Goal: Task Accomplishment & Management: Use online tool/utility

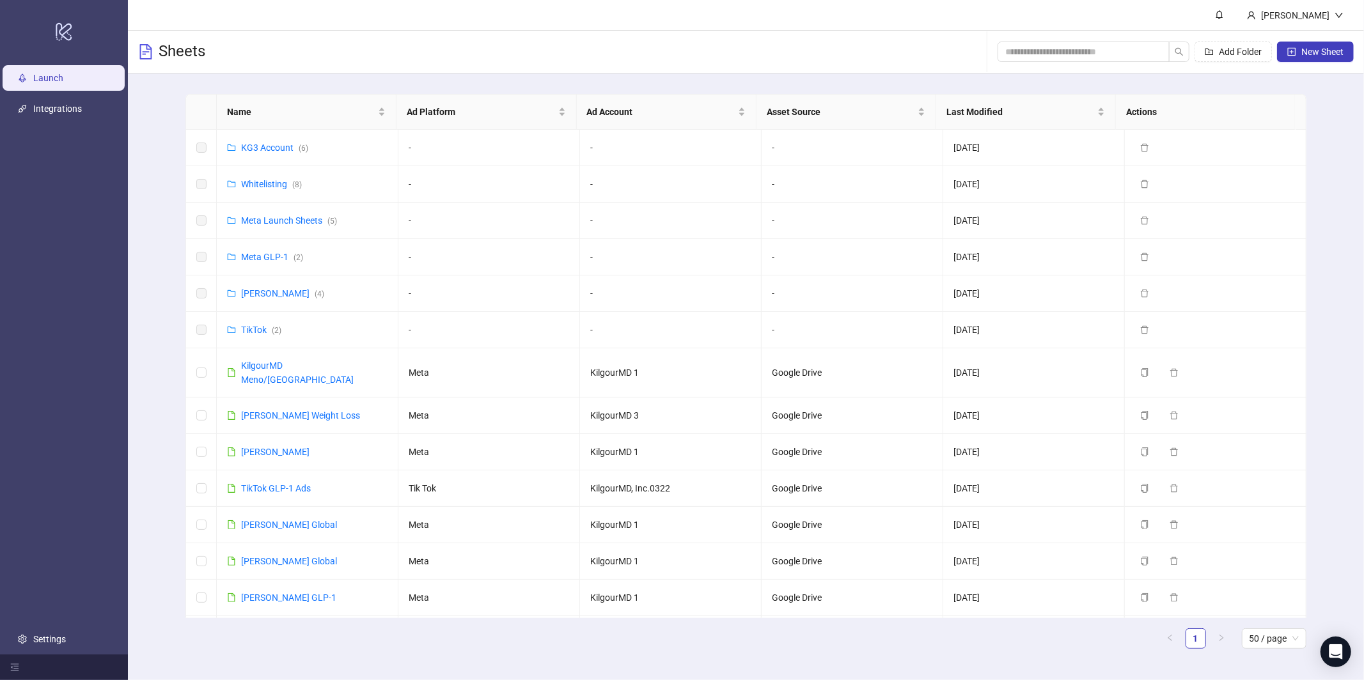
click at [144, 401] on div "Name Ad Platform Ad Account Asset Source Last Modified Actions KG3 Account ( 6 …" at bounding box center [746, 377] width 1236 height 606
click at [277, 447] on link "[PERSON_NAME]" at bounding box center [275, 452] width 68 height 10
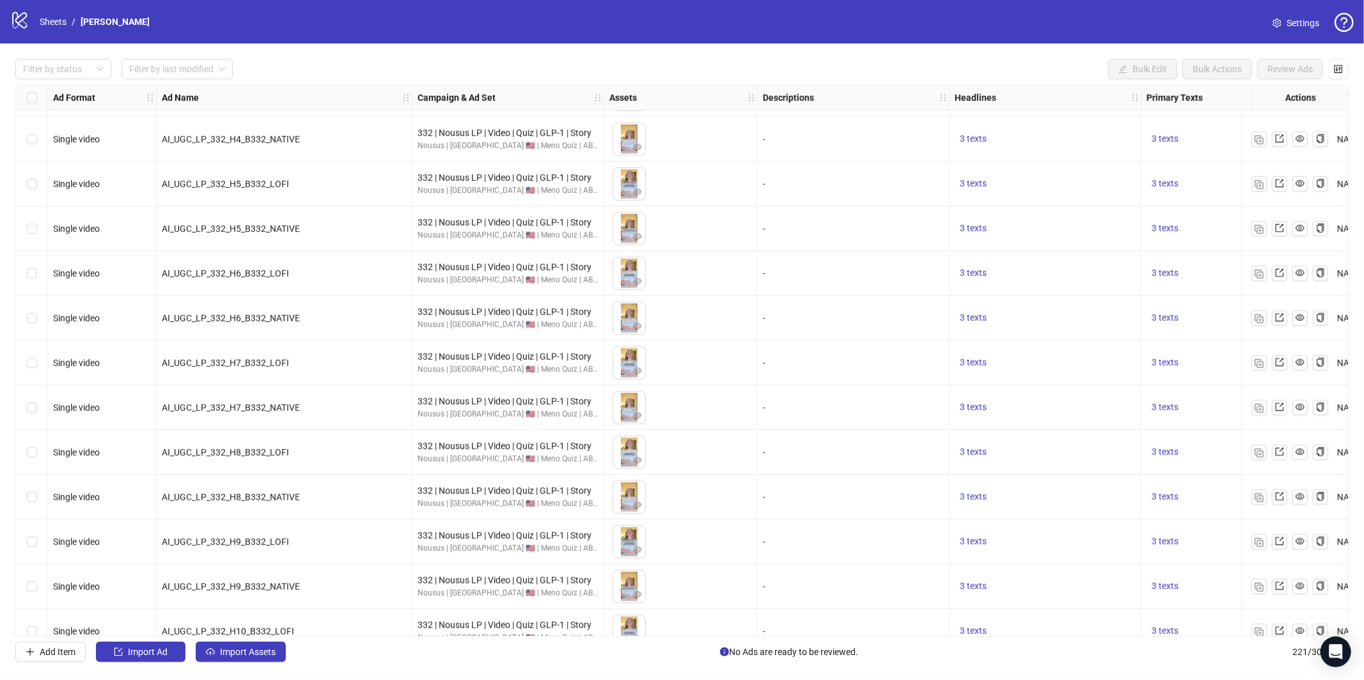
scroll to position [9373, 0]
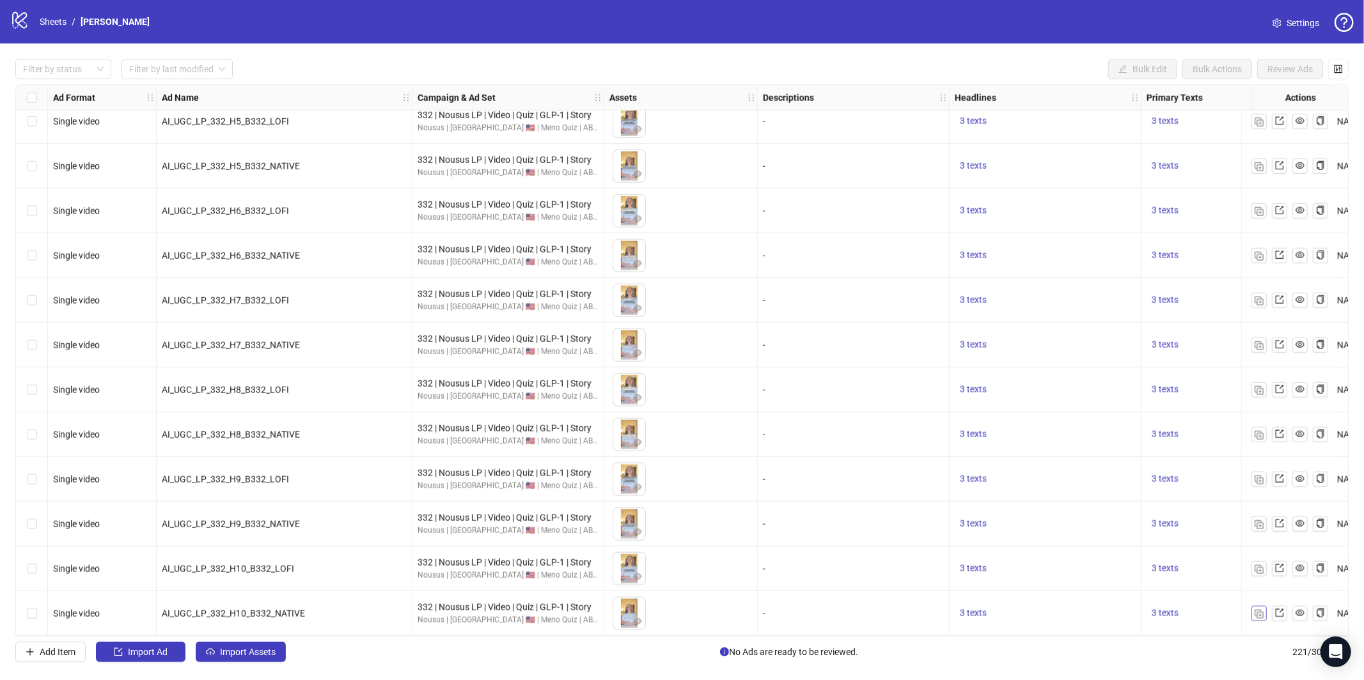
click at [1254, 612] on button "button" at bounding box center [1259, 613] width 15 height 15
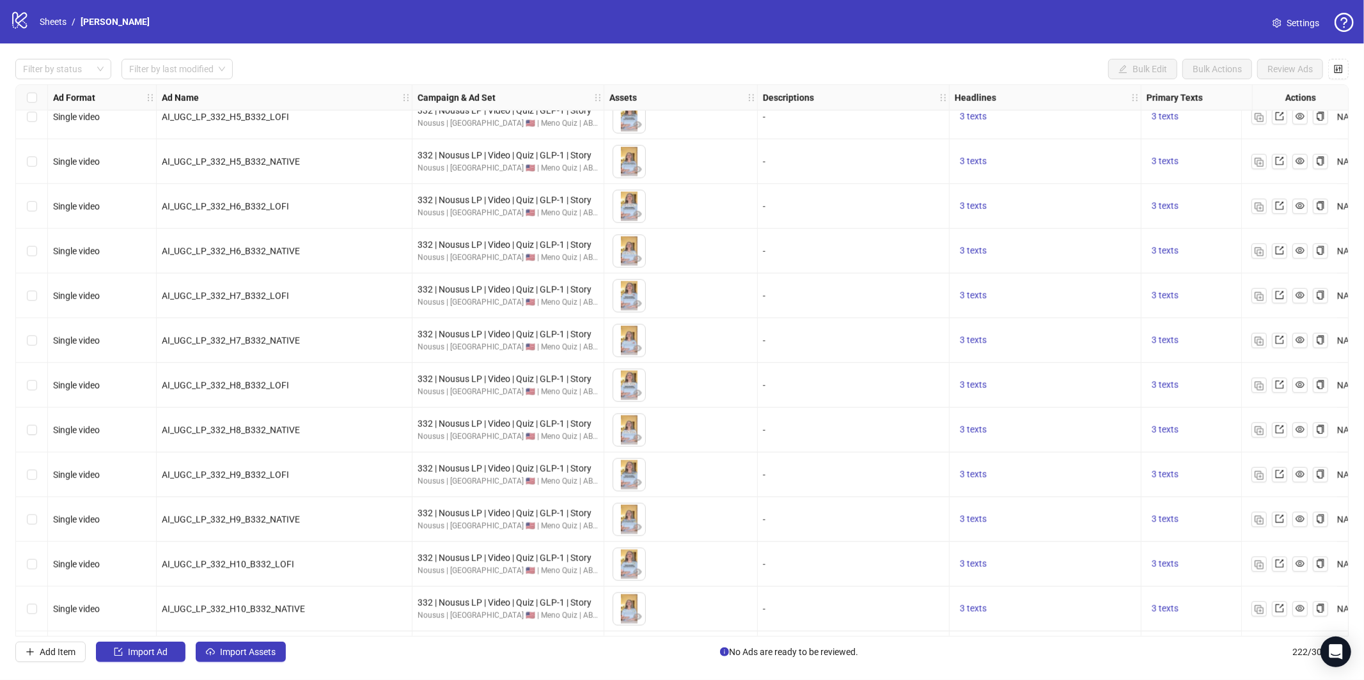
scroll to position [9418, 0]
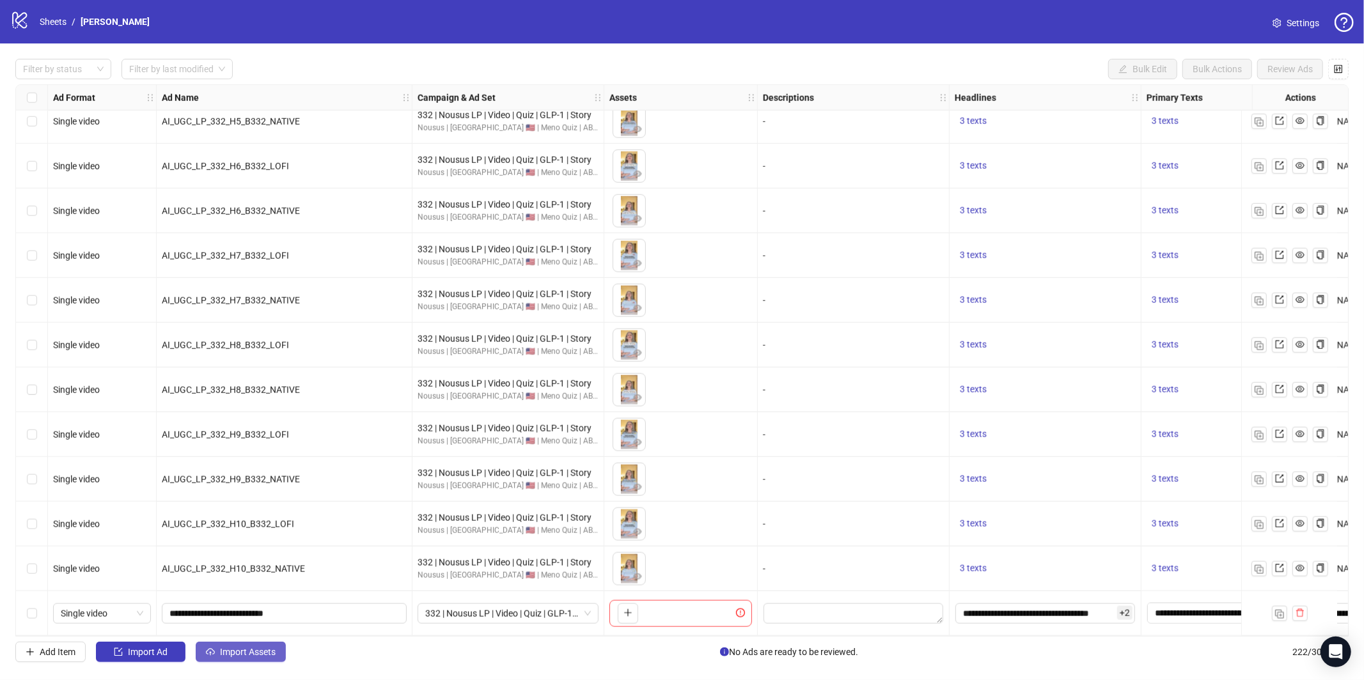
click at [236, 647] on span "Import Assets" at bounding box center [248, 652] width 56 height 10
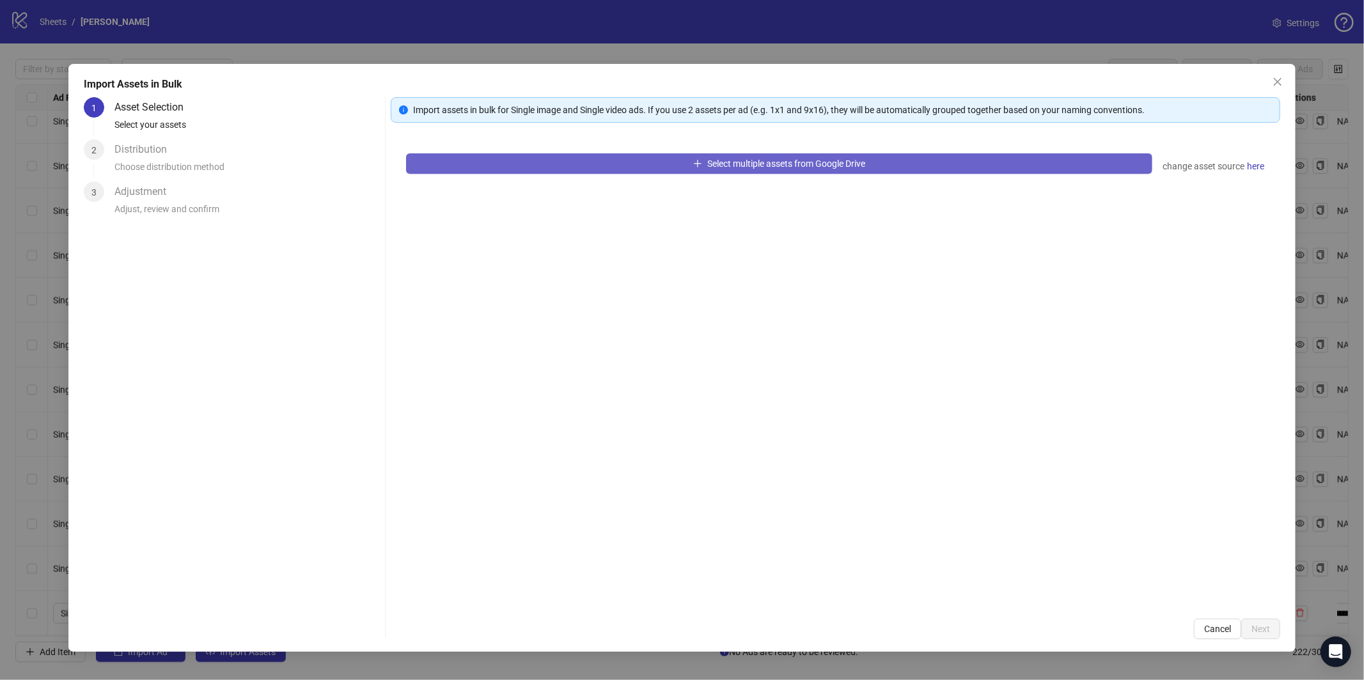
click at [746, 163] on span "Select multiple assets from Google Drive" at bounding box center [786, 164] width 158 height 10
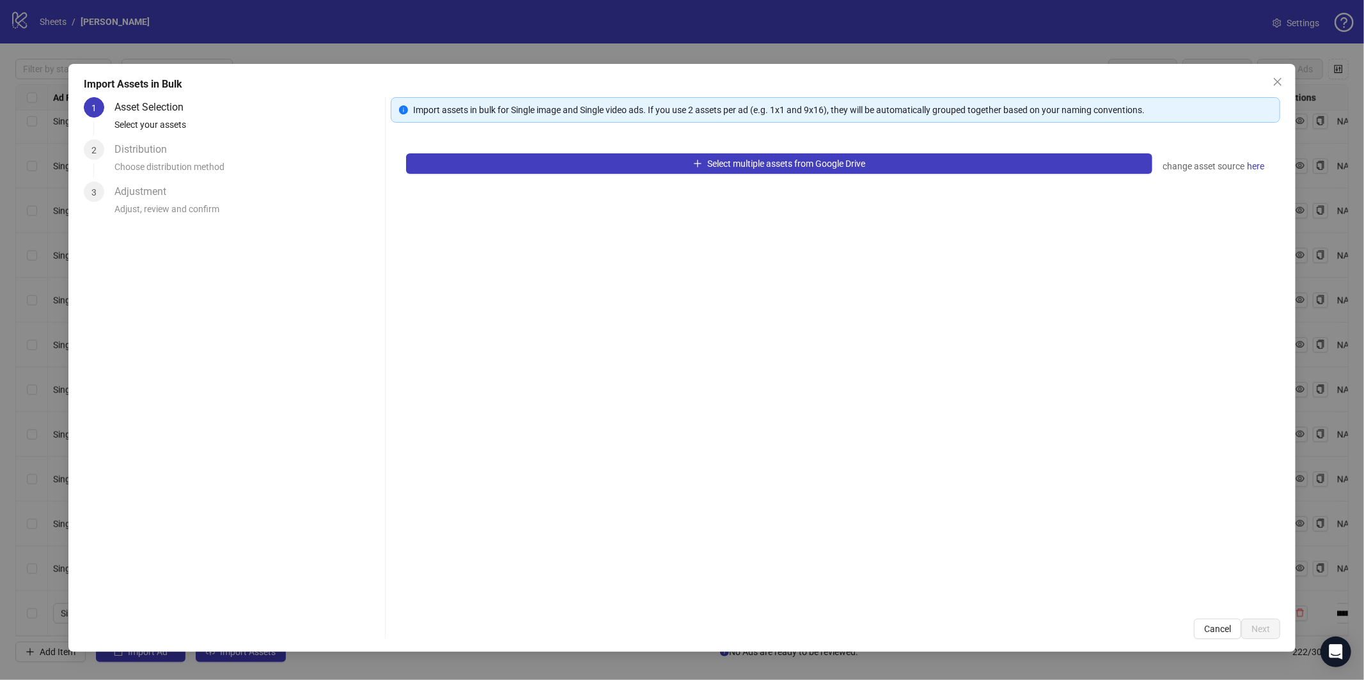
click at [693, 175] on div "Select multiple assets from Google Drive change asset source here" at bounding box center [836, 371] width 890 height 466
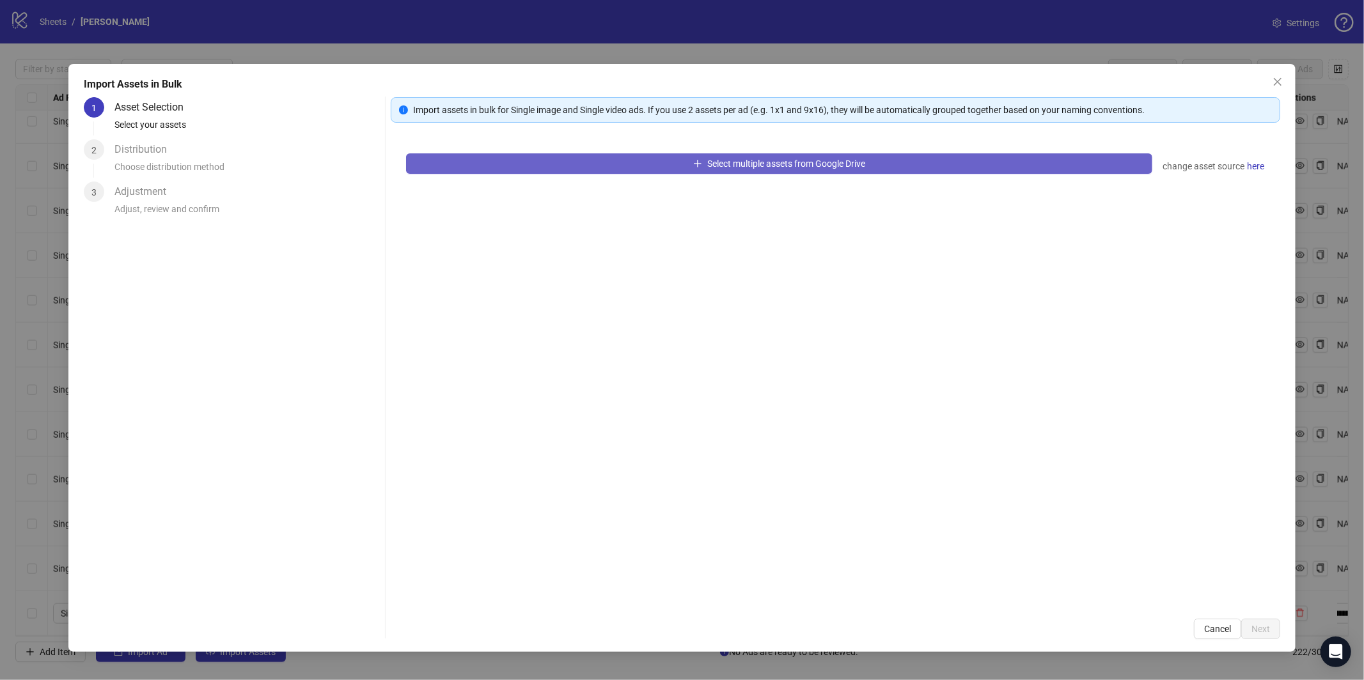
click at [700, 161] on button "Select multiple assets from Google Drive" at bounding box center [779, 163] width 746 height 20
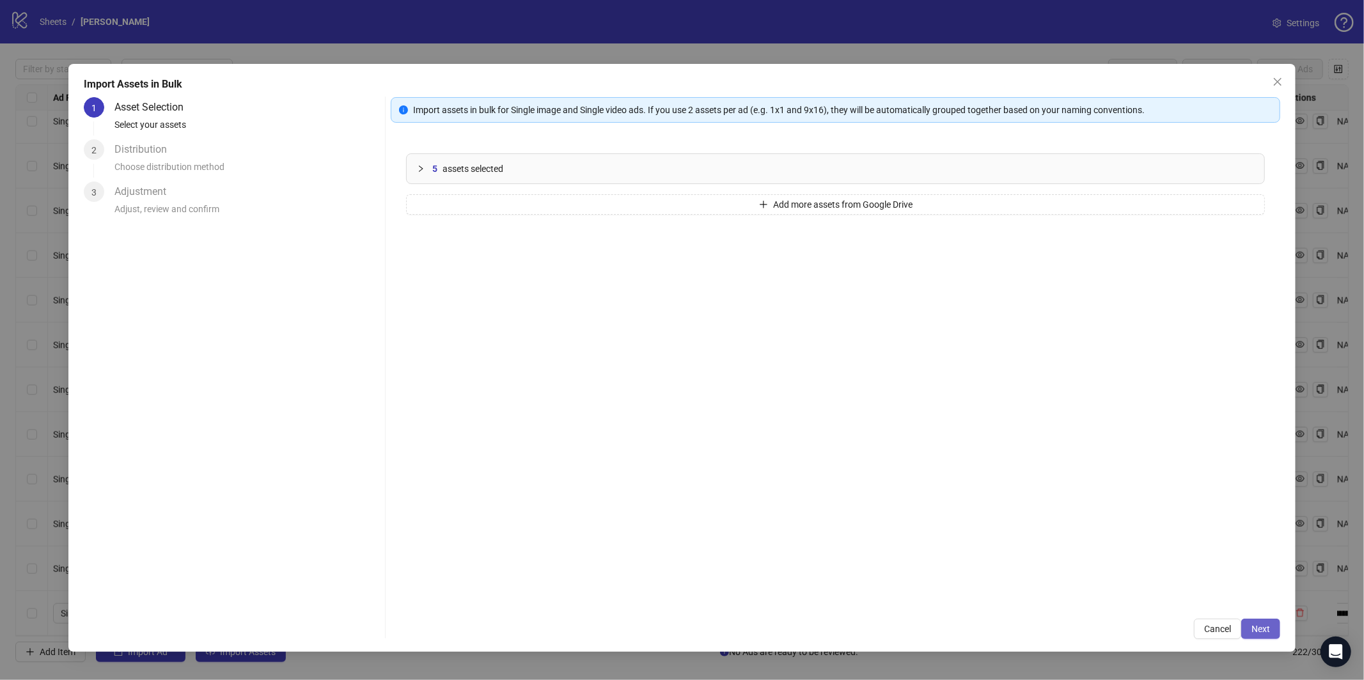
click at [1249, 624] on button "Next" at bounding box center [1260, 629] width 39 height 20
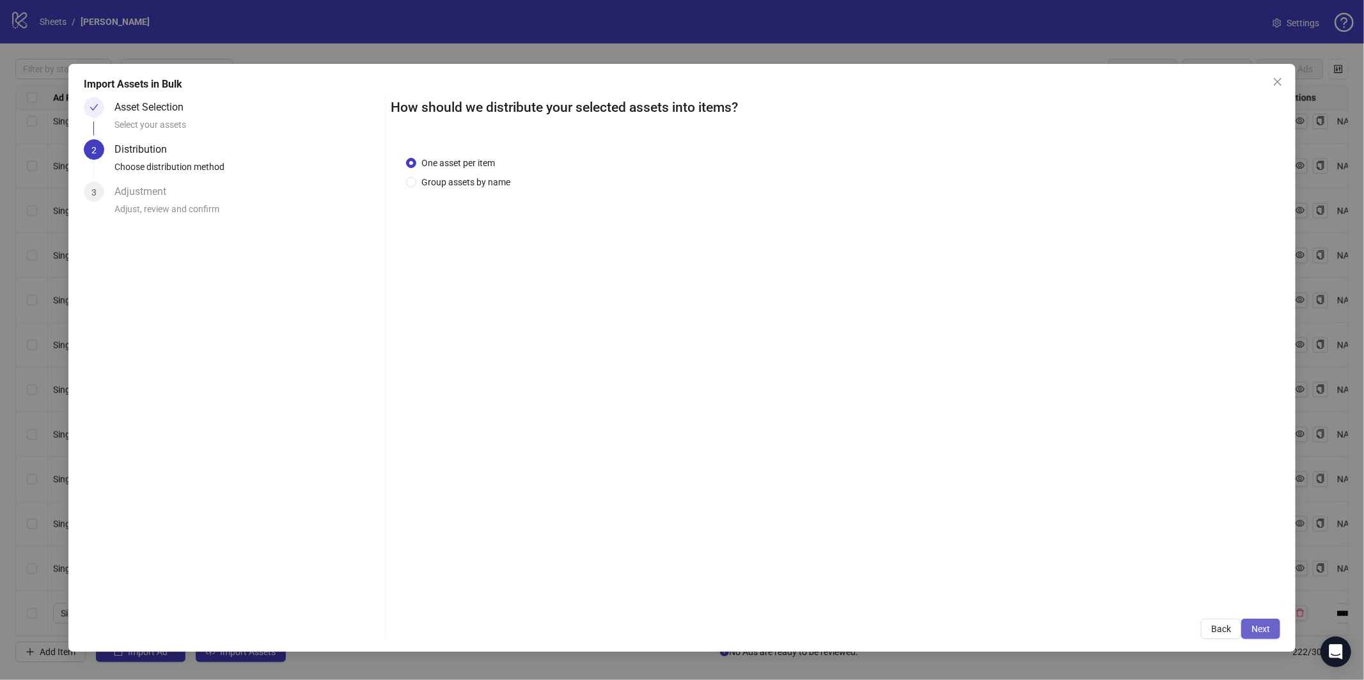
click at [1245, 627] on button "Next" at bounding box center [1260, 629] width 39 height 20
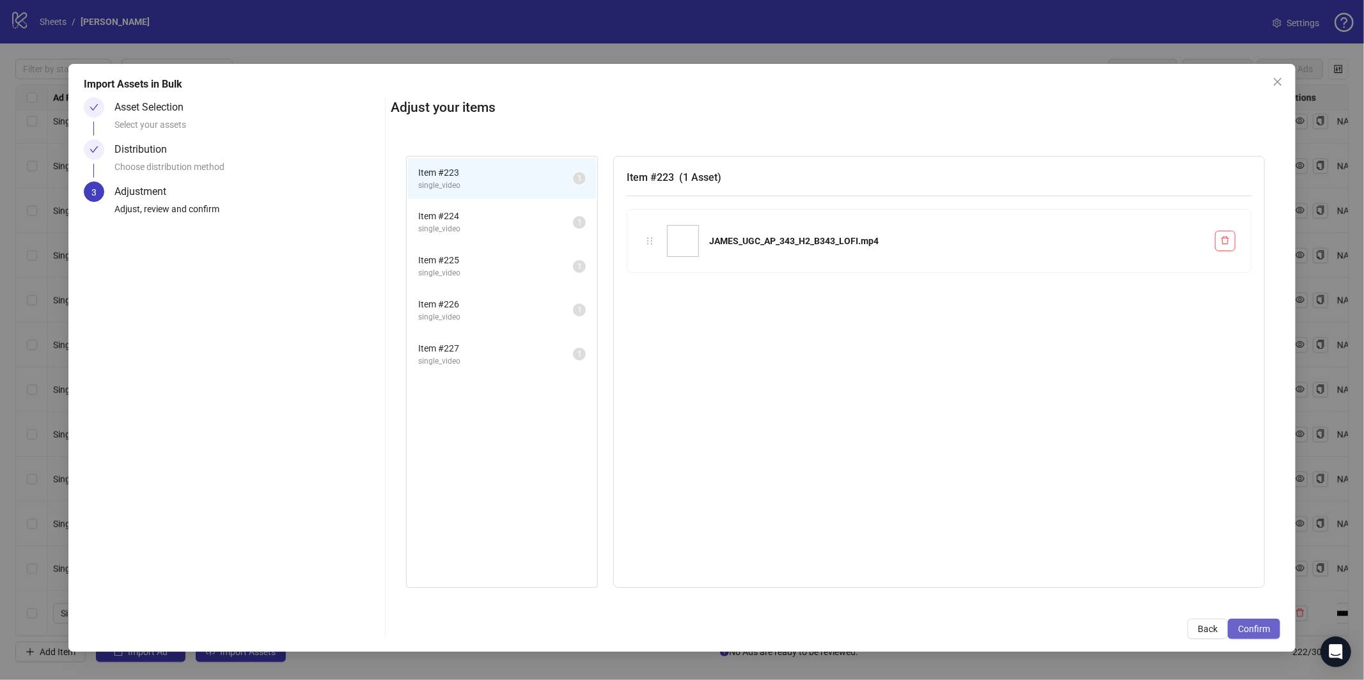
click at [1252, 627] on span "Confirm" at bounding box center [1254, 629] width 32 height 10
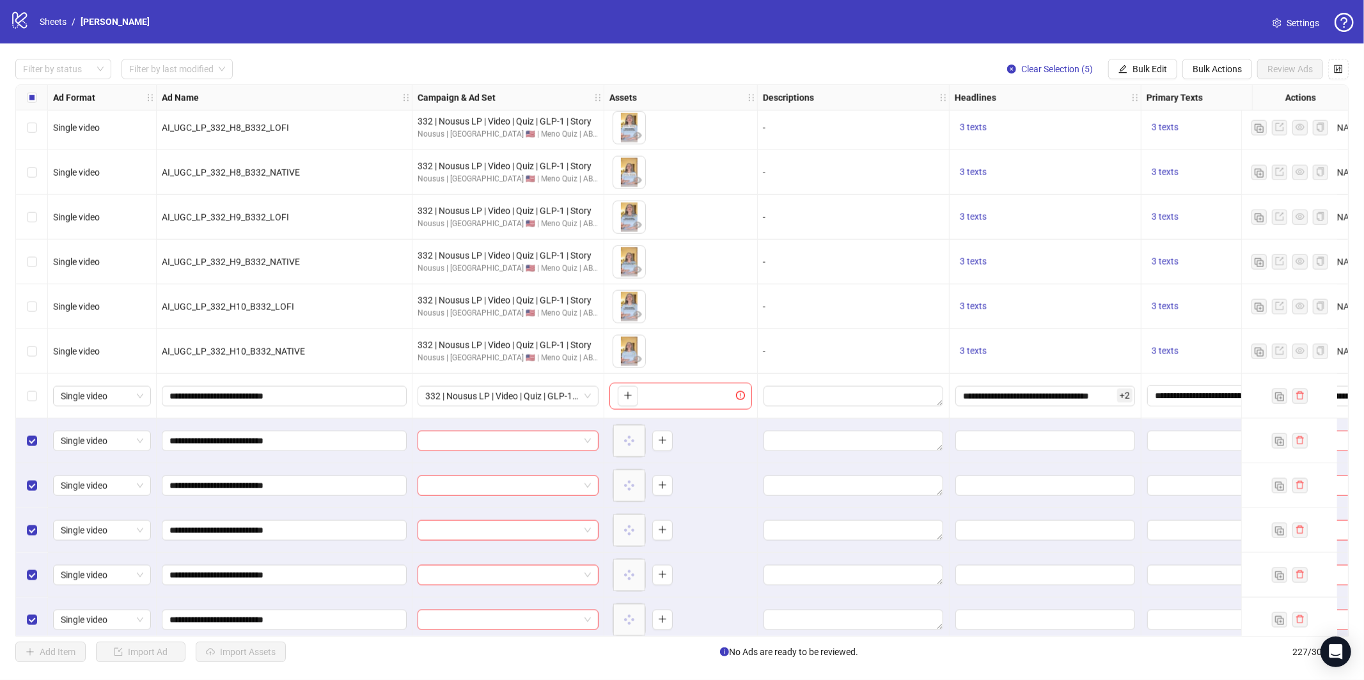
scroll to position [9641, 0]
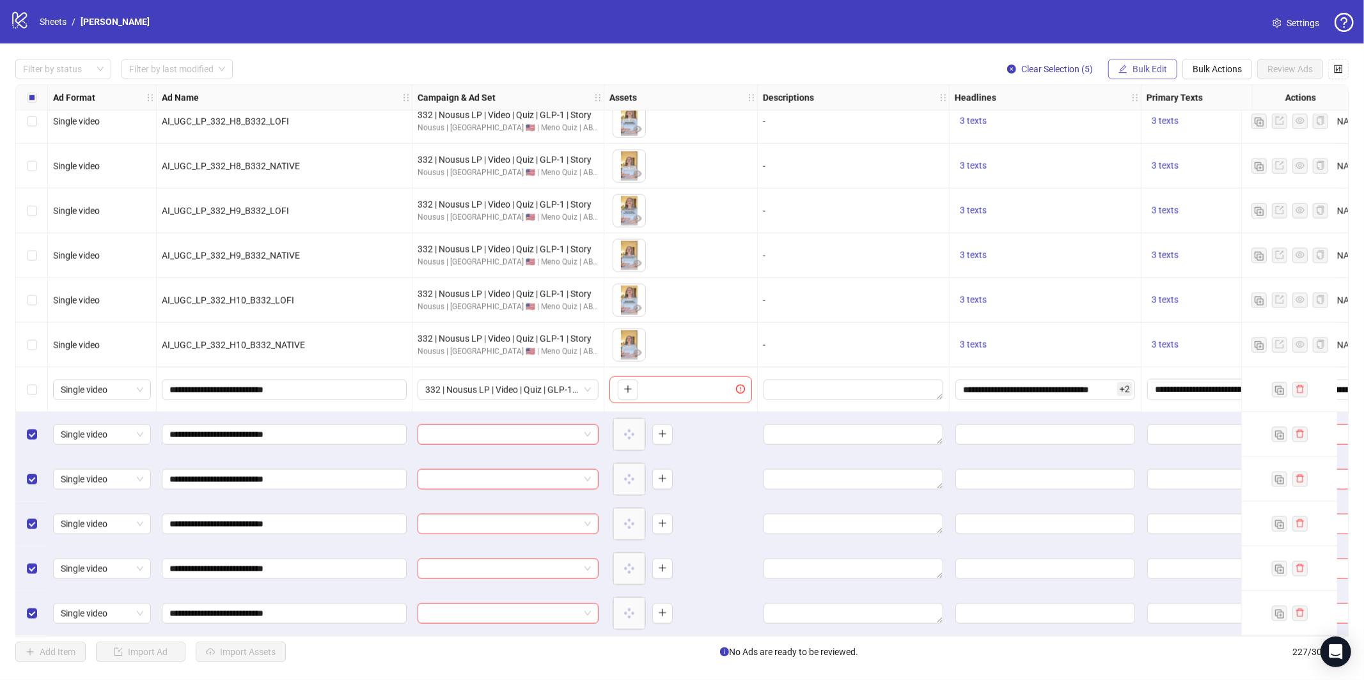
click at [1163, 71] on span "Bulk Edit" at bounding box center [1150, 69] width 35 height 10
click at [1147, 138] on span "Campaign & Ad Set" at bounding box center [1155, 136] width 76 height 14
click at [1124, 129] on input "search" at bounding box center [1101, 123] width 229 height 19
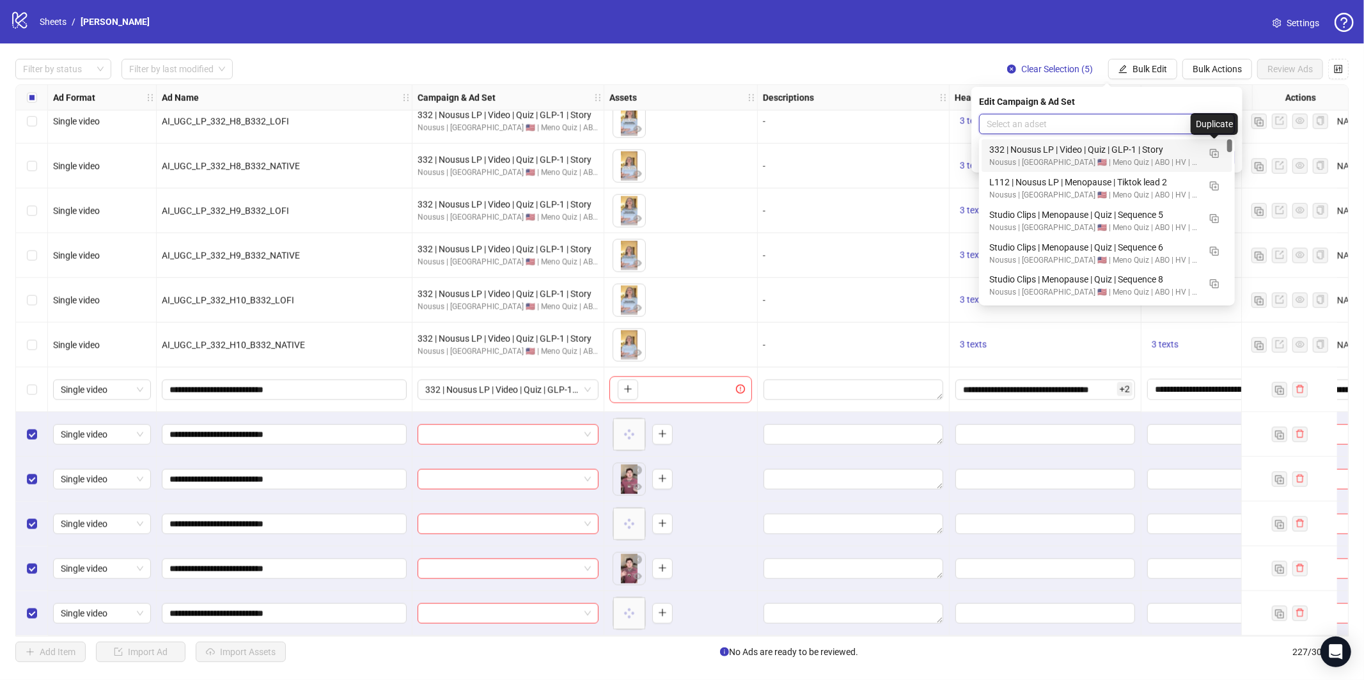
click at [1225, 153] on div "332 | Nousus LP | Video | Quiz | GLP-1 | Story Nousus | [GEOGRAPHIC_DATA] 🇺🇸 | …" at bounding box center [1107, 155] width 251 height 33
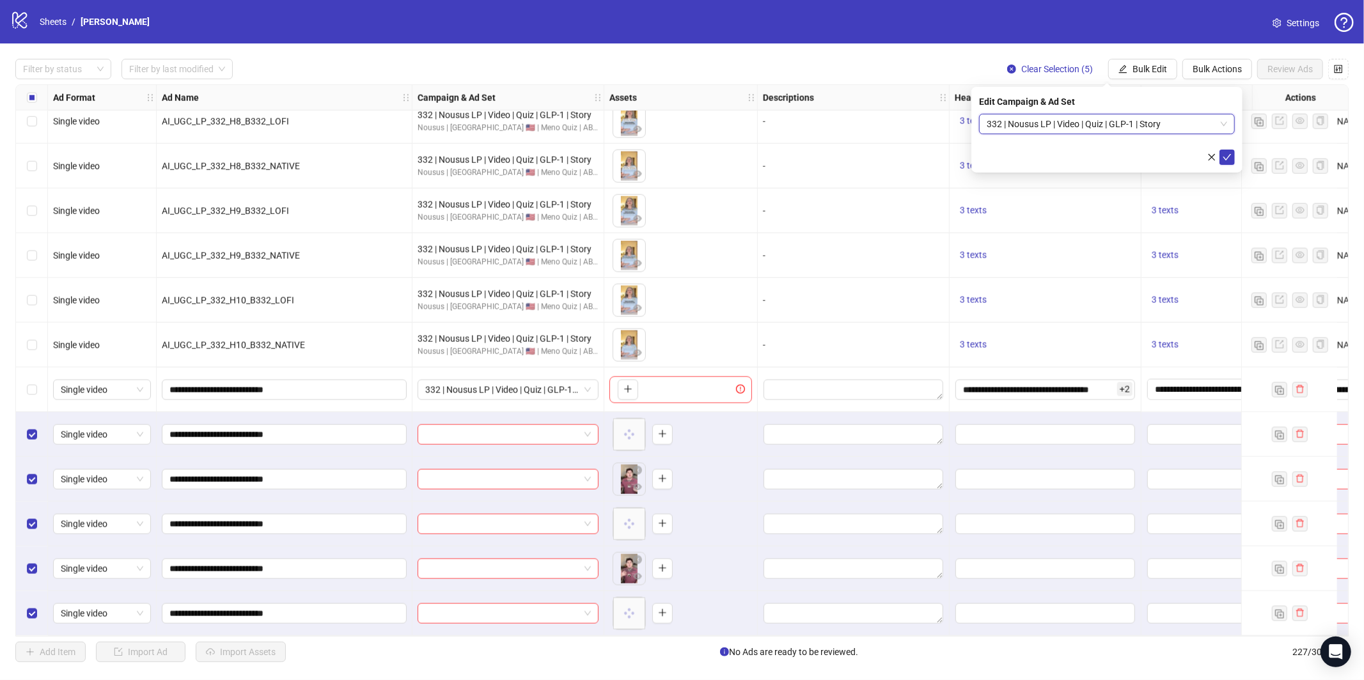
click at [1128, 124] on span "332 | Nousus LP | Video | Quiz | GLP-1 | Story" at bounding box center [1107, 123] width 240 height 19
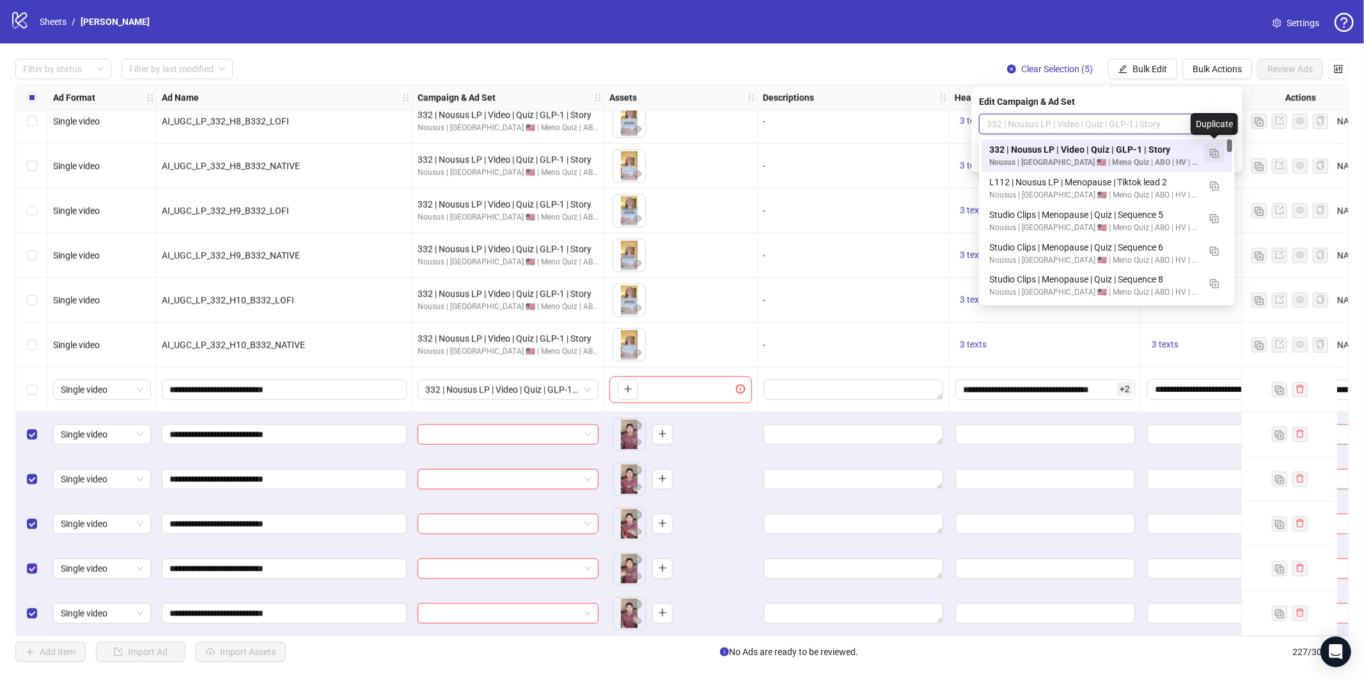
click at [1213, 152] on img "button" at bounding box center [1214, 153] width 9 height 9
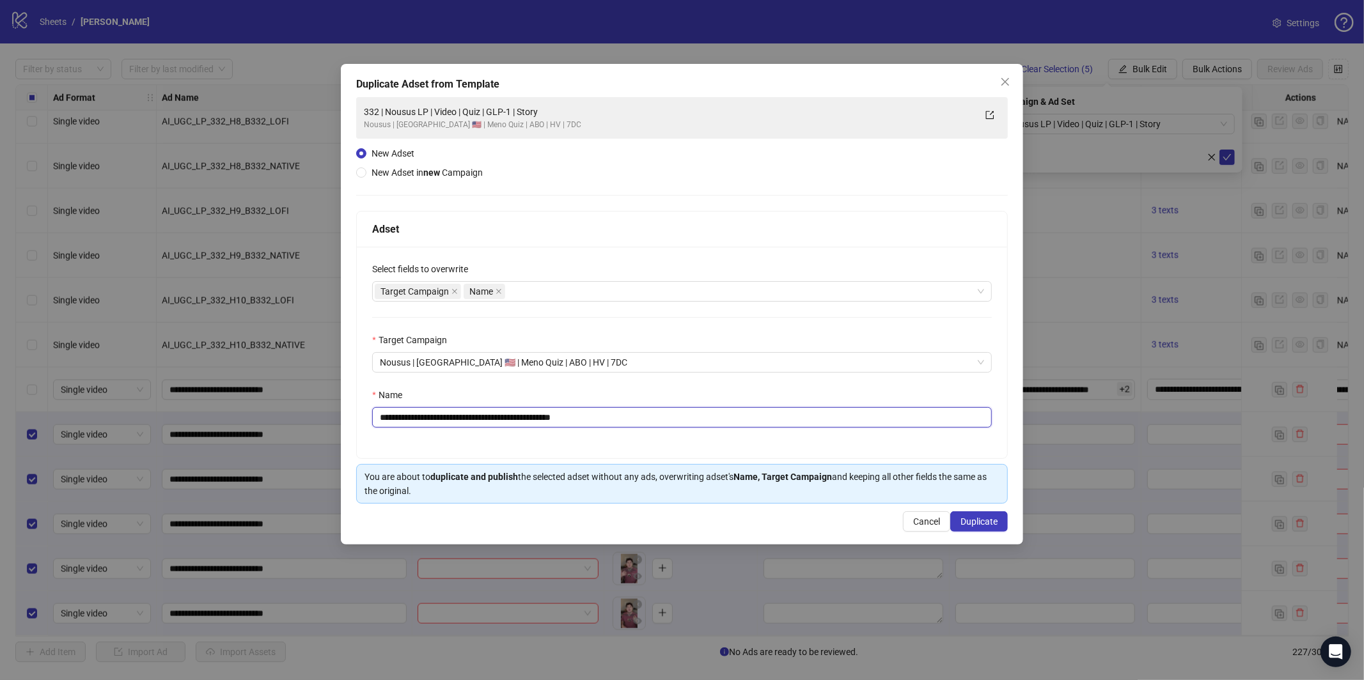
drag, startPoint x: 671, startPoint y: 414, endPoint x: 707, endPoint y: 414, distance: 36.5
click at [671, 414] on input "**********" at bounding box center [682, 417] width 620 height 20
paste input "**********"
type input "**********"
click at [981, 528] on button "Duplicate" at bounding box center [979, 522] width 58 height 20
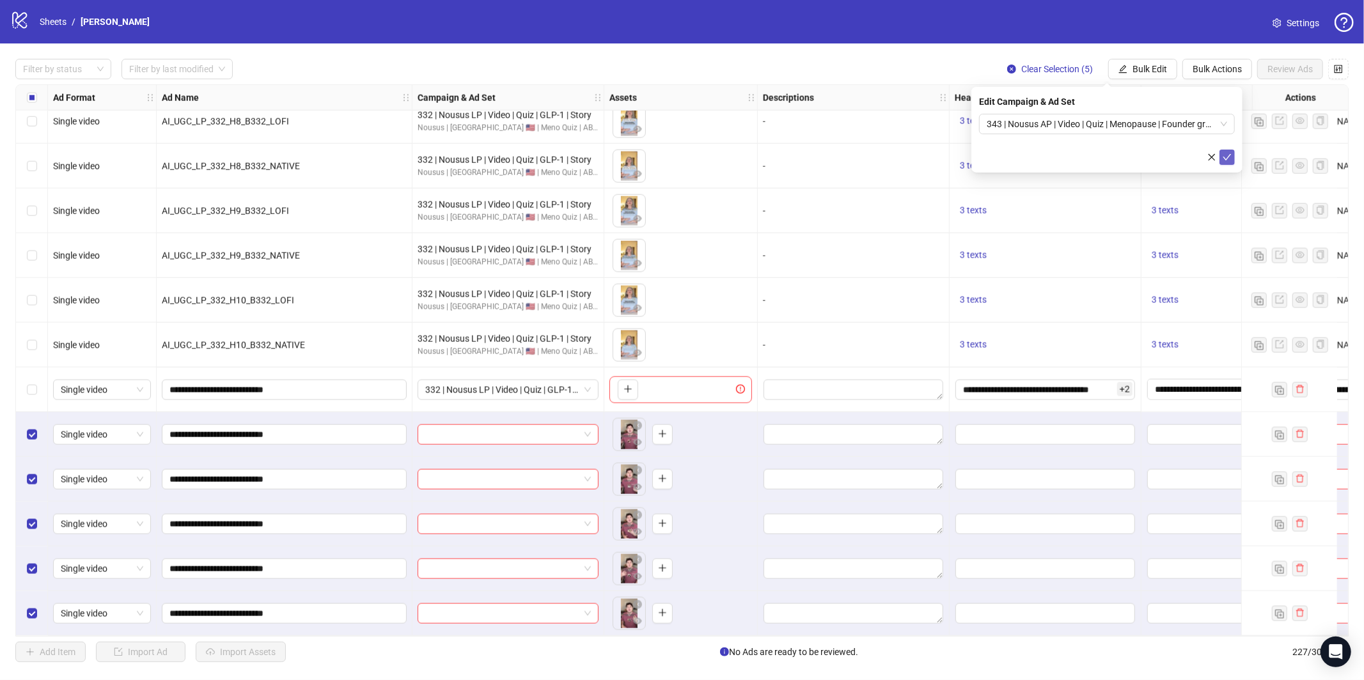
click at [1229, 156] on icon "check" at bounding box center [1227, 157] width 9 height 9
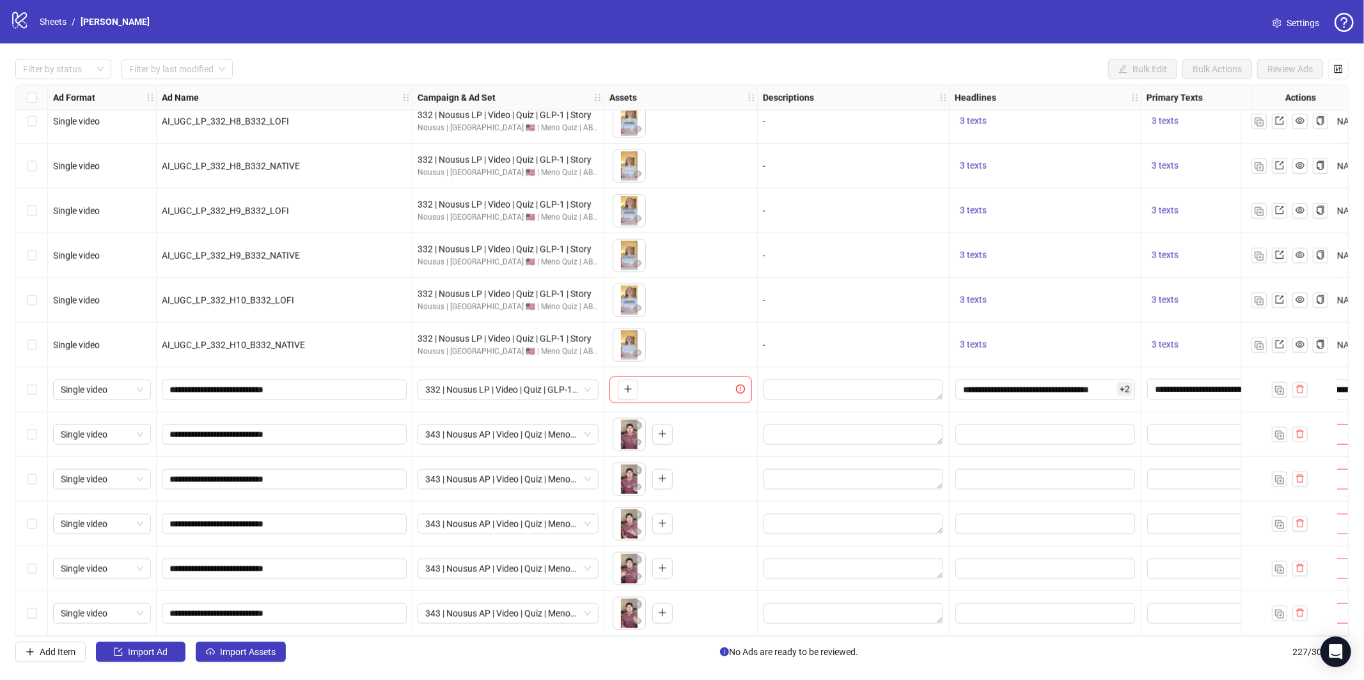
click at [40, 382] on div "Select row 222" at bounding box center [32, 390] width 32 height 45
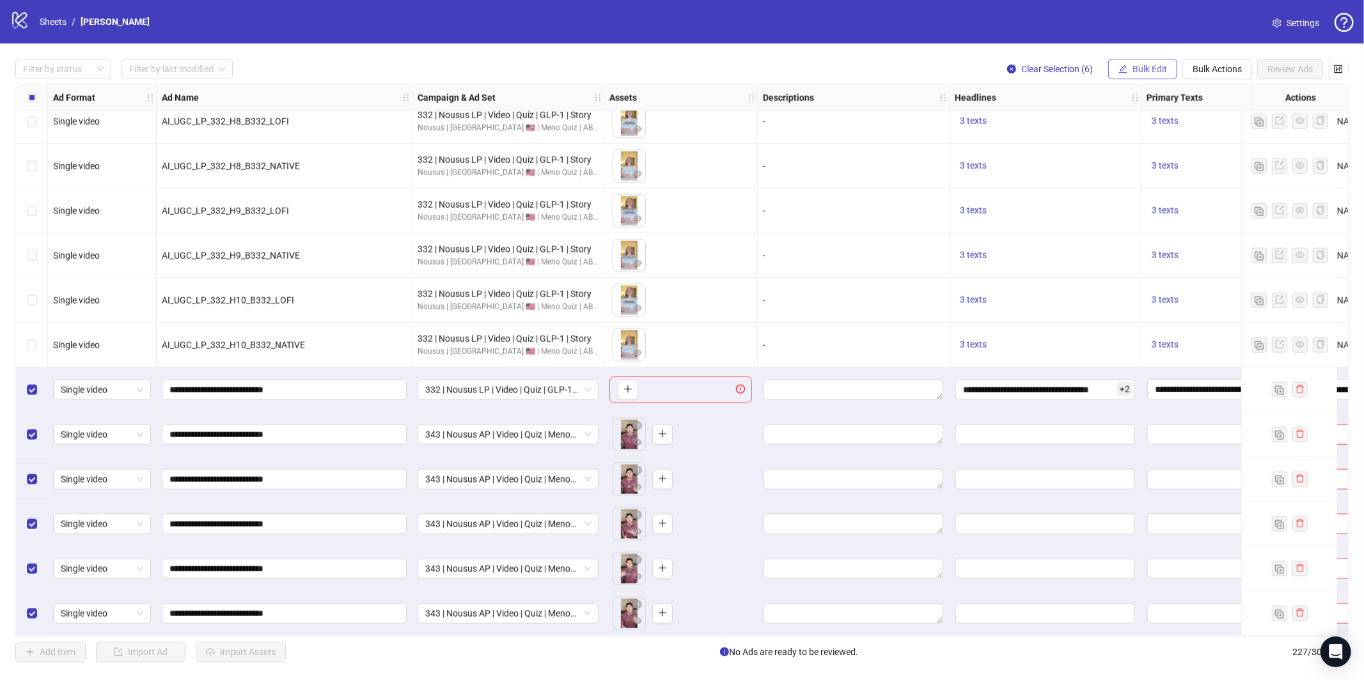
click at [1147, 70] on span "Bulk Edit" at bounding box center [1150, 69] width 35 height 10
click at [1145, 175] on span "Headlines" at bounding box center [1155, 176] width 76 height 14
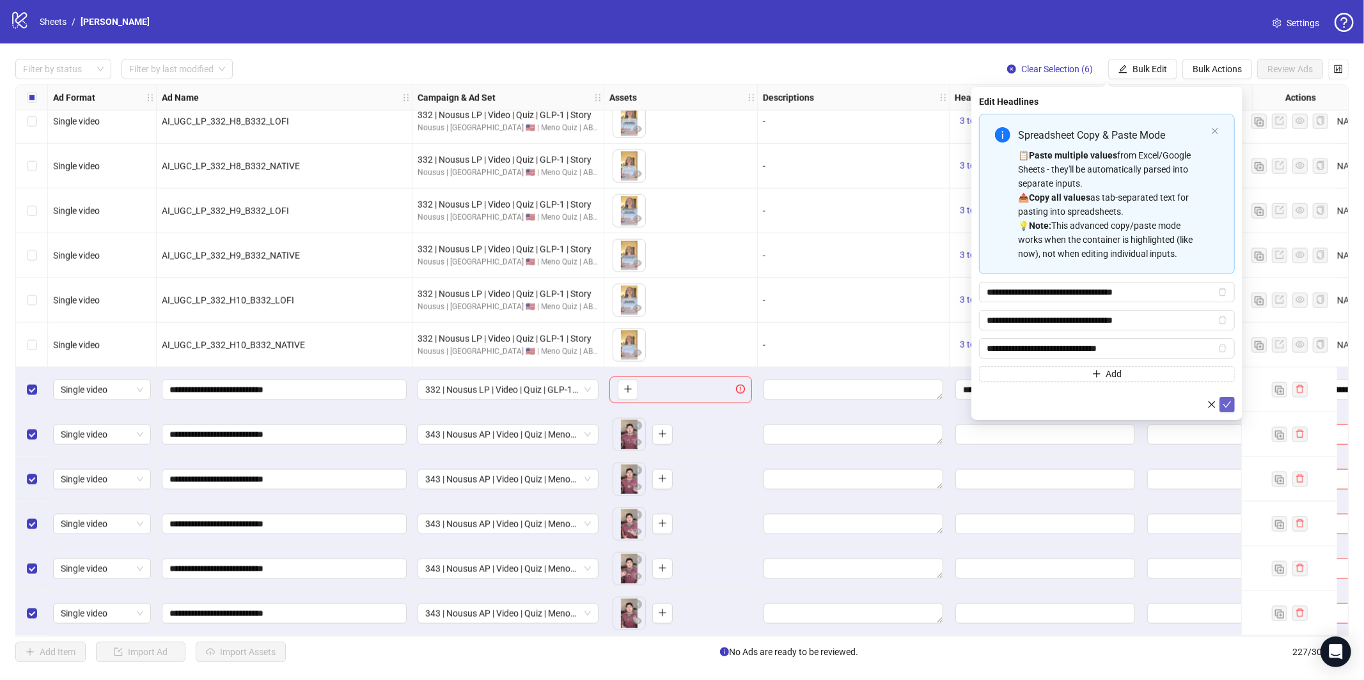
click at [1223, 409] on span "submit" at bounding box center [1227, 405] width 9 height 10
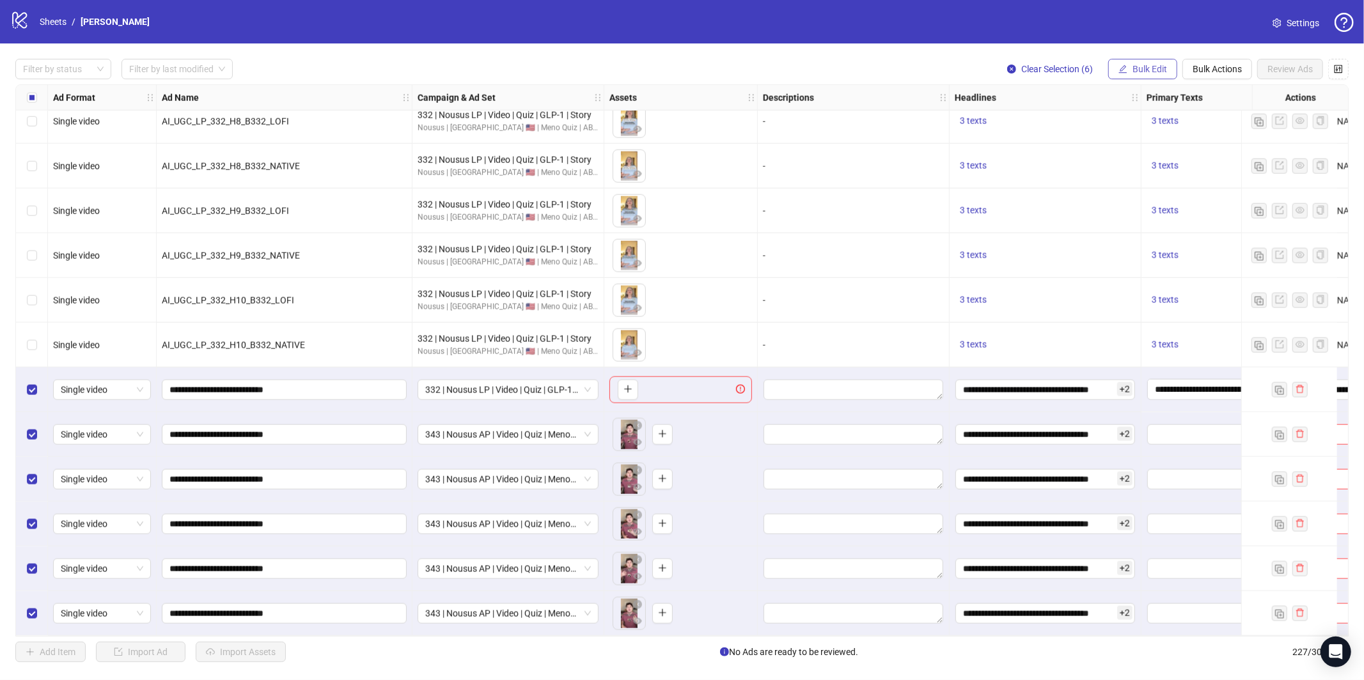
click at [1151, 68] on span "Bulk Edit" at bounding box center [1150, 69] width 35 height 10
click at [1157, 197] on span "Primary Texts" at bounding box center [1155, 197] width 76 height 14
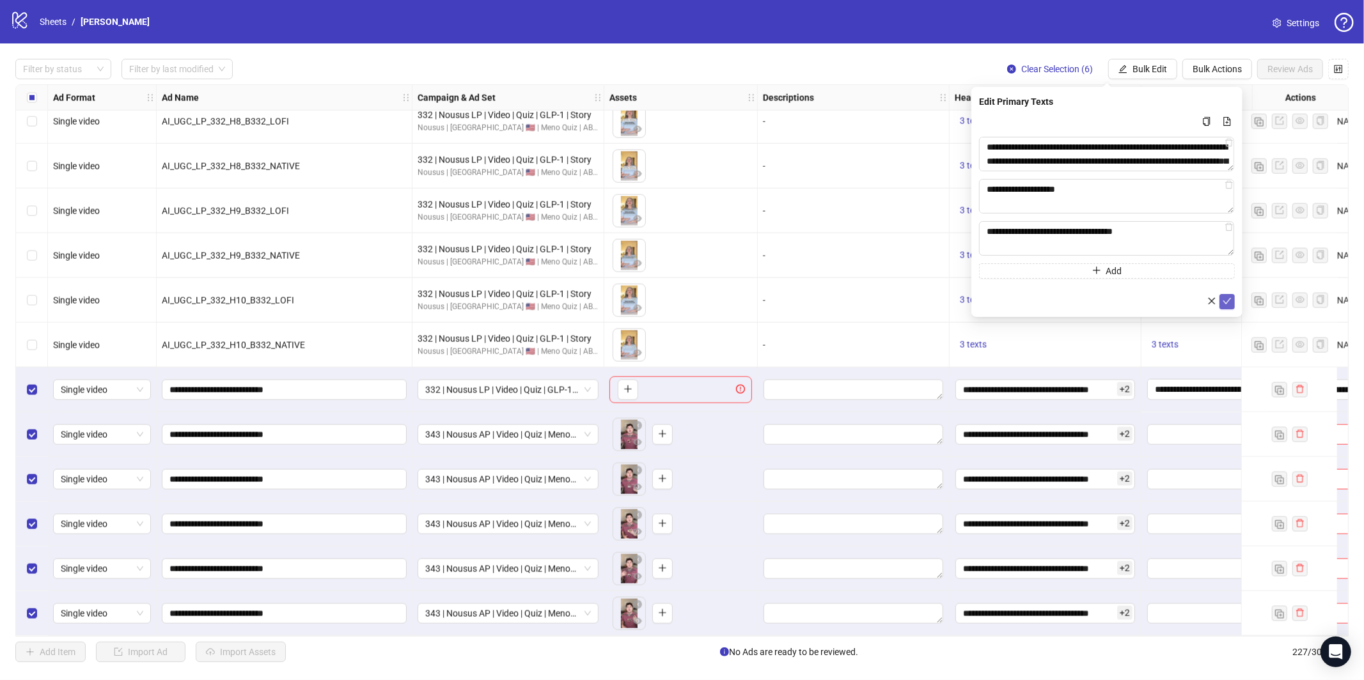
click at [1229, 303] on icon "check" at bounding box center [1227, 301] width 9 height 9
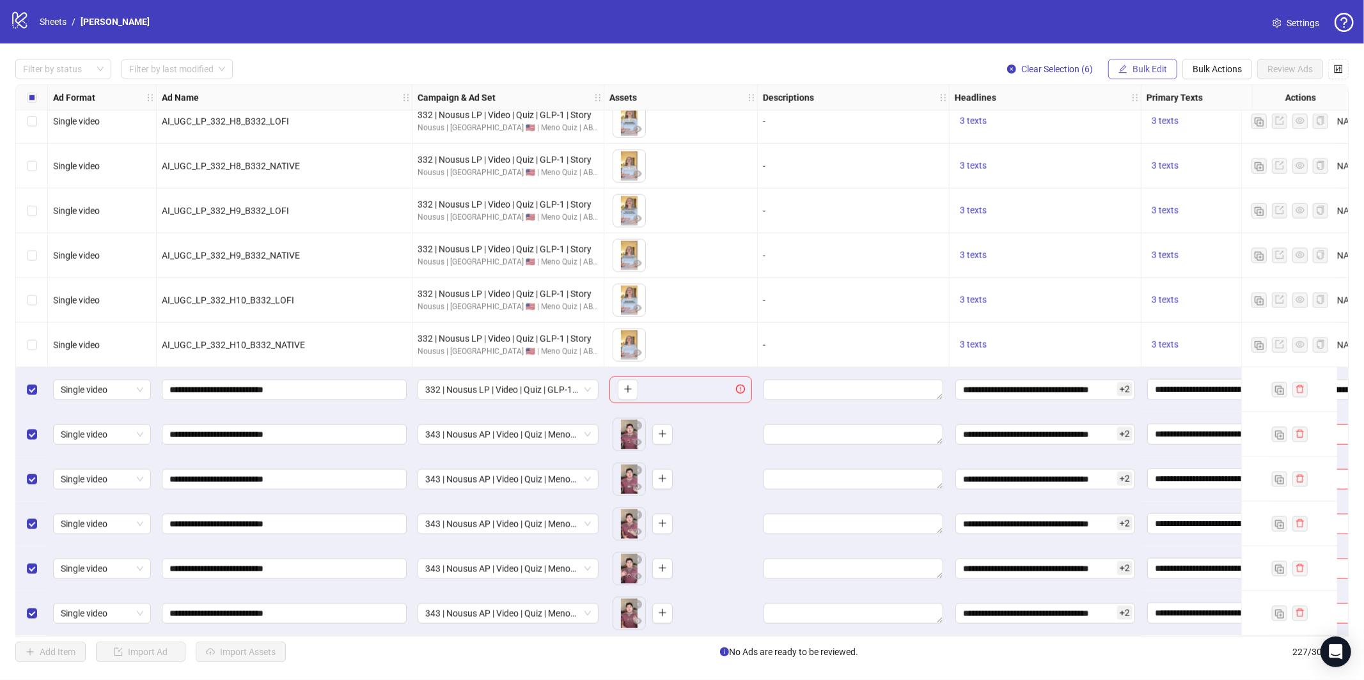
click at [1133, 68] on span "Bulk Edit" at bounding box center [1150, 69] width 35 height 10
click at [1152, 221] on span "Destination URL" at bounding box center [1155, 217] width 76 height 14
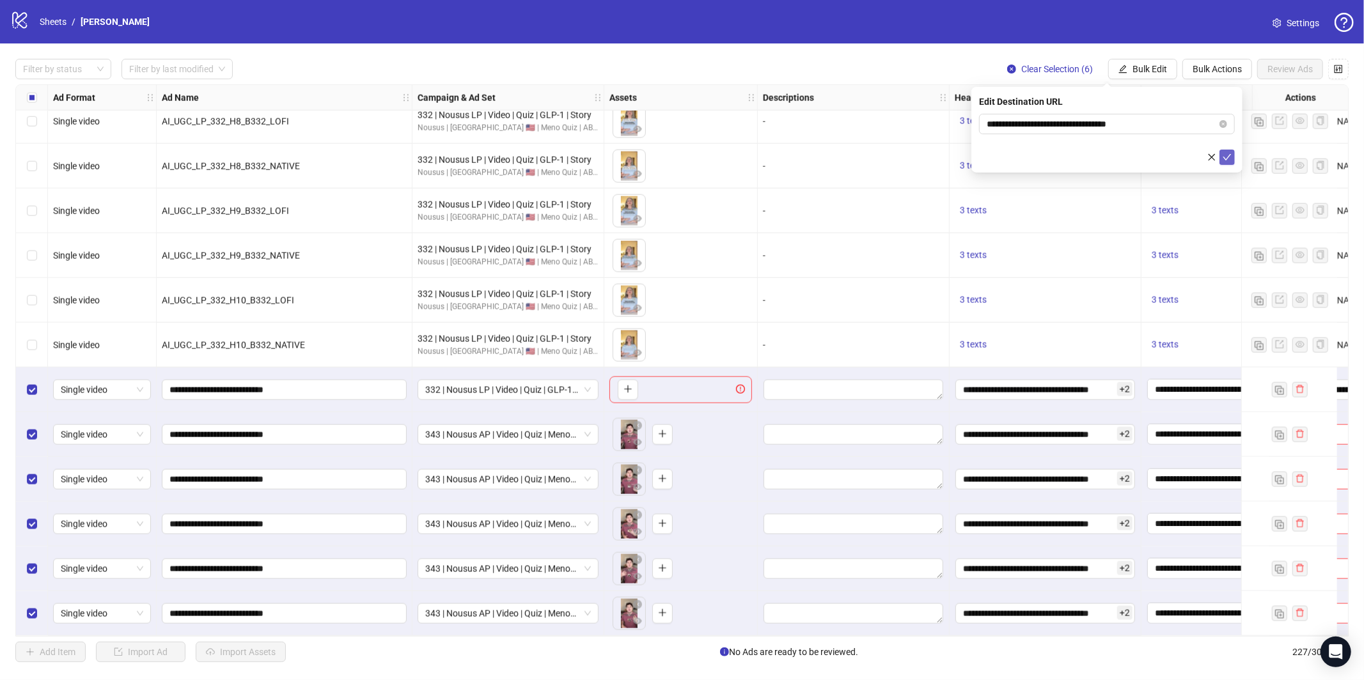
click at [1231, 154] on icon "check" at bounding box center [1227, 157] width 8 height 6
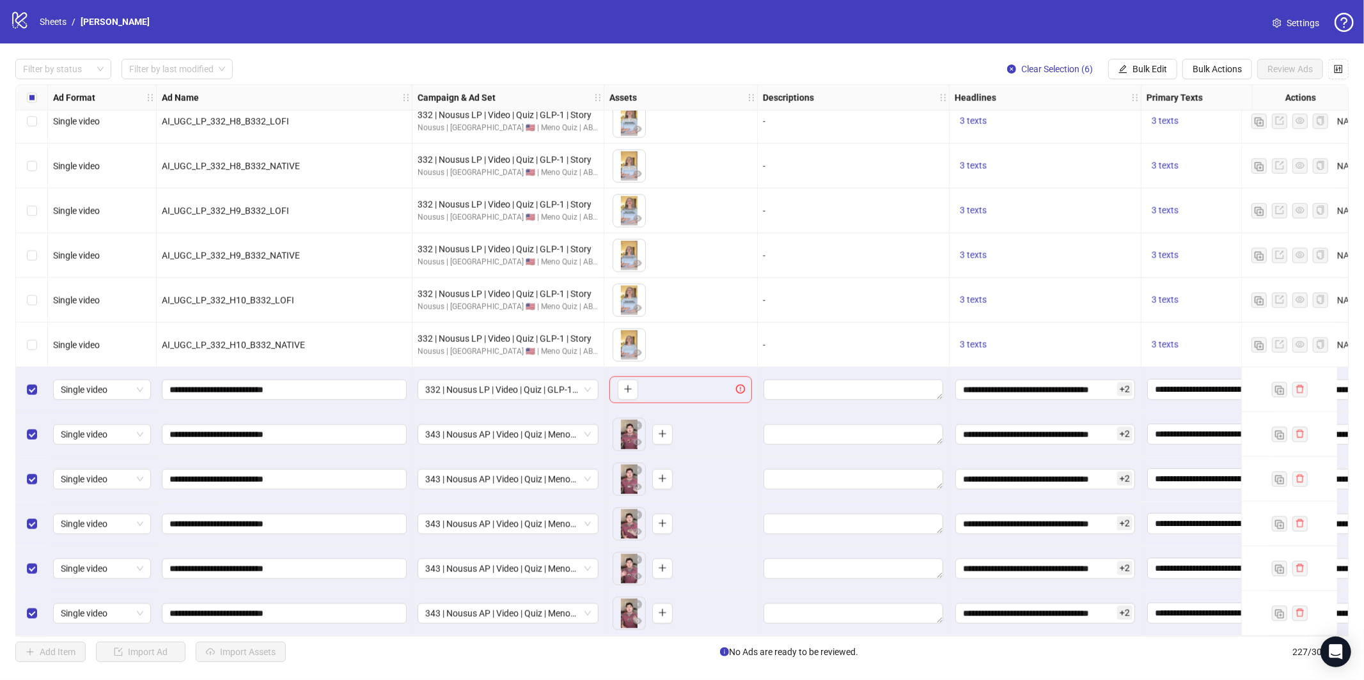
drag, startPoint x: 1133, startPoint y: 68, endPoint x: 1141, endPoint y: 141, distance: 72.7
click at [1133, 68] on span "Bulk Edit" at bounding box center [1150, 69] width 35 height 10
click at [1145, 279] on span "Call to Action" at bounding box center [1155, 279] width 76 height 14
click at [1229, 152] on button "submit" at bounding box center [1227, 157] width 15 height 15
click at [859, 651] on span "Select All" at bounding box center [867, 652] width 35 height 10
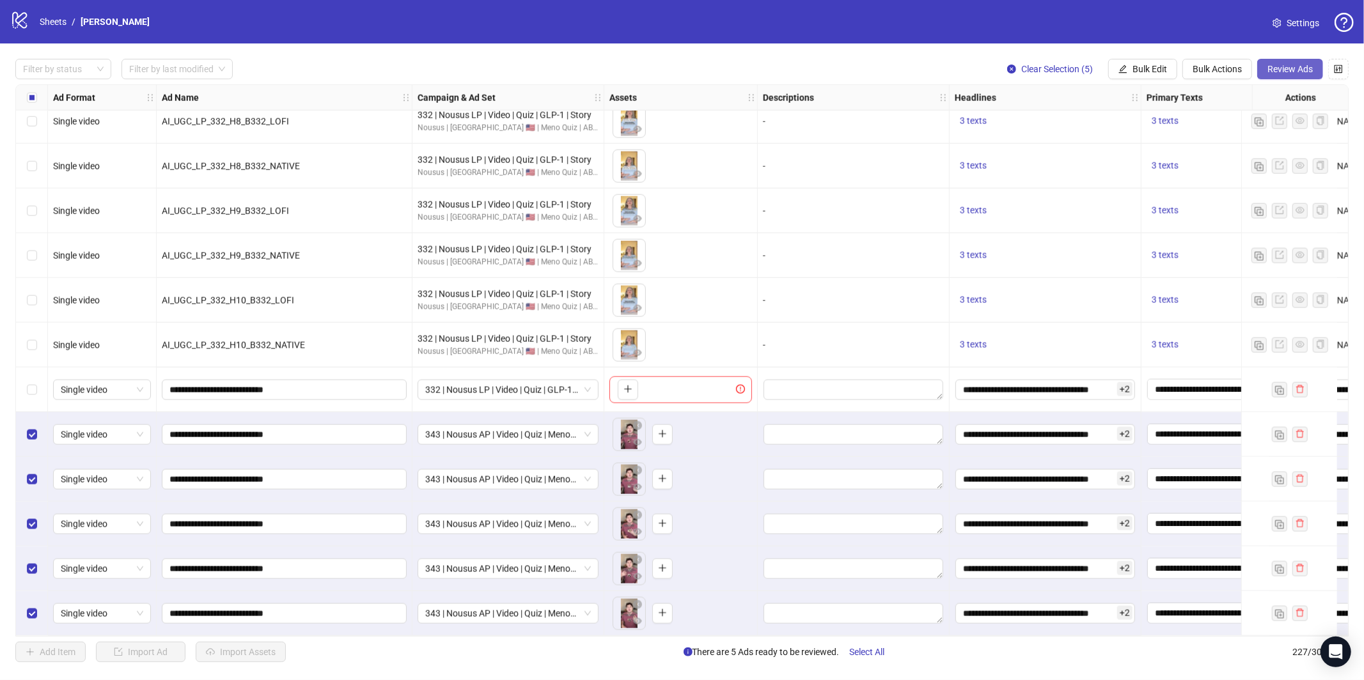
click at [1293, 57] on div "Filter by status Filter by last modified Clear Selection (5) Bulk Edit Bulk Act…" at bounding box center [682, 360] width 1364 height 634
click at [1298, 64] on span "Review Ads" at bounding box center [1290, 69] width 45 height 10
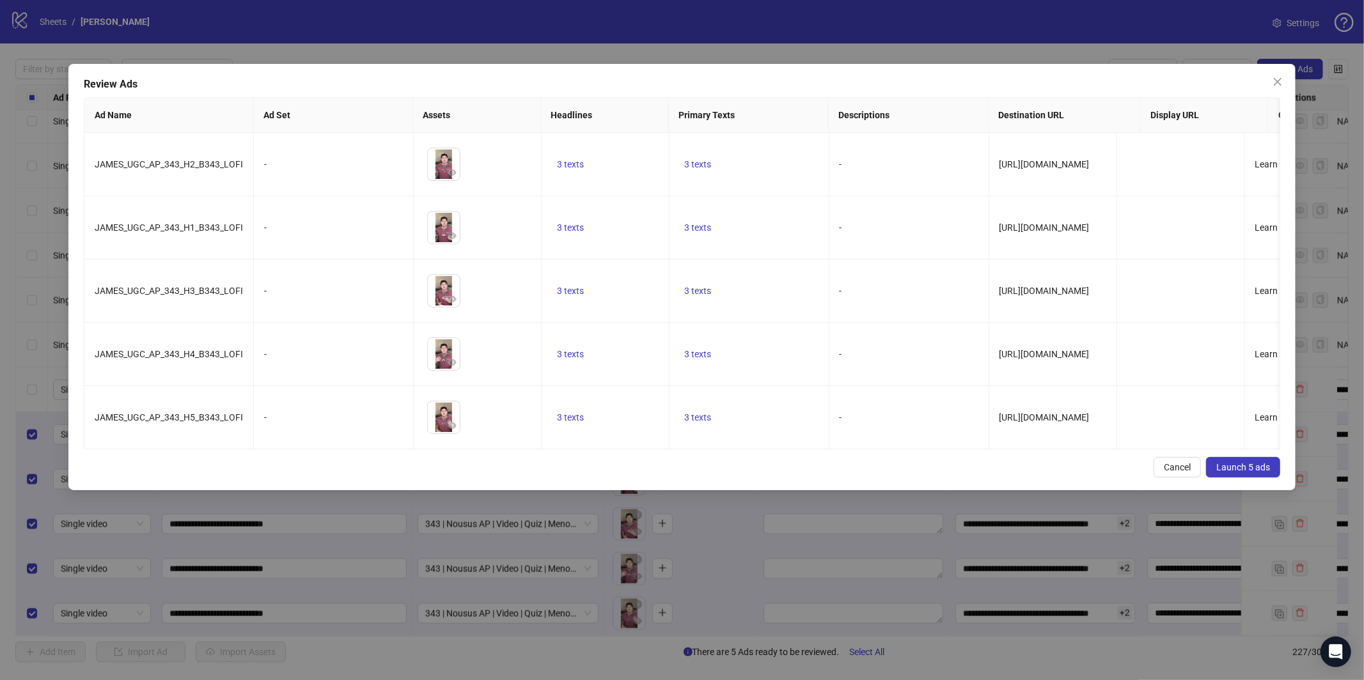
click at [1241, 478] on button "Launch 5 ads" at bounding box center [1243, 467] width 74 height 20
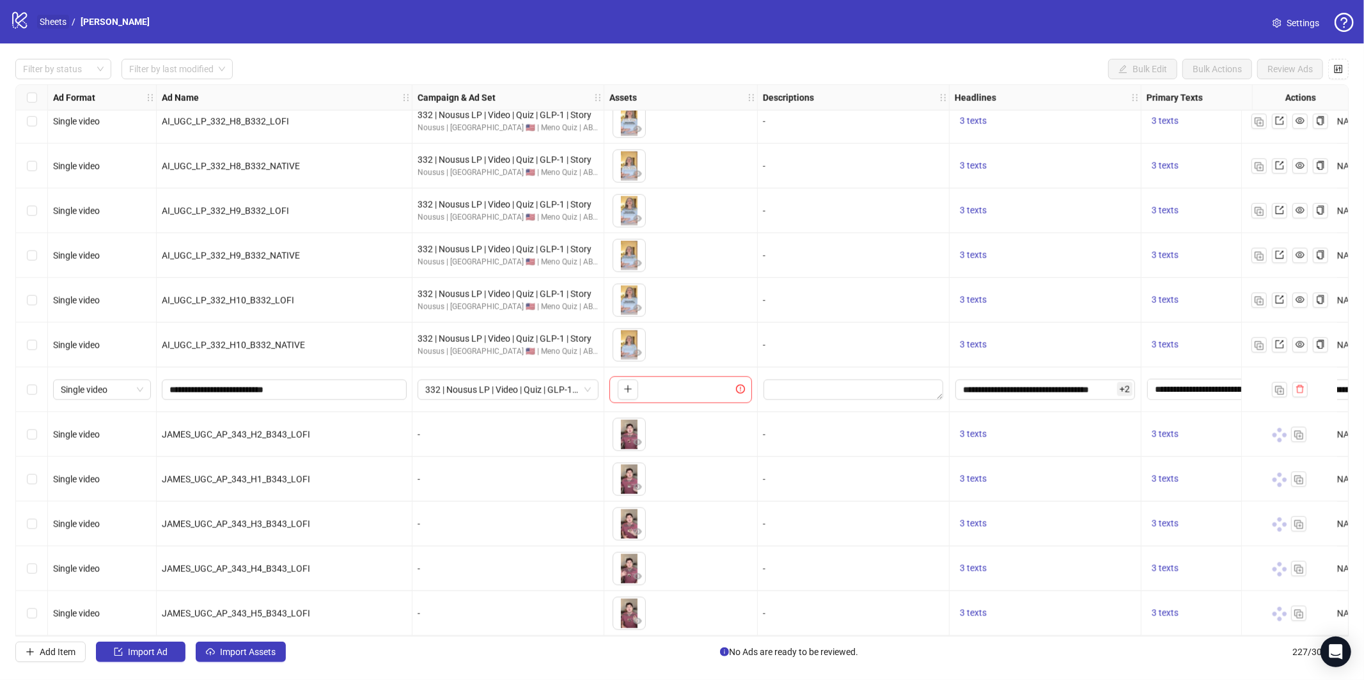
click at [60, 25] on link "Sheets" at bounding box center [53, 22] width 32 height 14
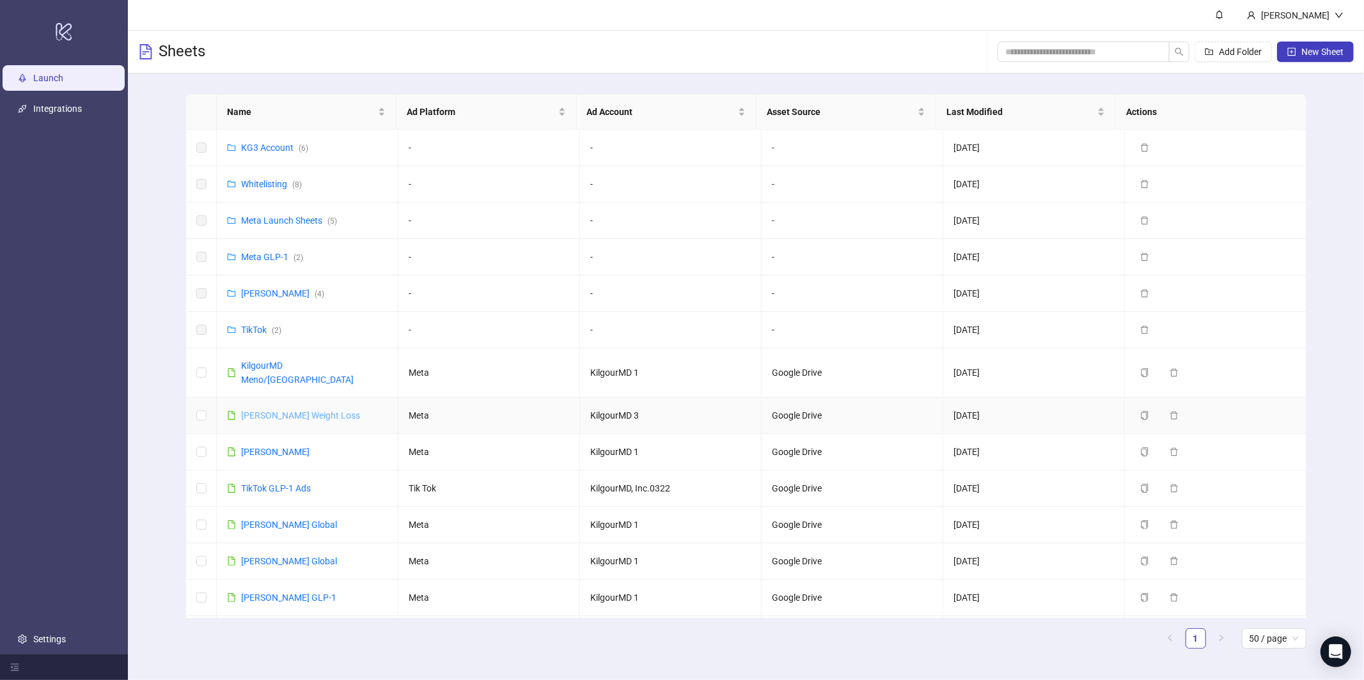
click at [285, 411] on link "[PERSON_NAME] Weight Loss" at bounding box center [300, 416] width 119 height 10
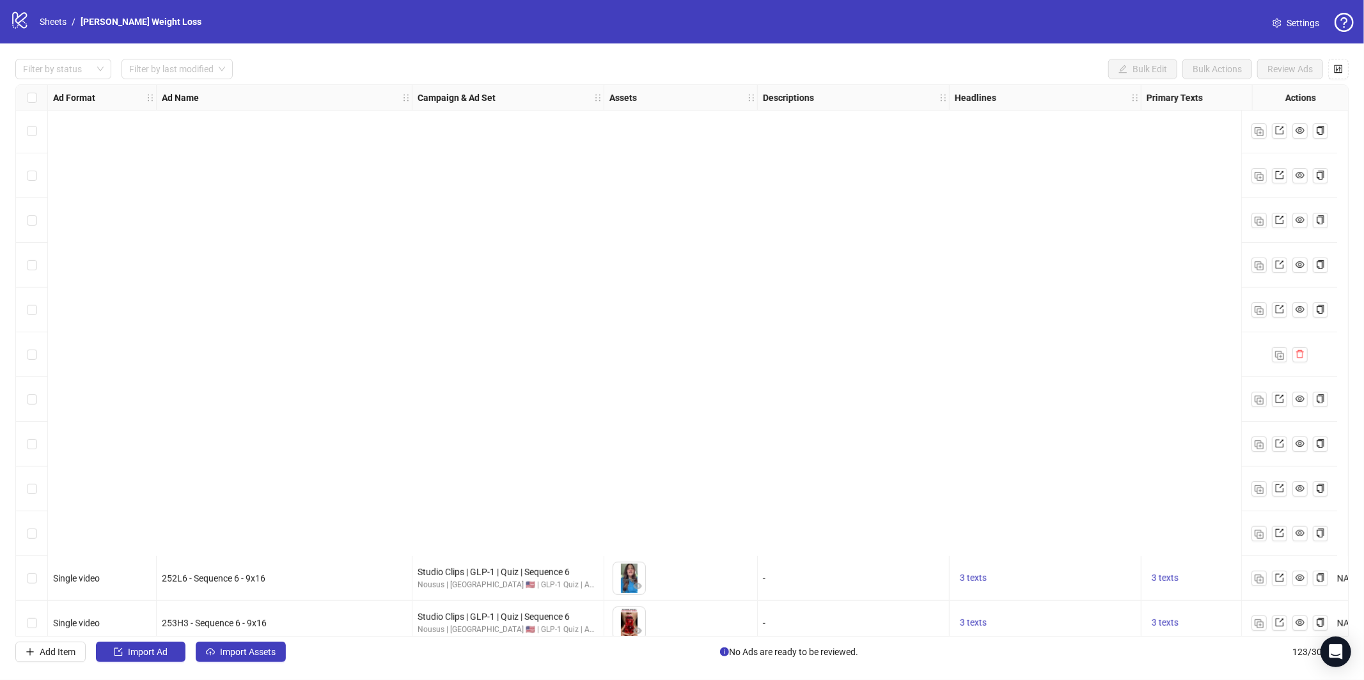
scroll to position [4985, 0]
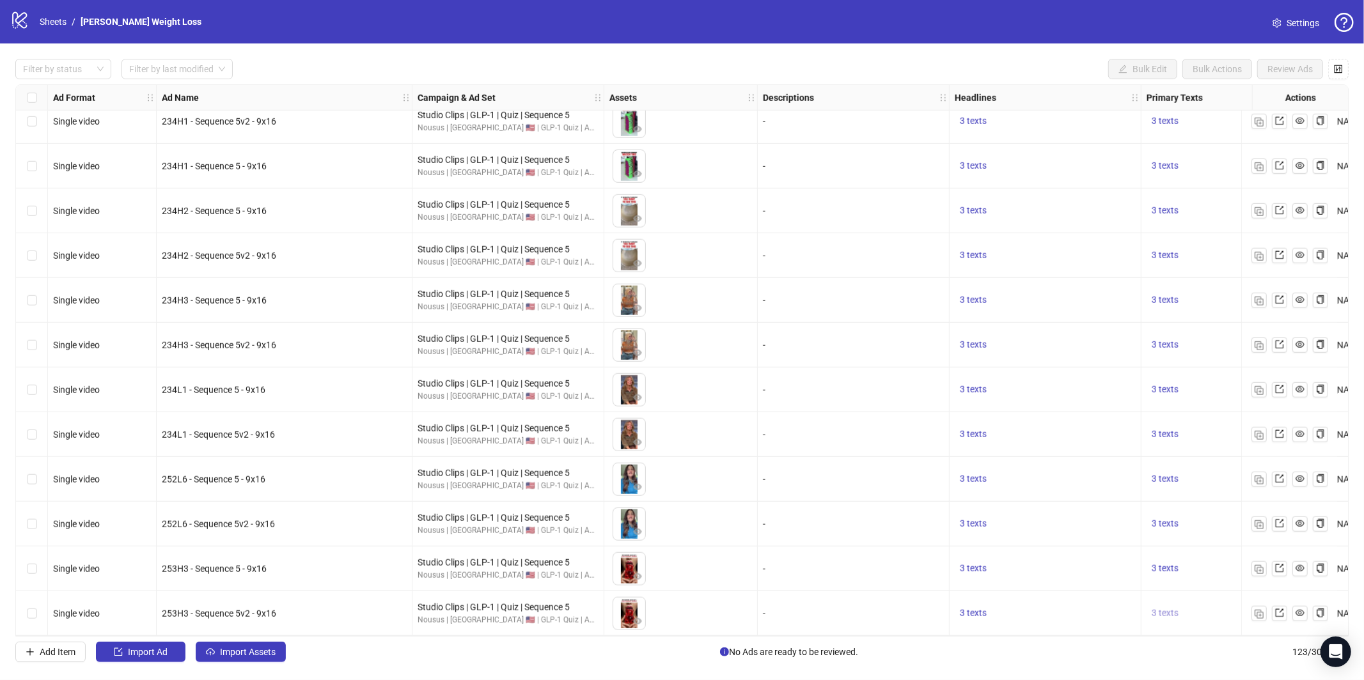
click at [1168, 610] on span "3 texts" at bounding box center [1165, 613] width 27 height 10
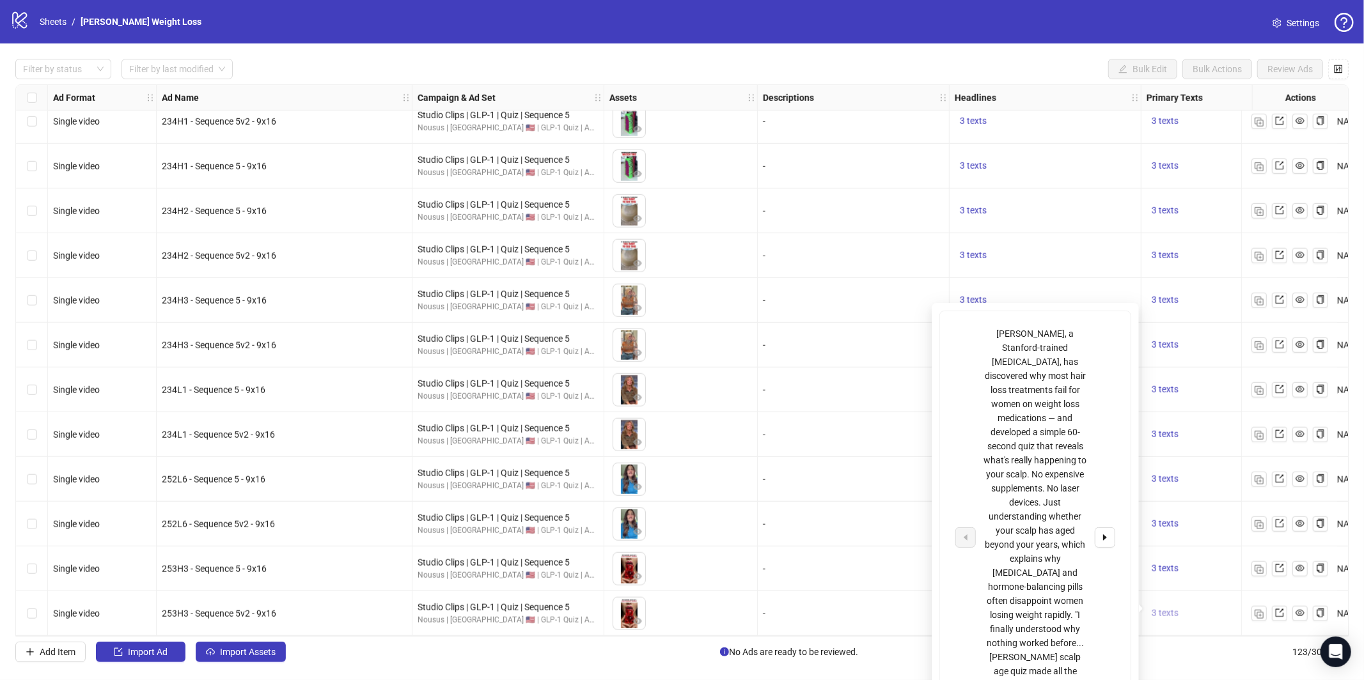
click at [1169, 609] on span "3 texts" at bounding box center [1165, 613] width 27 height 10
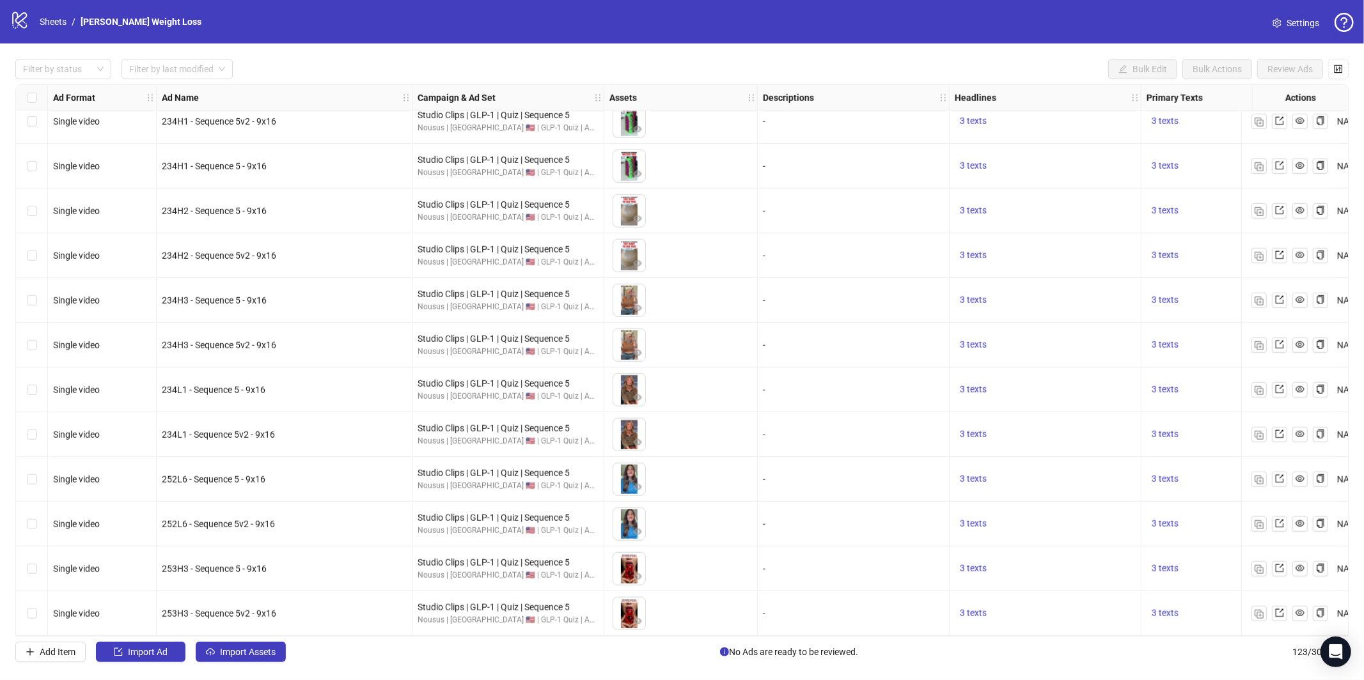
click at [1186, 606] on div "3 texts" at bounding box center [1205, 613] width 117 height 15
click at [1178, 608] on span "3 texts" at bounding box center [1165, 613] width 27 height 10
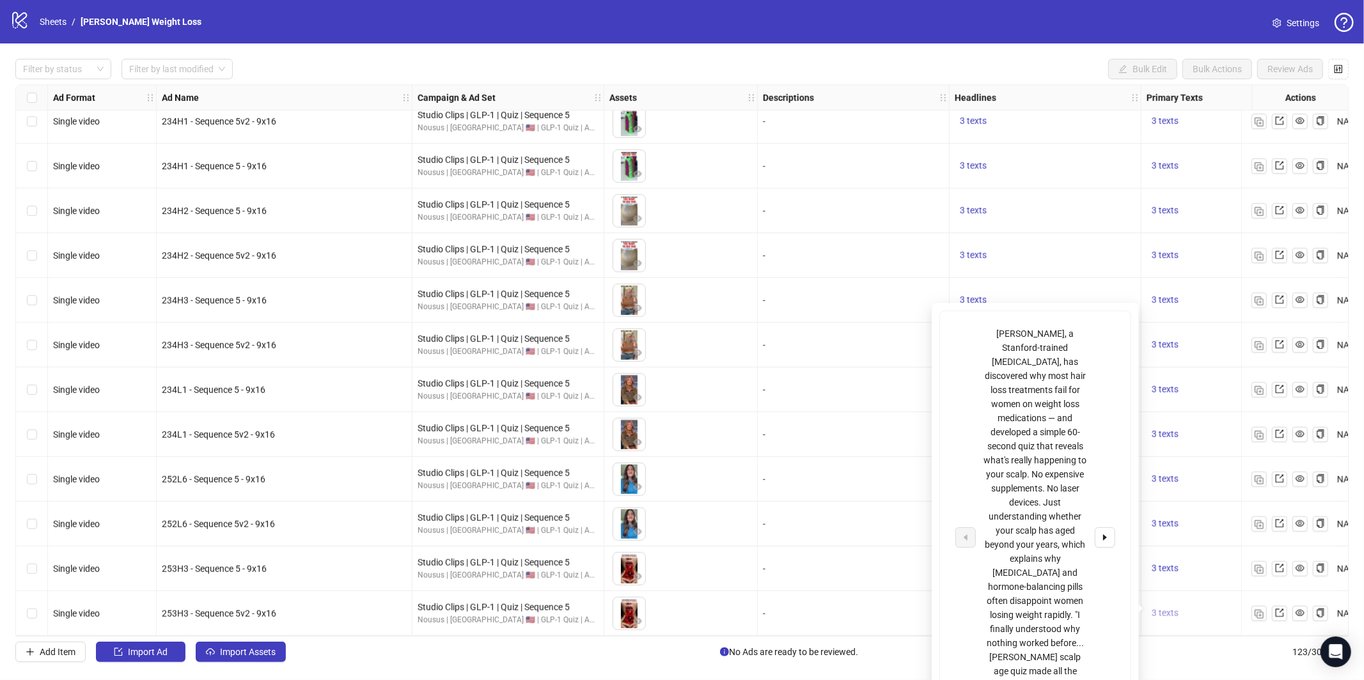
click at [1178, 608] on span "3 texts" at bounding box center [1165, 613] width 27 height 10
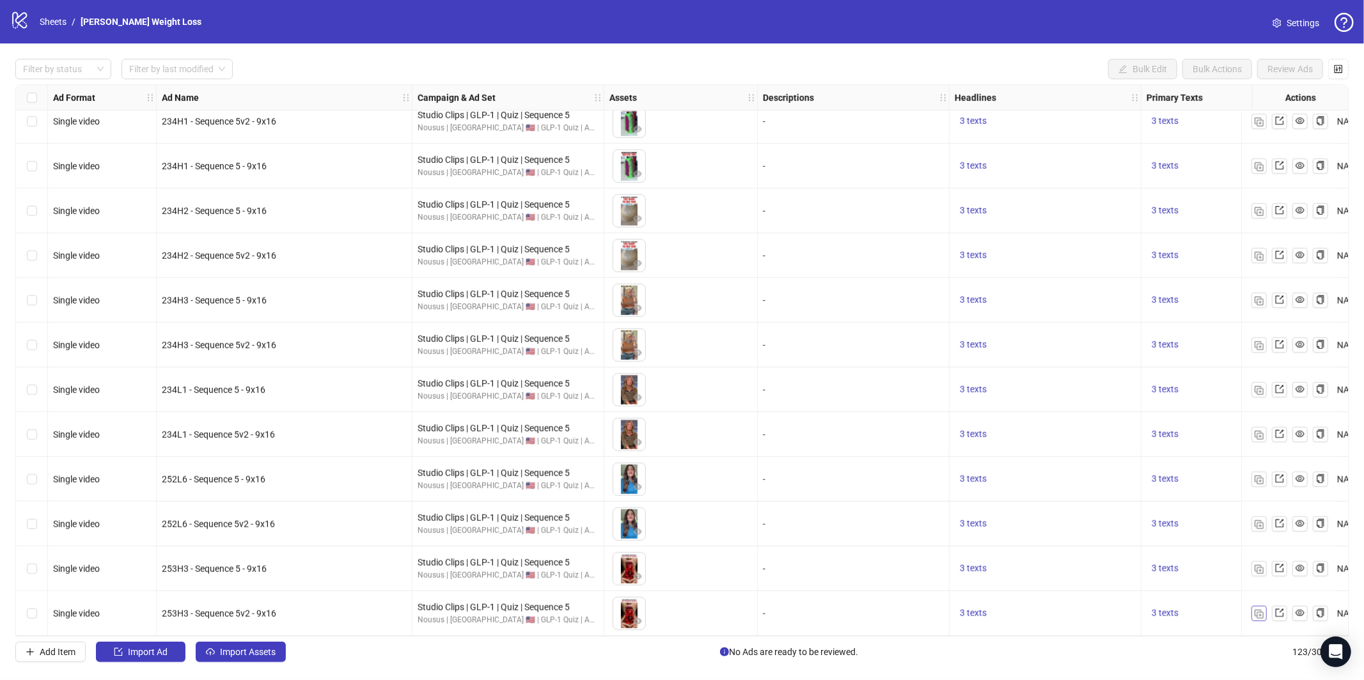
click at [1255, 610] on img "button" at bounding box center [1259, 614] width 9 height 9
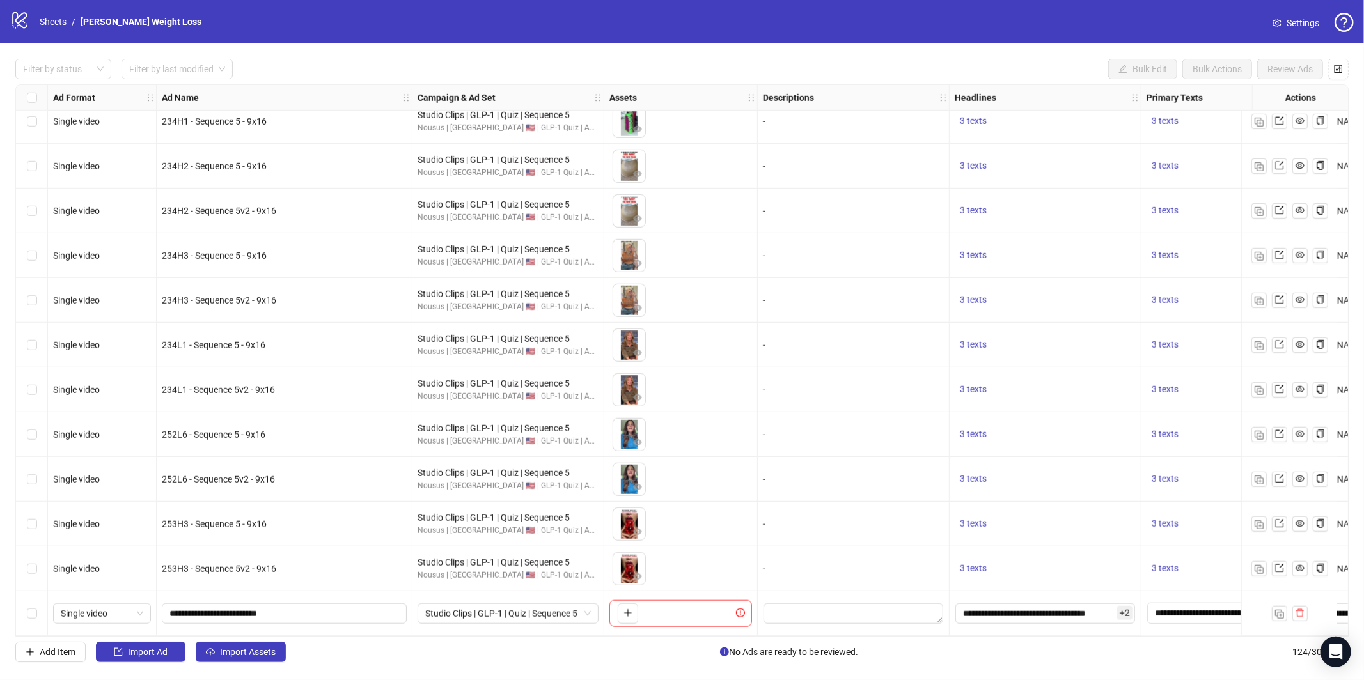
scroll to position [5030, 0]
click at [1042, 611] on input "**********" at bounding box center [1046, 614] width 180 height 20
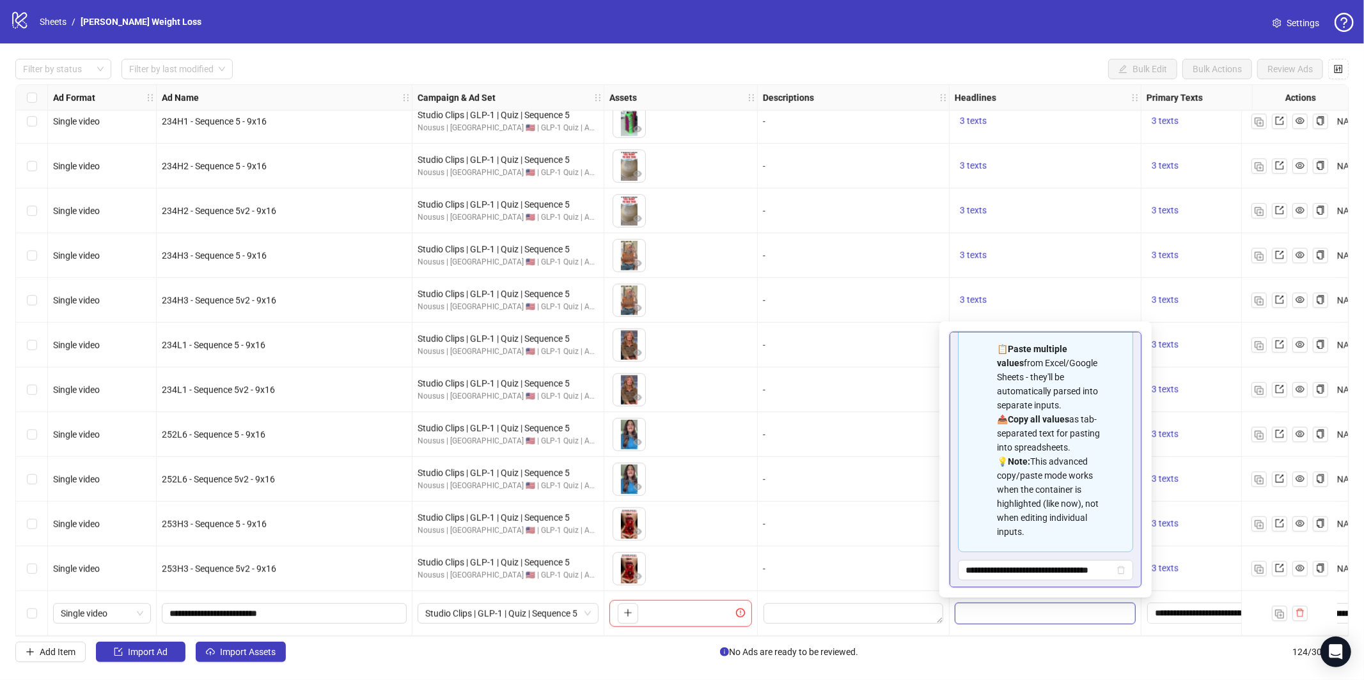
scroll to position [157, 0]
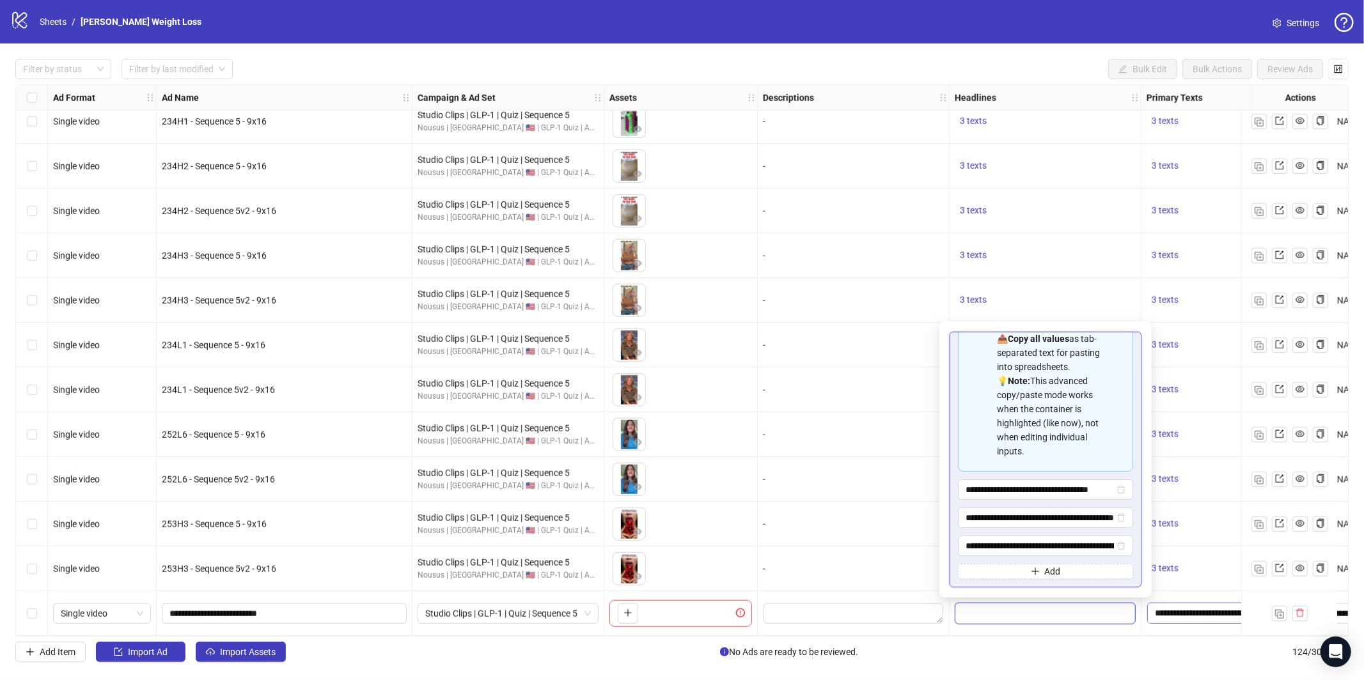
click at [1185, 611] on textarea "**********" at bounding box center [1205, 613] width 116 height 20
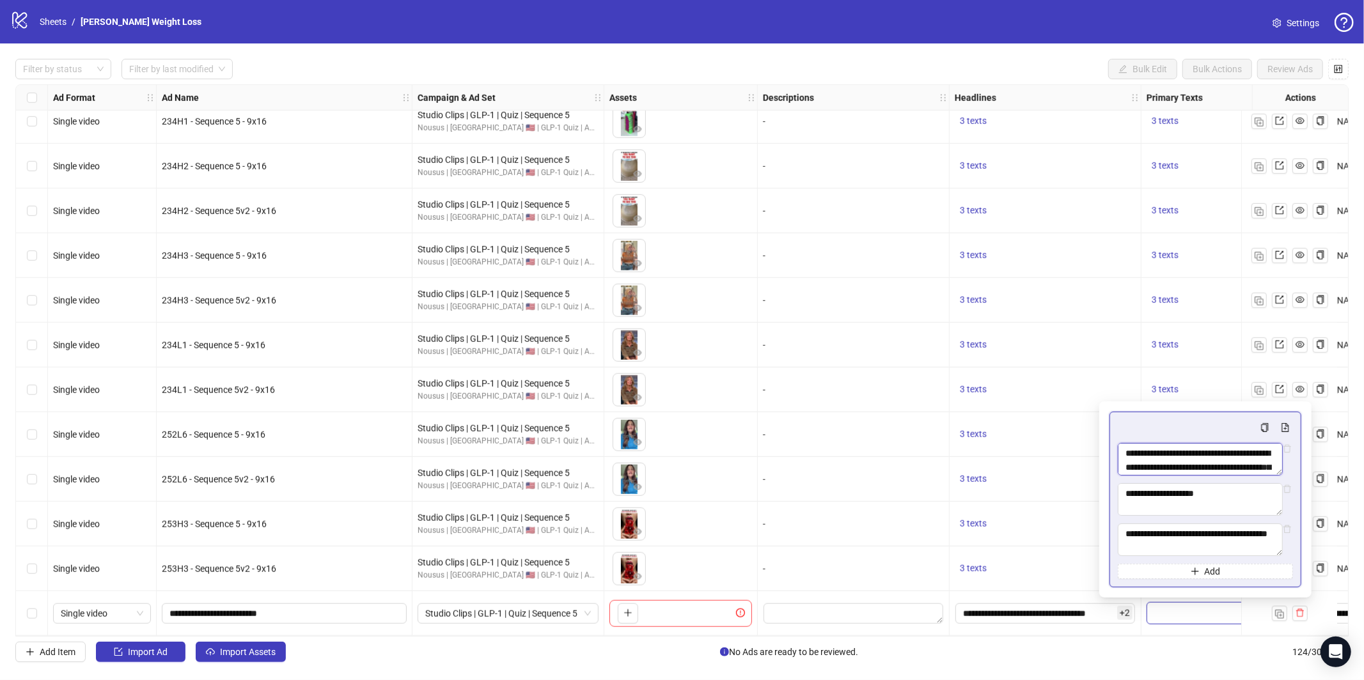
click at [1188, 452] on textarea "**********" at bounding box center [1200, 459] width 165 height 33
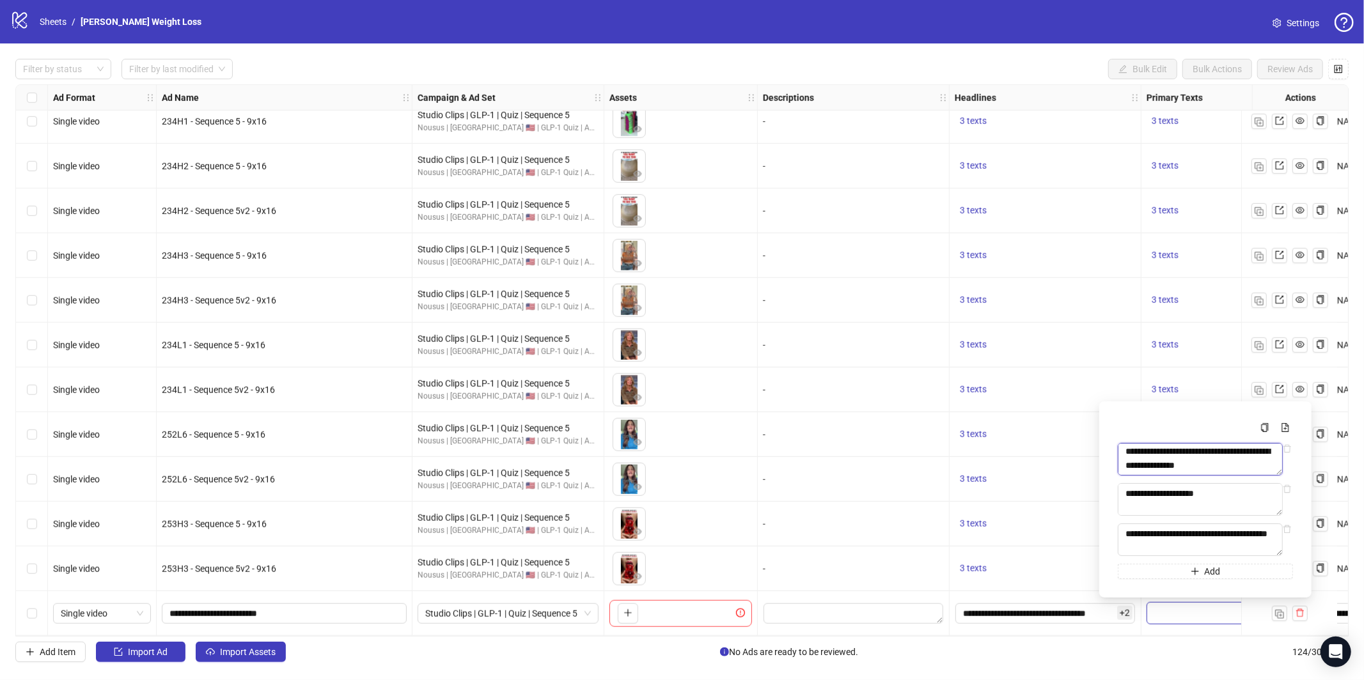
scroll to position [309, 0]
click at [1256, 453] on textarea "**********" at bounding box center [1200, 459] width 165 height 33
type textarea "**********"
click at [1224, 498] on textarea "**********" at bounding box center [1200, 500] width 165 height 33
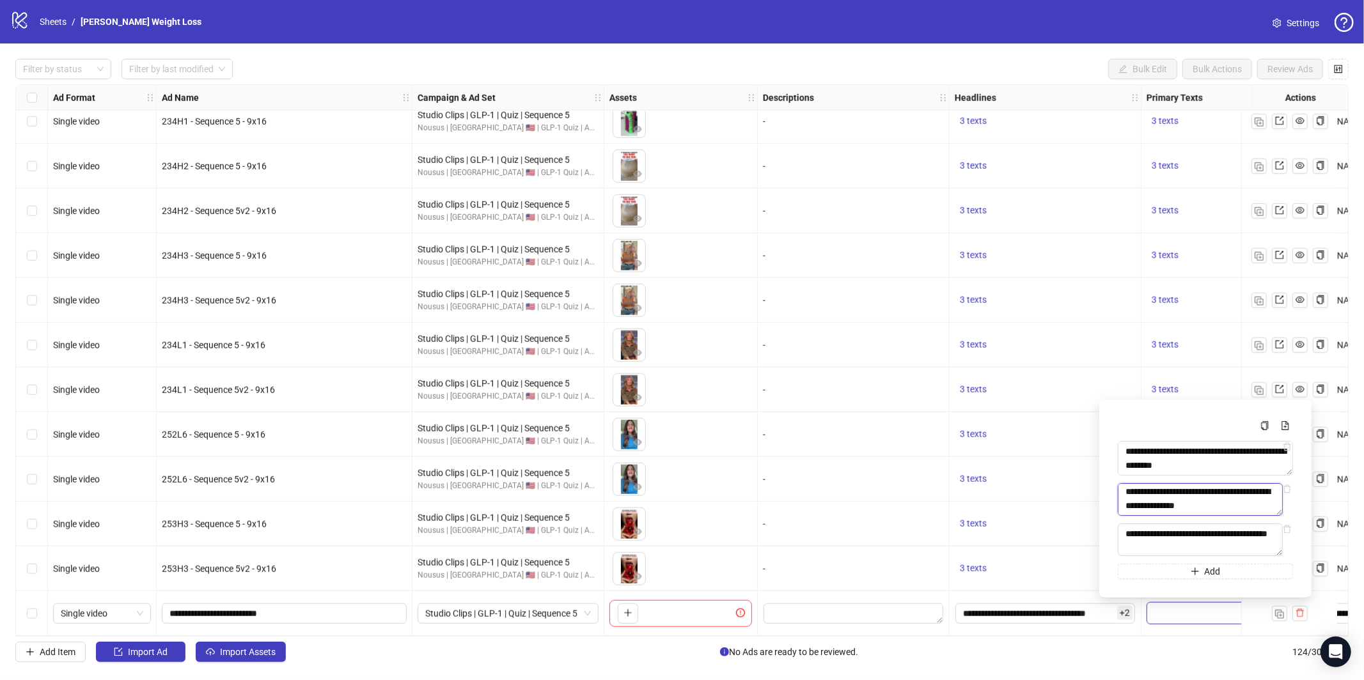
click at [1259, 488] on textarea "**********" at bounding box center [1200, 500] width 165 height 33
type textarea "**********"
click at [1247, 545] on textarea "**********" at bounding box center [1200, 540] width 165 height 33
click at [1185, 654] on div "Add Item Import Ad Import Assets No Ads are ready to be reviewed. 124 / 300 ite…" at bounding box center [681, 652] width 1333 height 20
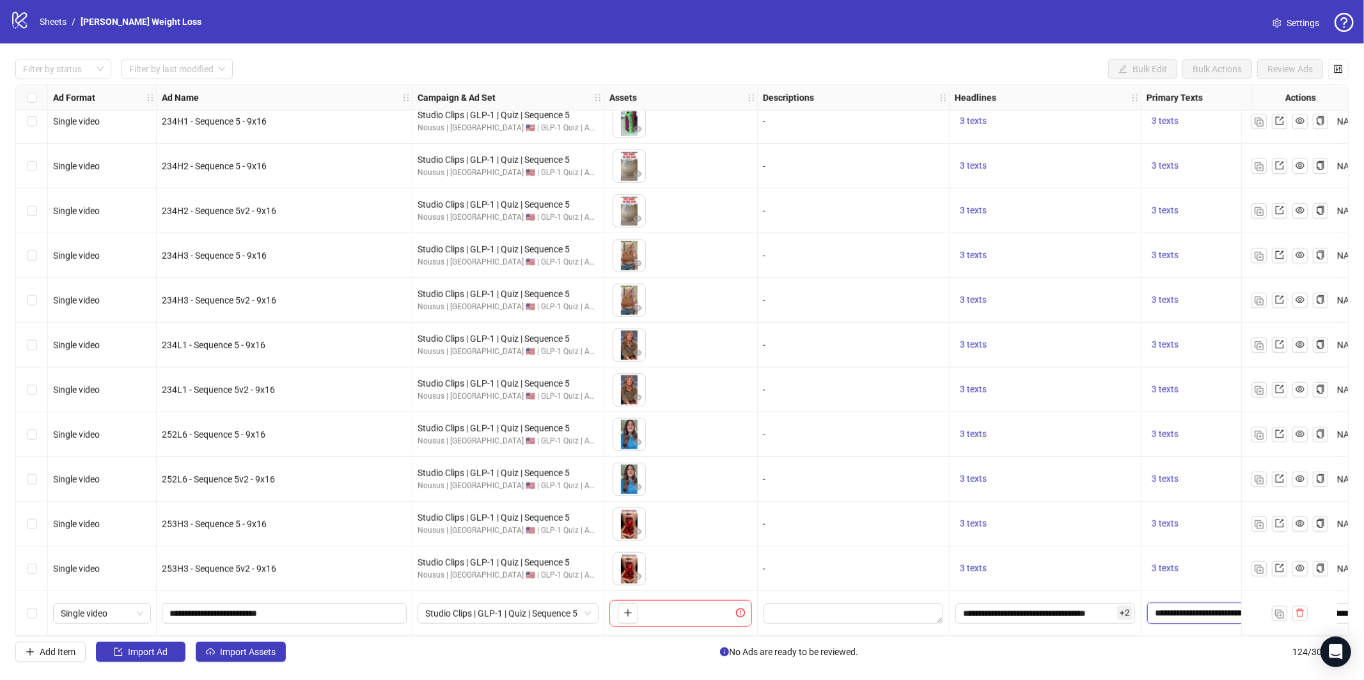
click at [1194, 610] on textarea "**********" at bounding box center [1205, 613] width 116 height 20
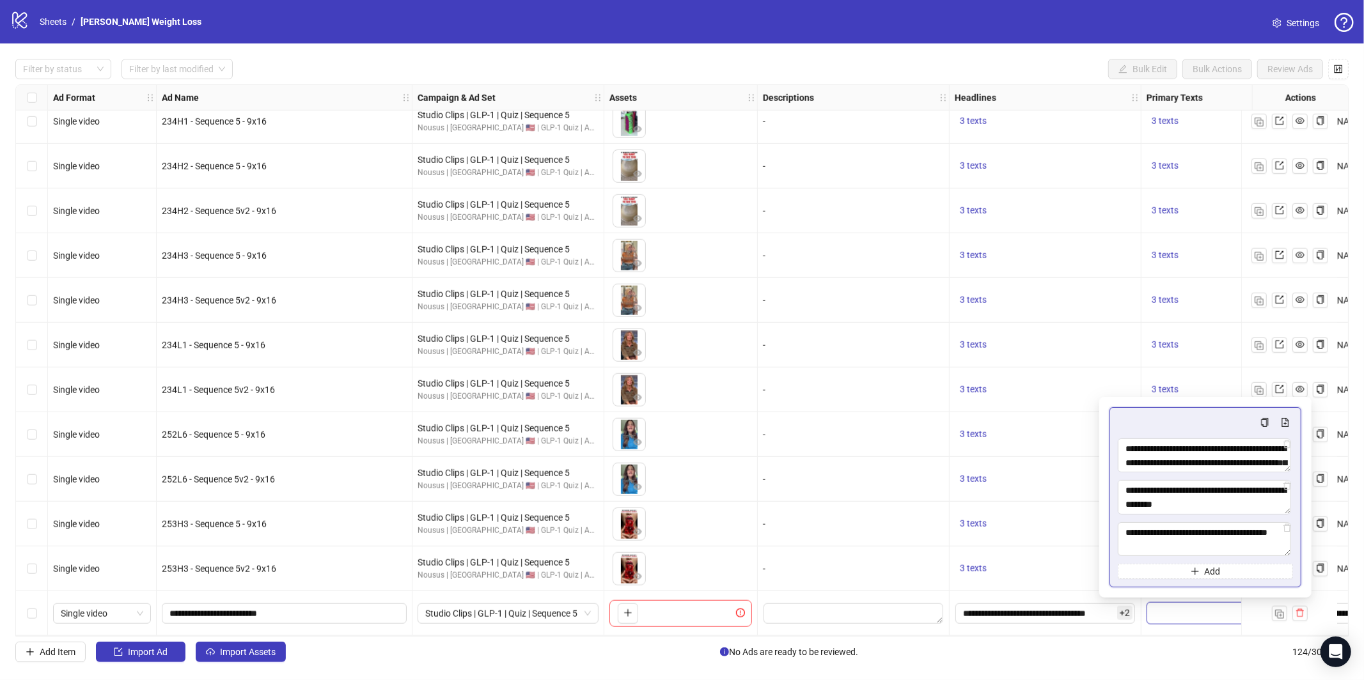
click at [1168, 661] on div "Add Item Import Ad Import Assets No Ads are ready to be reviewed. 124 / 300 ite…" at bounding box center [681, 652] width 1333 height 20
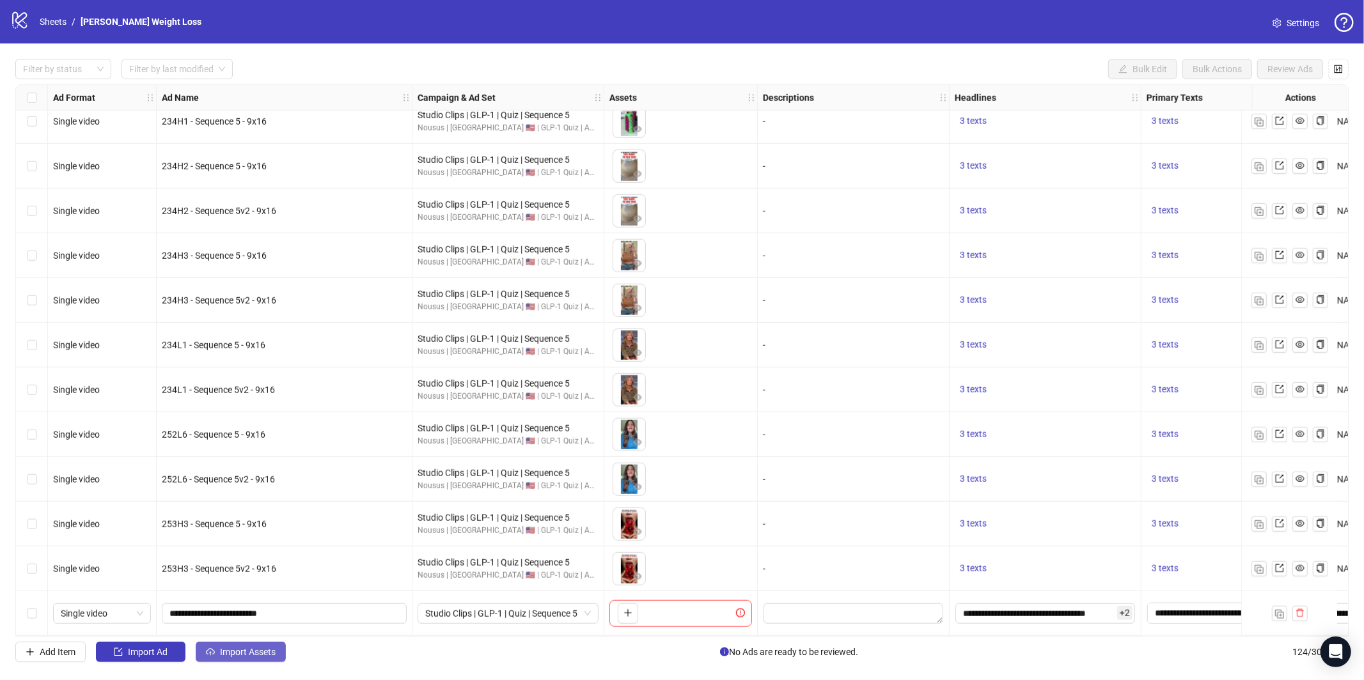
click at [226, 652] on span "Import Assets" at bounding box center [248, 652] width 56 height 10
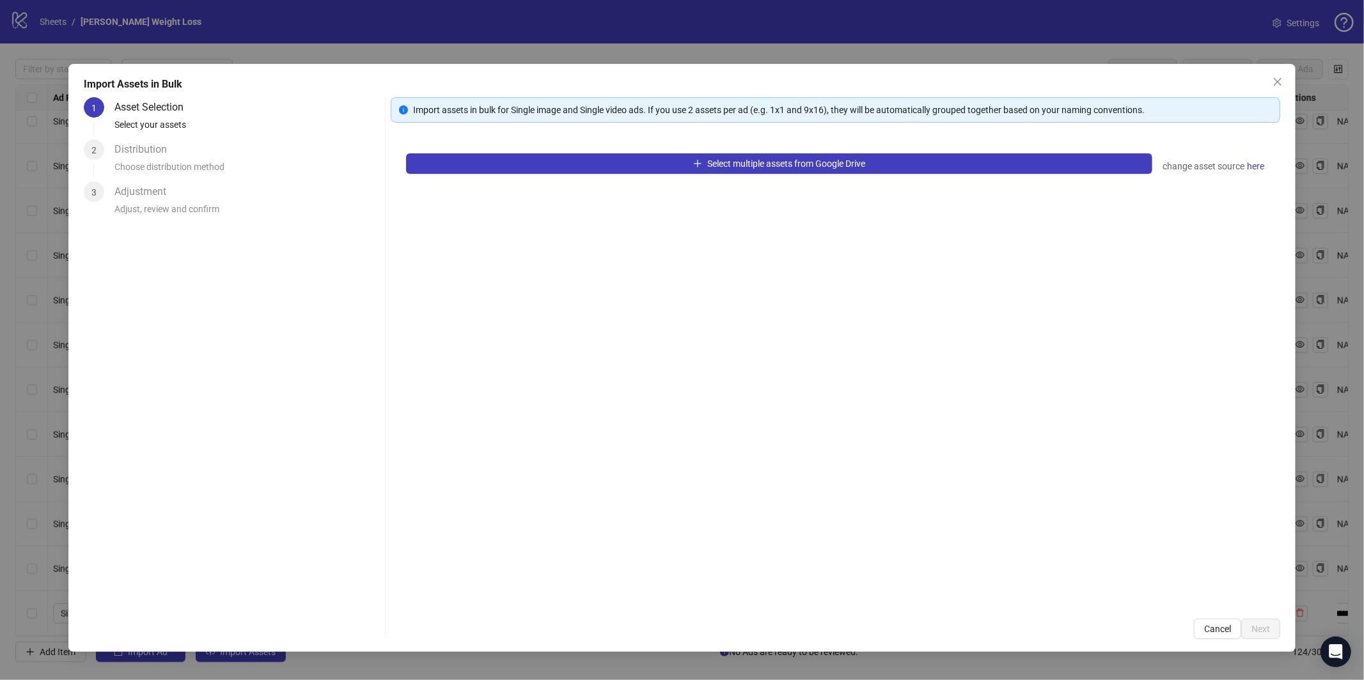
click at [553, 175] on div "Select multiple assets from Google Drive change asset source here" at bounding box center [836, 371] width 890 height 466
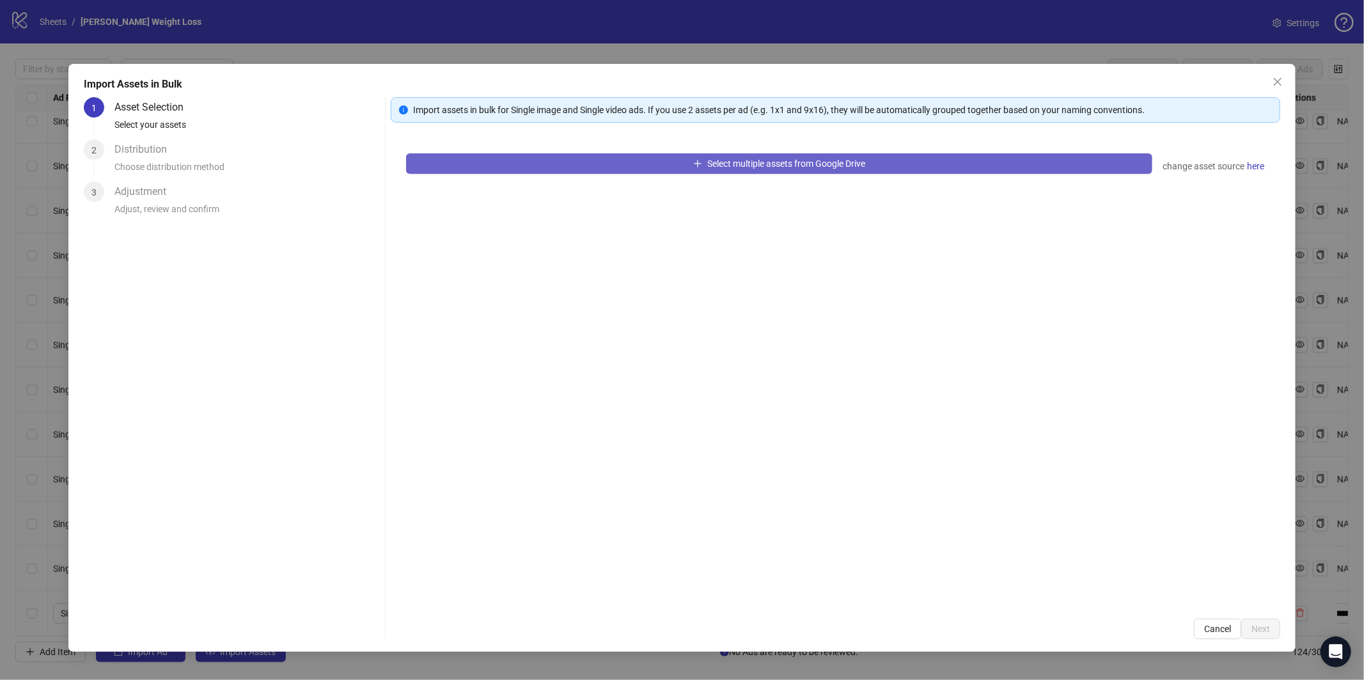
click at [553, 169] on button "Select multiple assets from Google Drive" at bounding box center [779, 163] width 746 height 20
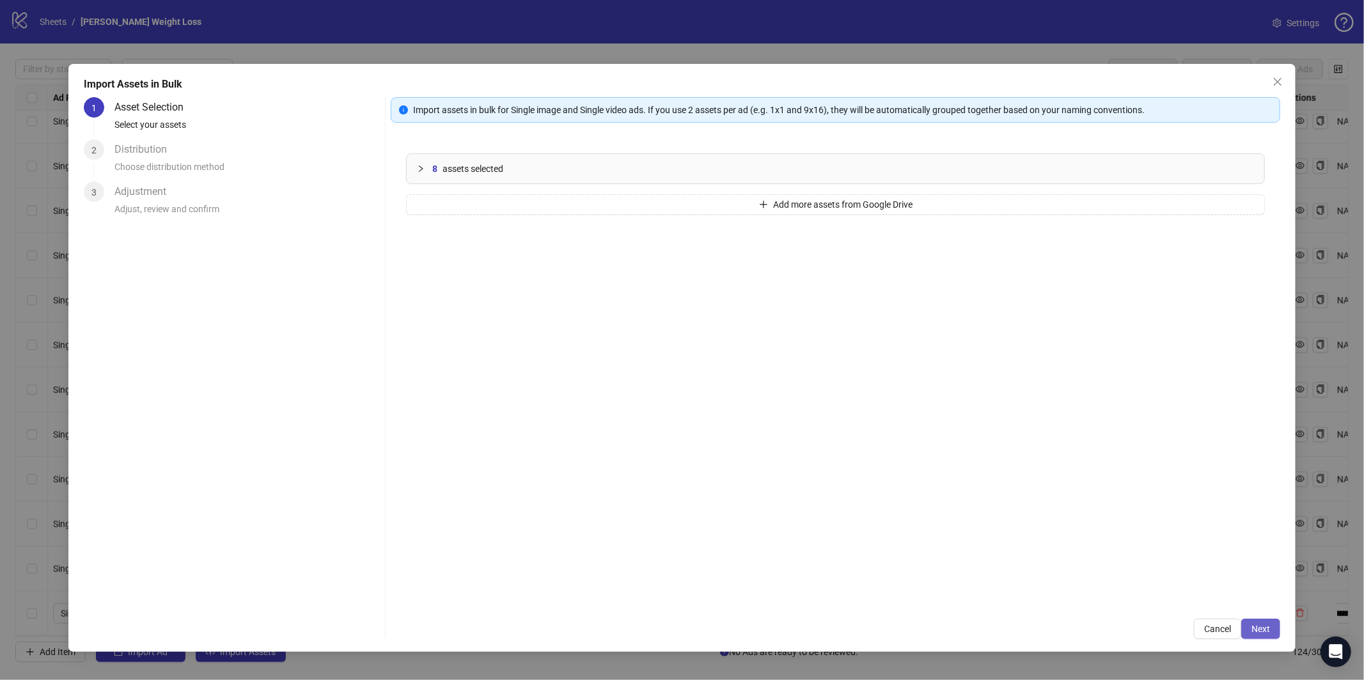
click at [1255, 624] on span "Next" at bounding box center [1261, 629] width 19 height 10
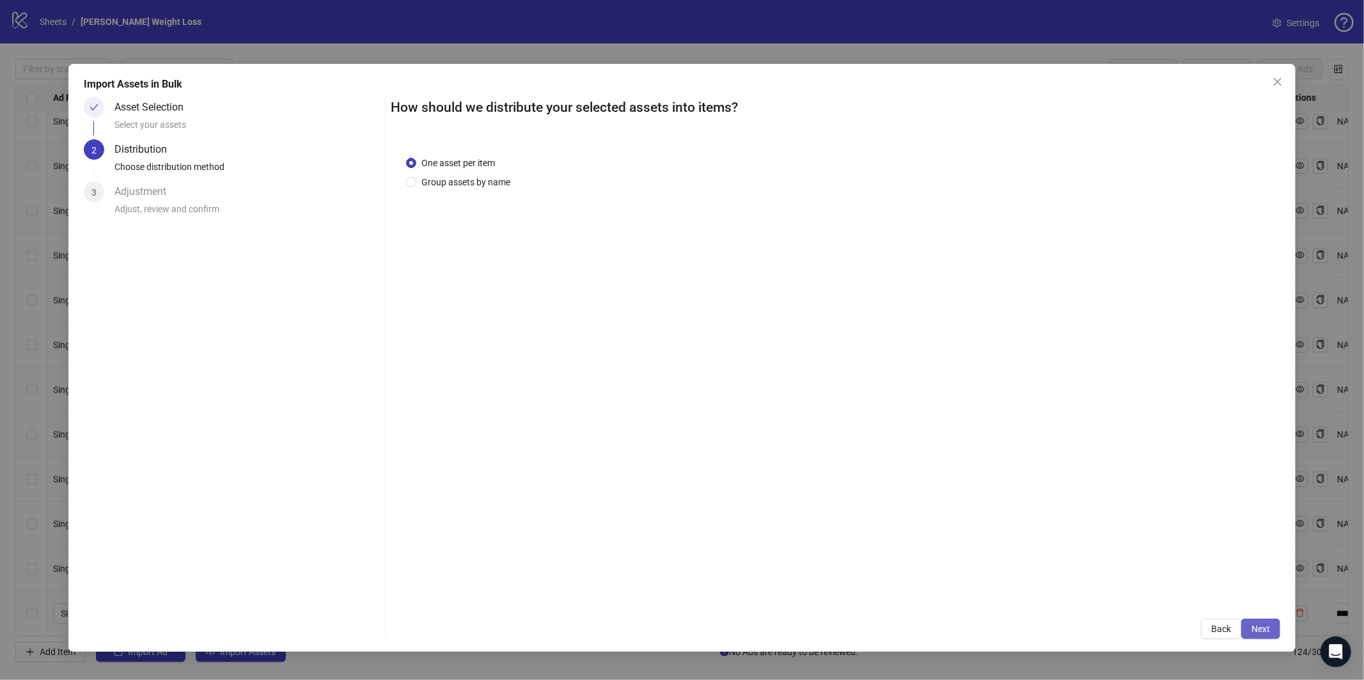
click at [1257, 629] on span "Next" at bounding box center [1261, 629] width 19 height 10
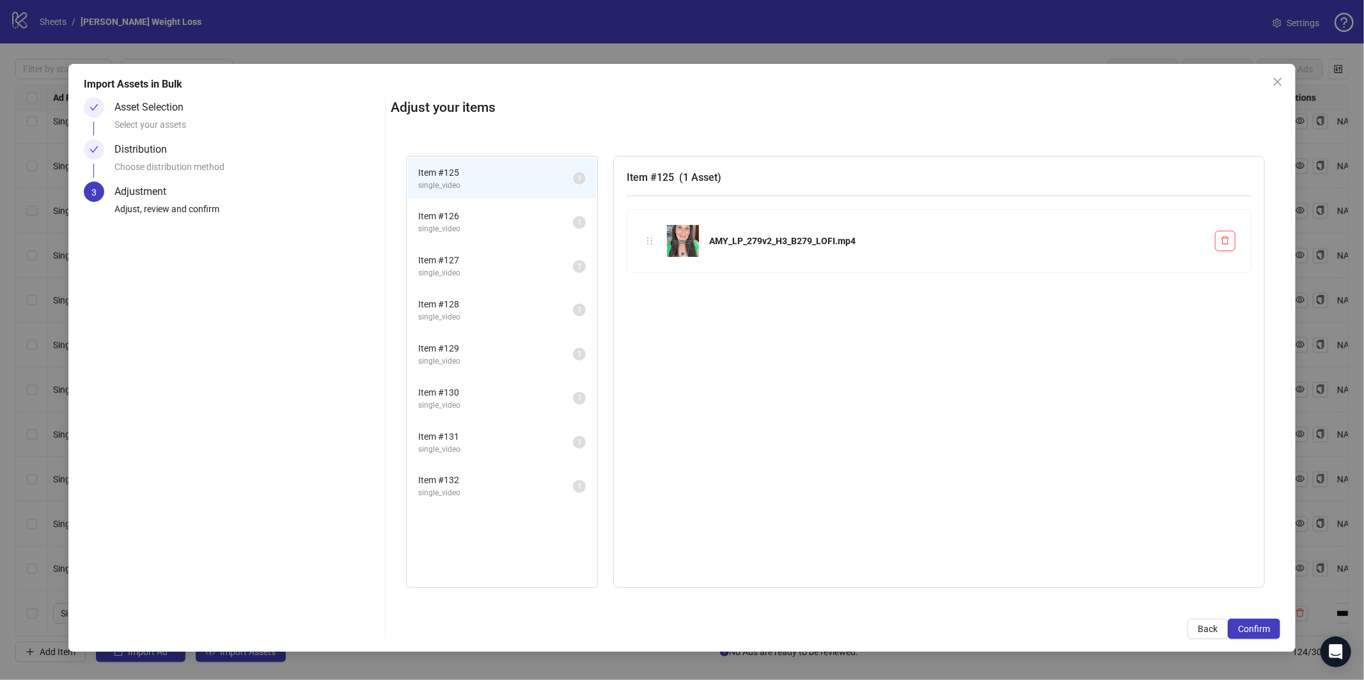
click at [1257, 629] on span "Confirm" at bounding box center [1254, 629] width 32 height 10
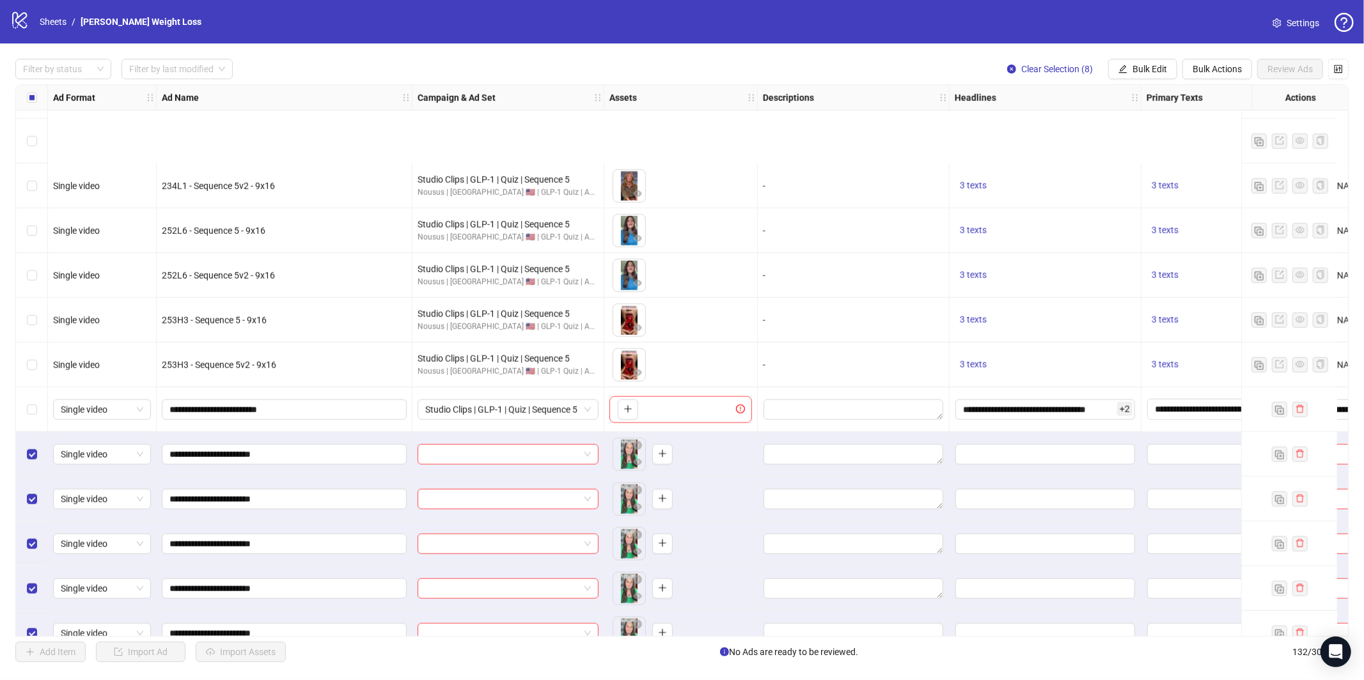
scroll to position [5388, 0]
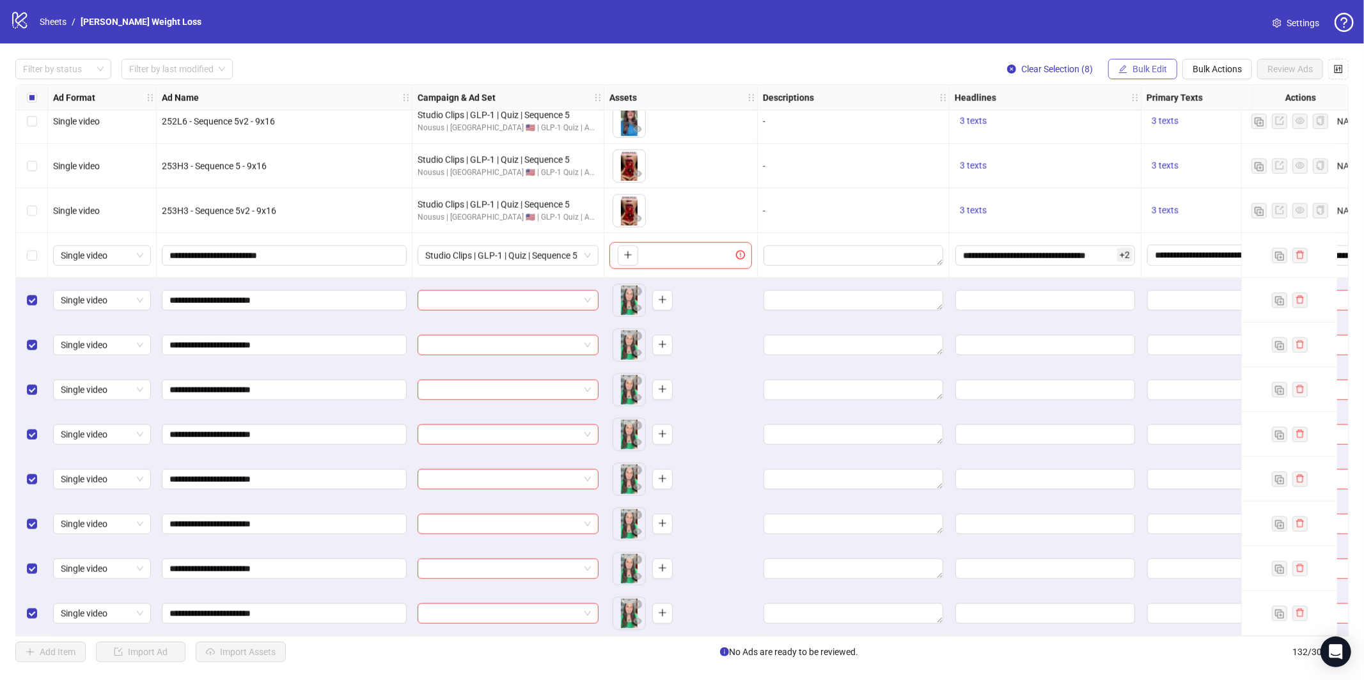
click at [1138, 61] on button "Bulk Edit" at bounding box center [1142, 69] width 69 height 20
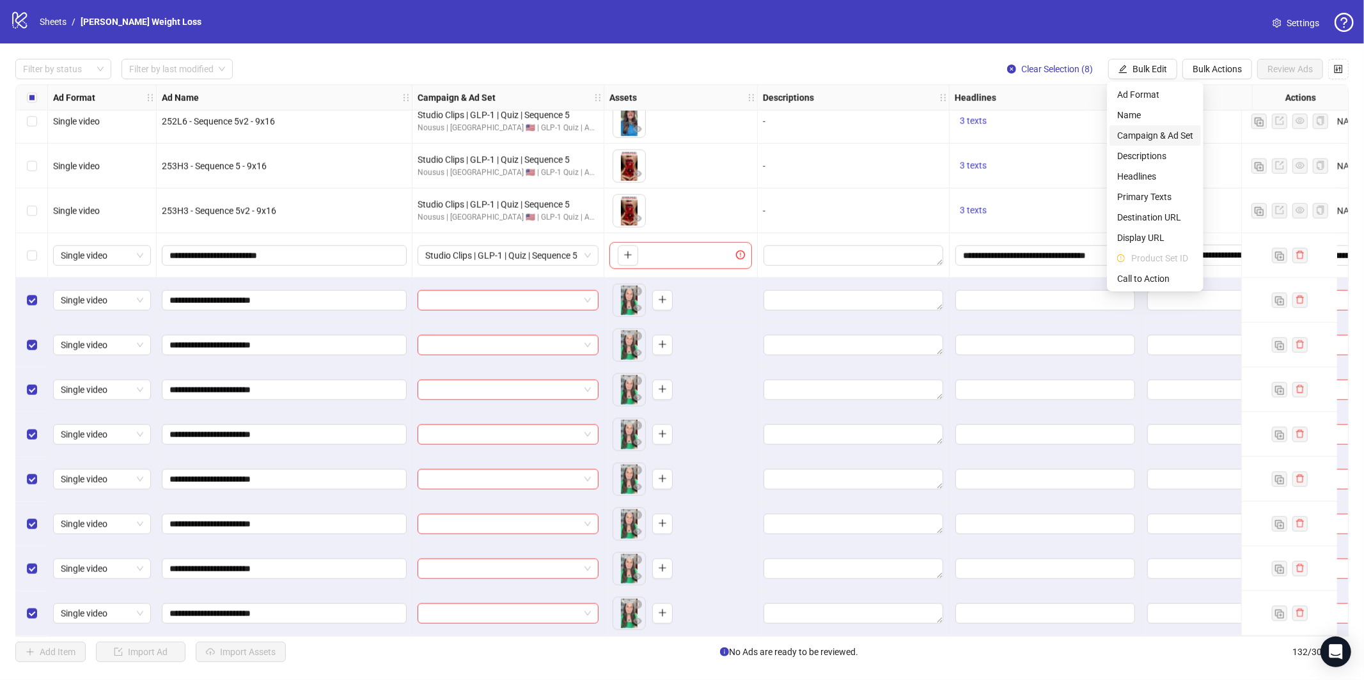
click at [1156, 129] on span "Campaign & Ad Set" at bounding box center [1155, 136] width 76 height 14
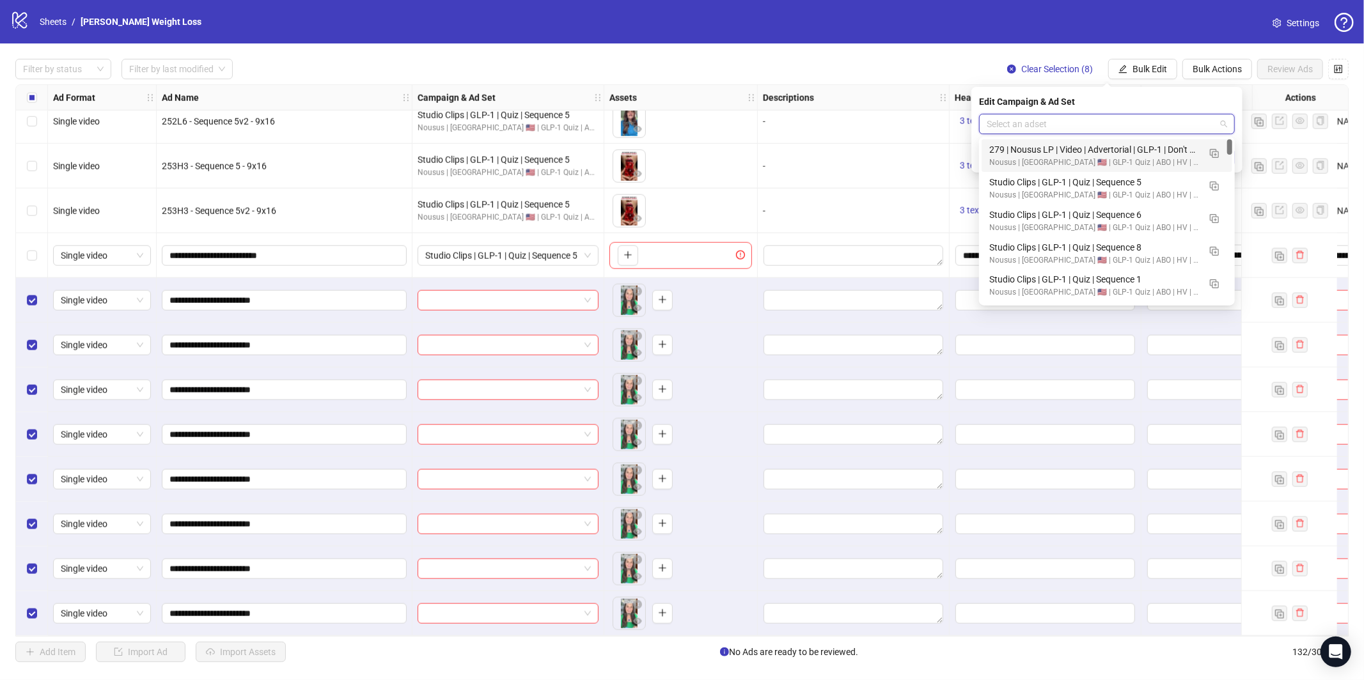
click at [1097, 129] on input "search" at bounding box center [1101, 123] width 229 height 19
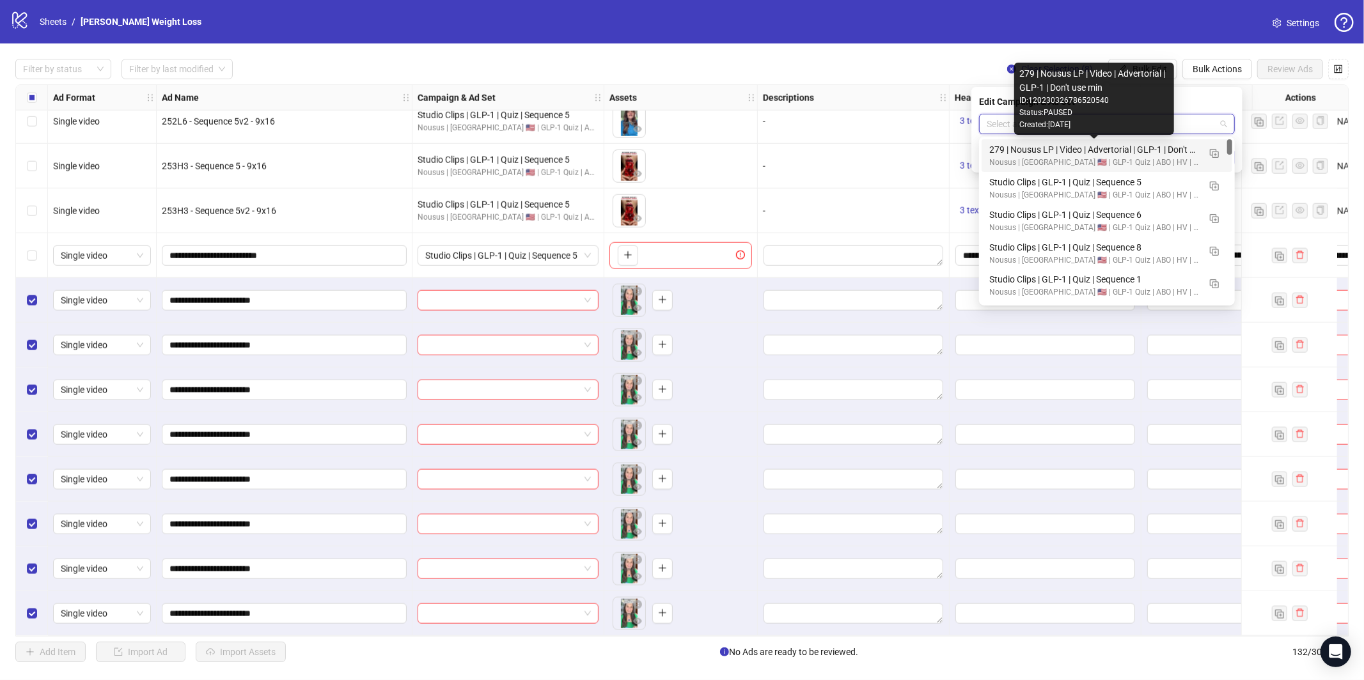
click at [1084, 153] on div "279 | Nousus LP | Video | Advertorial | GLP-1 | Don't use min" at bounding box center [1094, 150] width 210 height 14
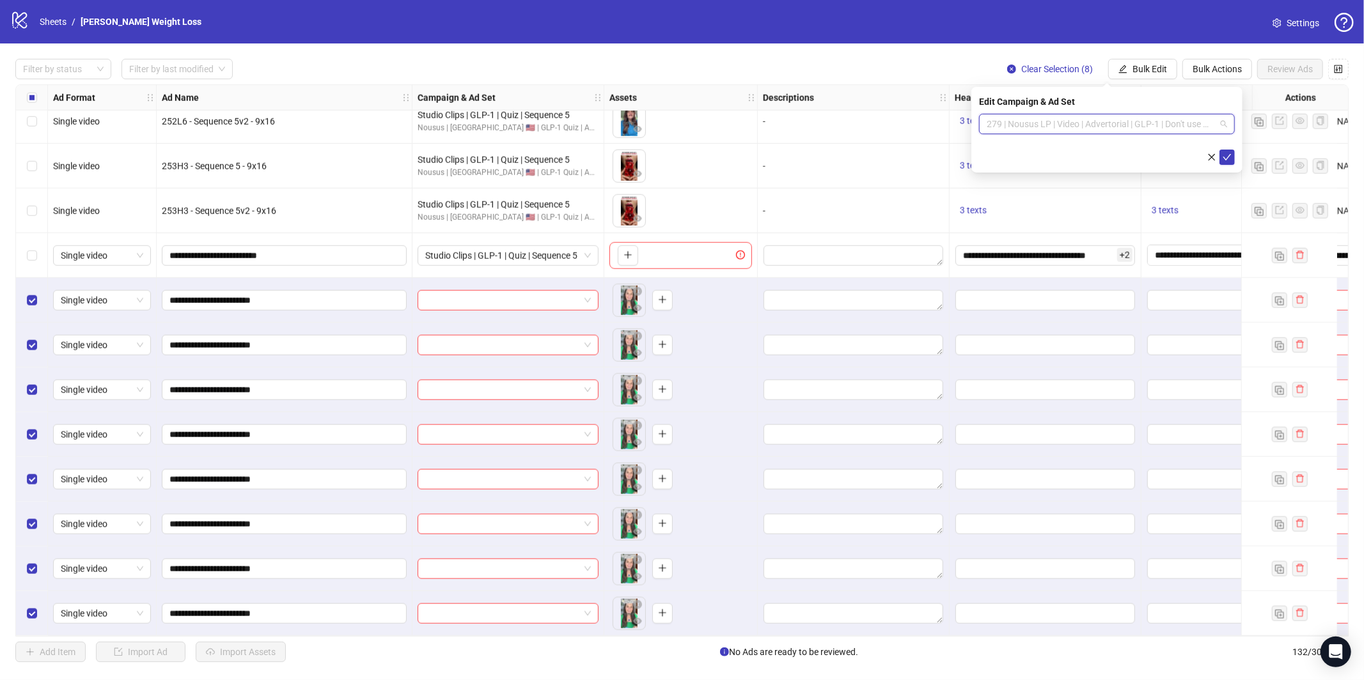
click at [1119, 122] on span "279 | Nousus LP | Video | Advertorial | GLP-1 | Don't use min" at bounding box center [1107, 123] width 240 height 19
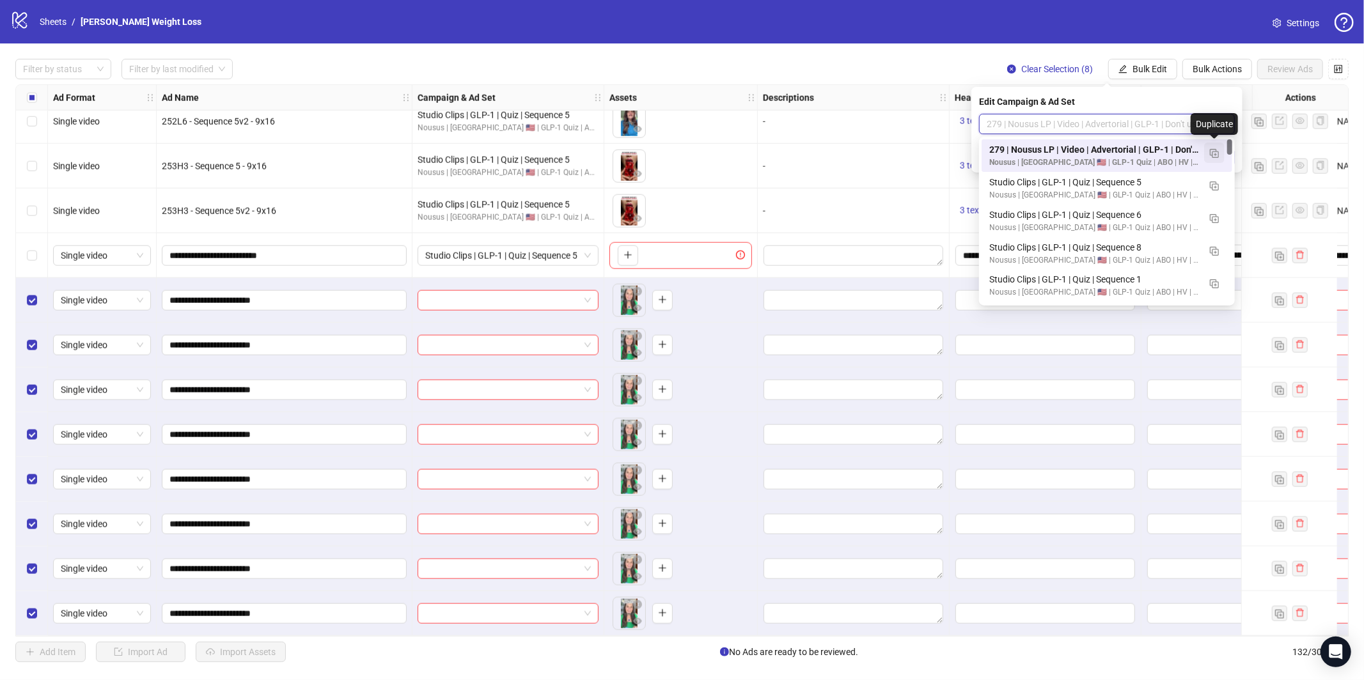
click at [1212, 150] on img "button" at bounding box center [1214, 153] width 9 height 9
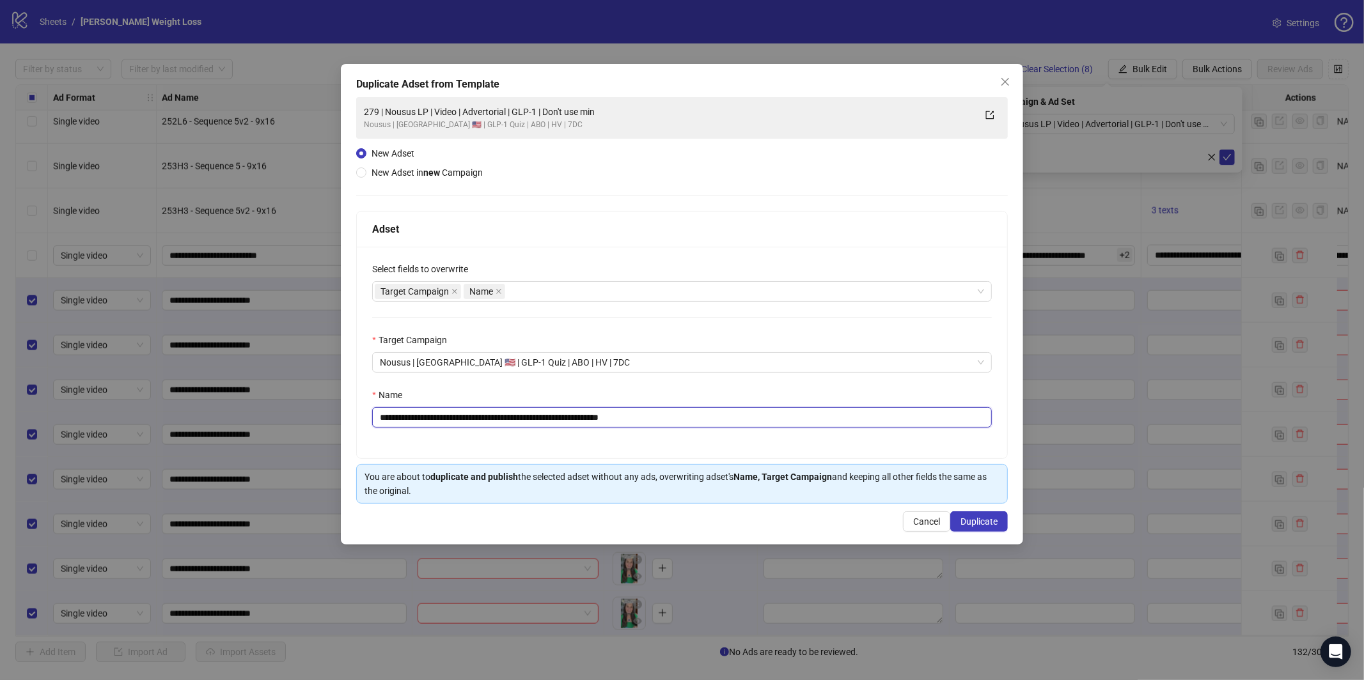
drag, startPoint x: 749, startPoint y: 413, endPoint x: 668, endPoint y: 421, distance: 81.6
click at [749, 413] on input "**********" at bounding box center [682, 417] width 620 height 20
paste input "text"
click at [509, 423] on input "**********" at bounding box center [682, 417] width 620 height 20
click at [509, 422] on input "**********" at bounding box center [682, 417] width 620 height 20
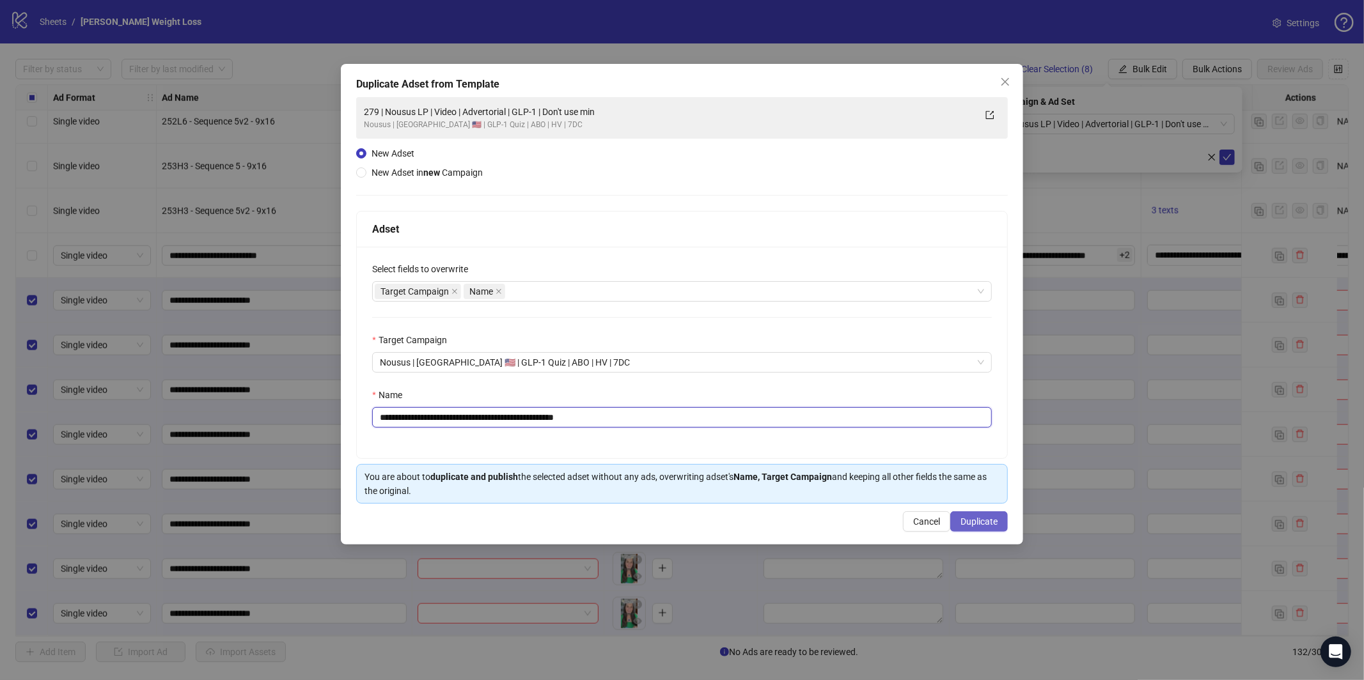
type input "**********"
click at [971, 528] on button "Duplicate" at bounding box center [979, 522] width 58 height 20
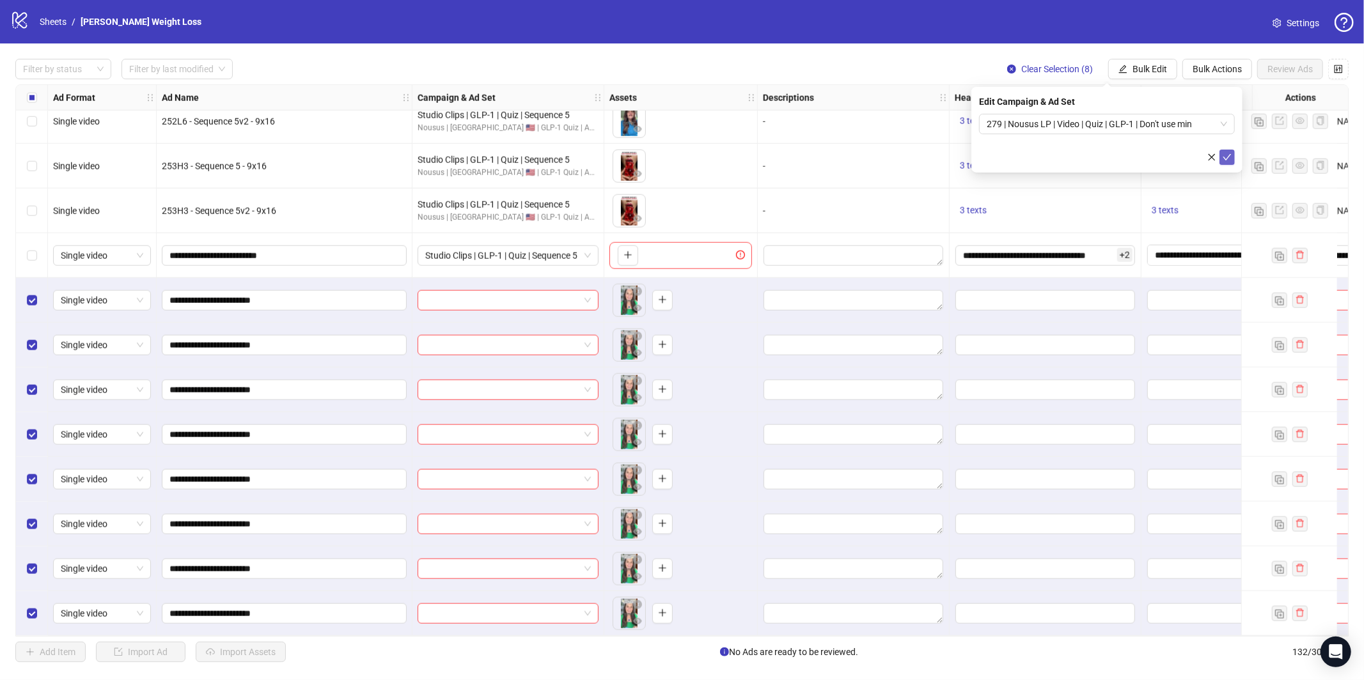
click at [1229, 157] on icon "check" at bounding box center [1227, 157] width 9 height 9
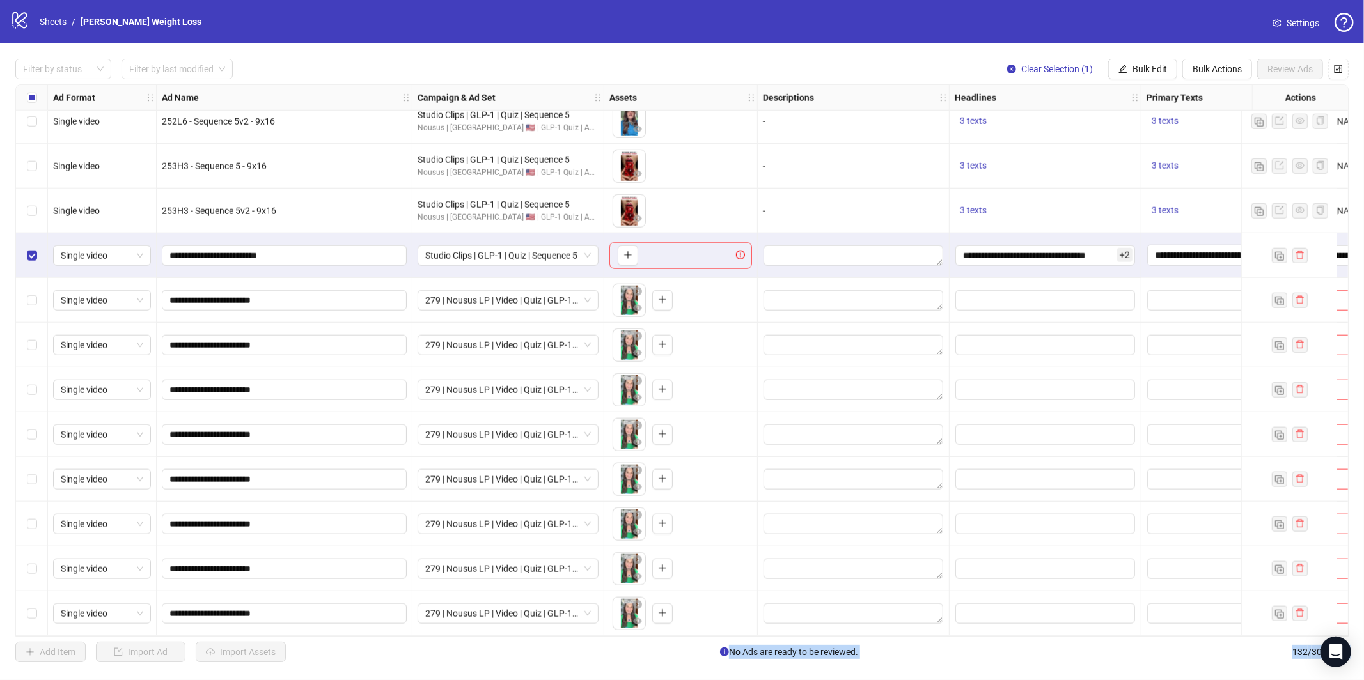
click at [10, 608] on div "Filter by status Filter by last modified Clear Selection (1) Bulk Edit Bulk Act…" at bounding box center [682, 360] width 1364 height 634
click at [20, 609] on div "Select row 132" at bounding box center [32, 614] width 32 height 45
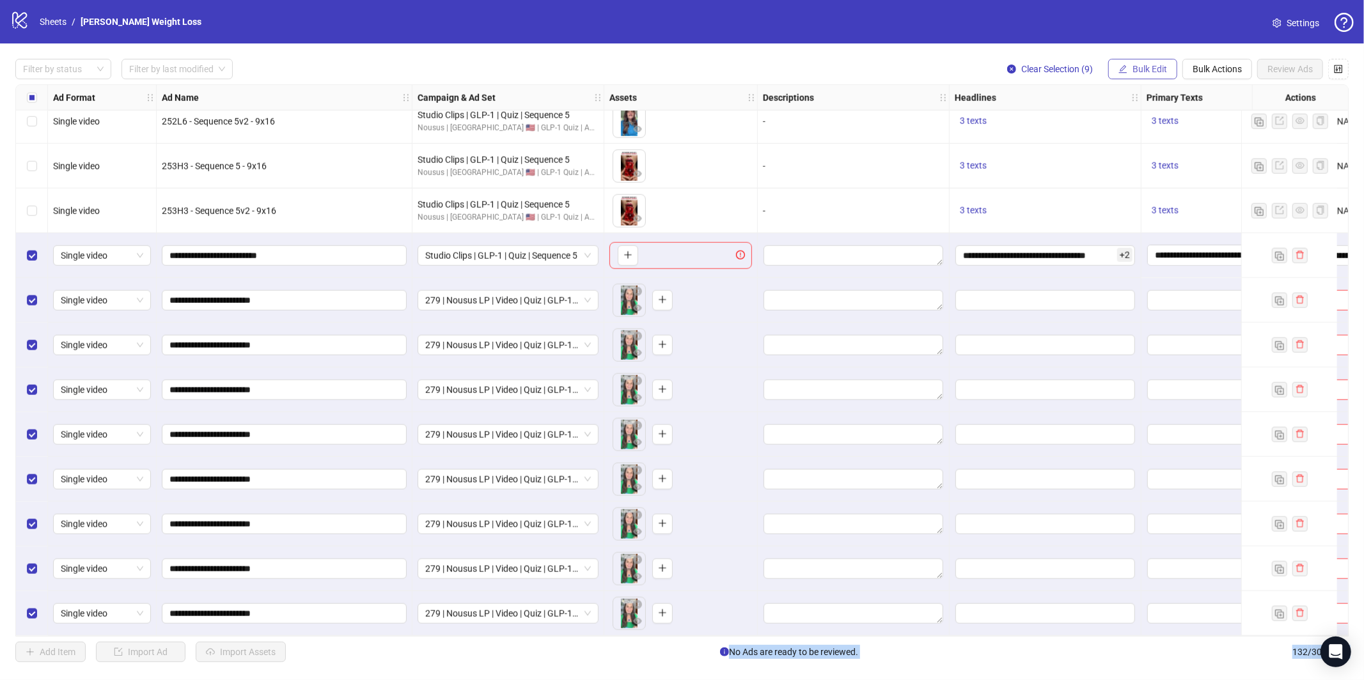
click at [1140, 68] on span "Bulk Edit" at bounding box center [1150, 69] width 35 height 10
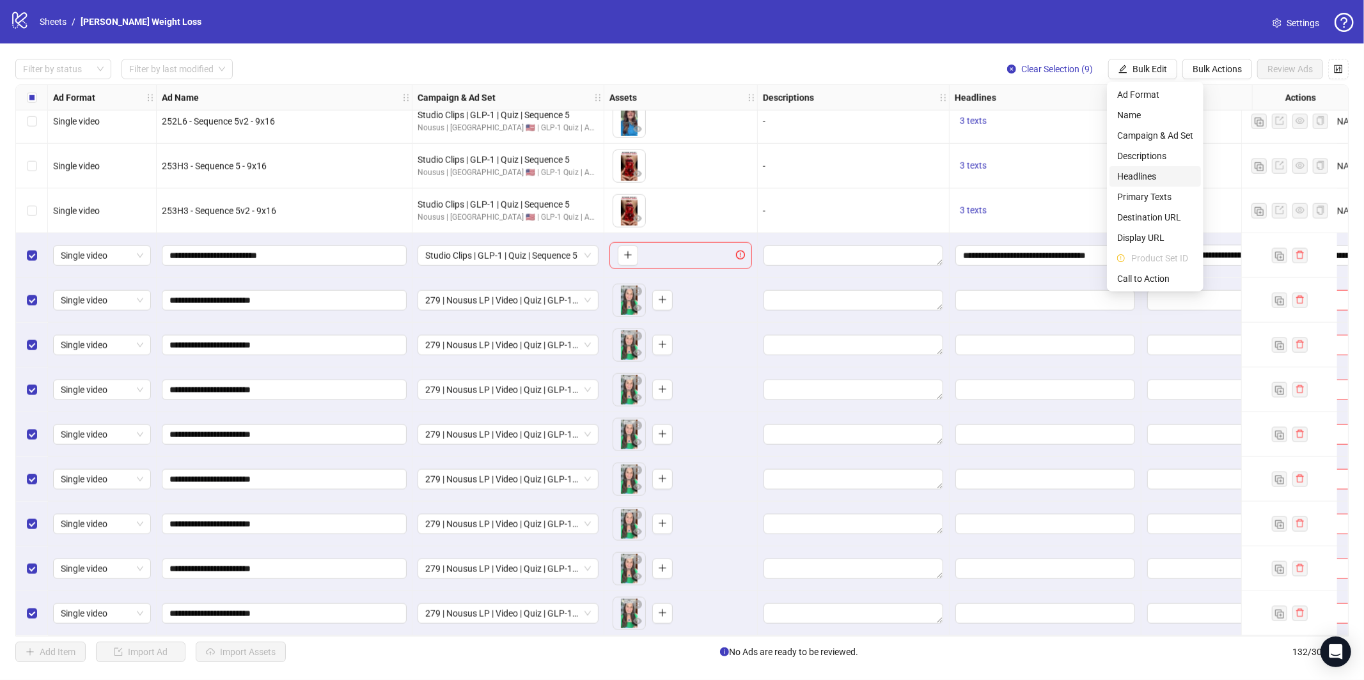
click at [1145, 177] on span "Headlines" at bounding box center [1155, 176] width 76 height 14
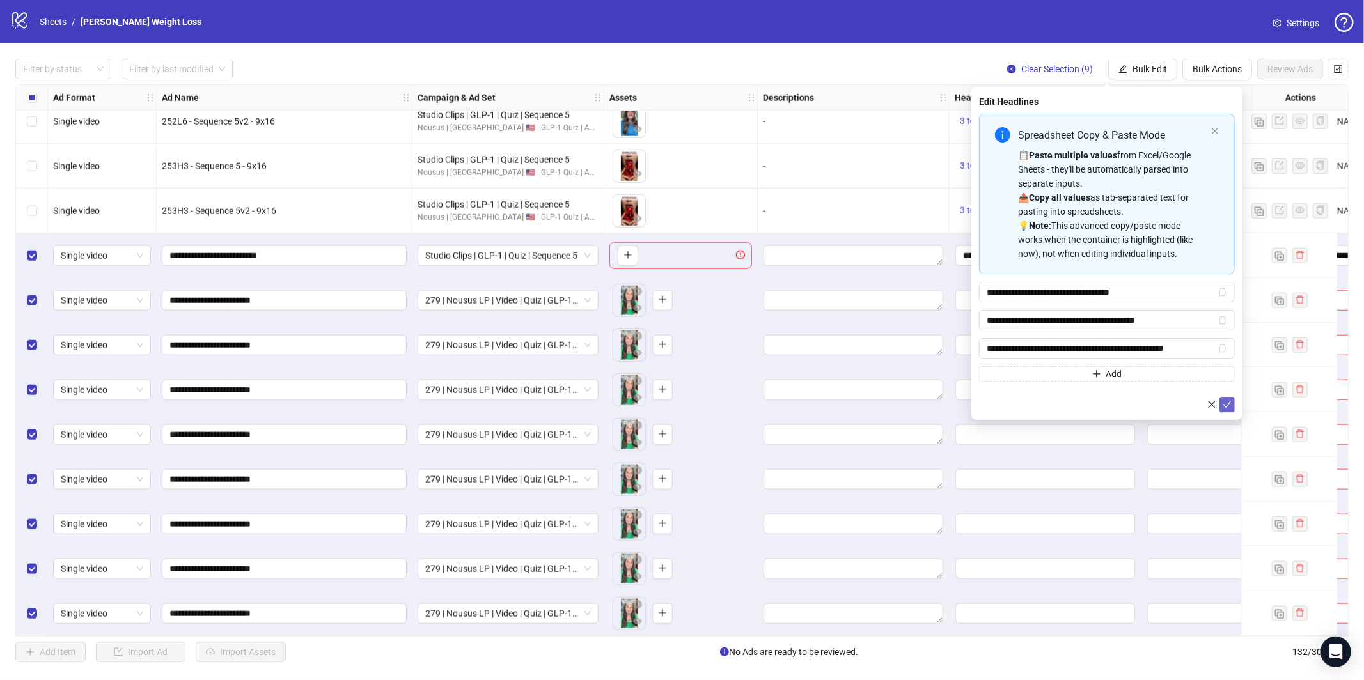
click at [1229, 404] on icon "check" at bounding box center [1227, 404] width 9 height 9
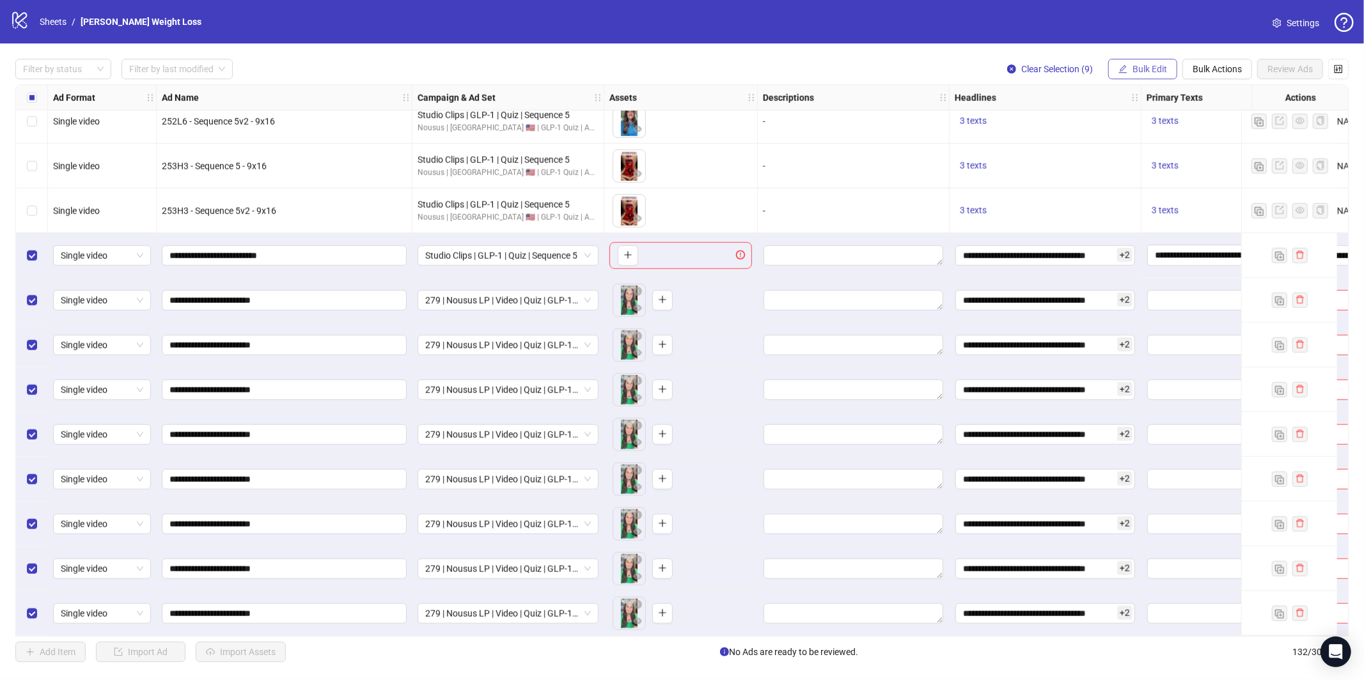
click at [1147, 65] on span "Bulk Edit" at bounding box center [1150, 69] width 35 height 10
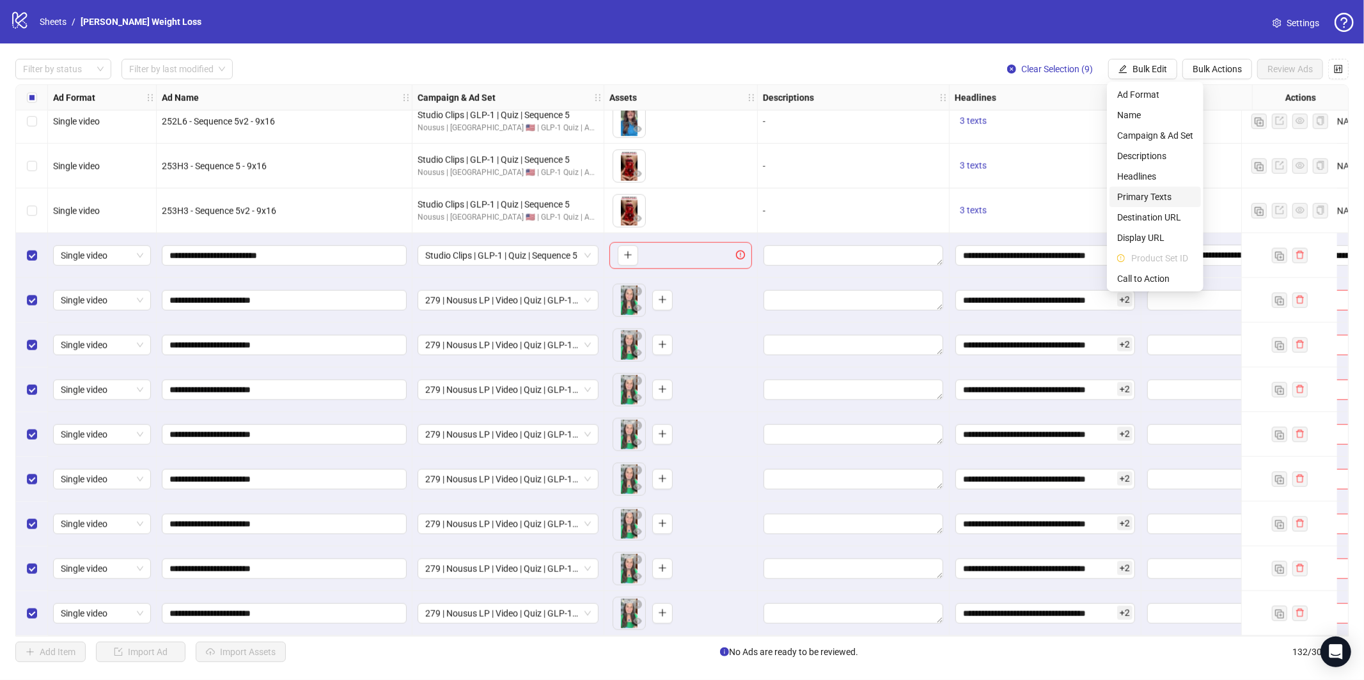
click at [1163, 196] on span "Primary Texts" at bounding box center [1155, 197] width 76 height 14
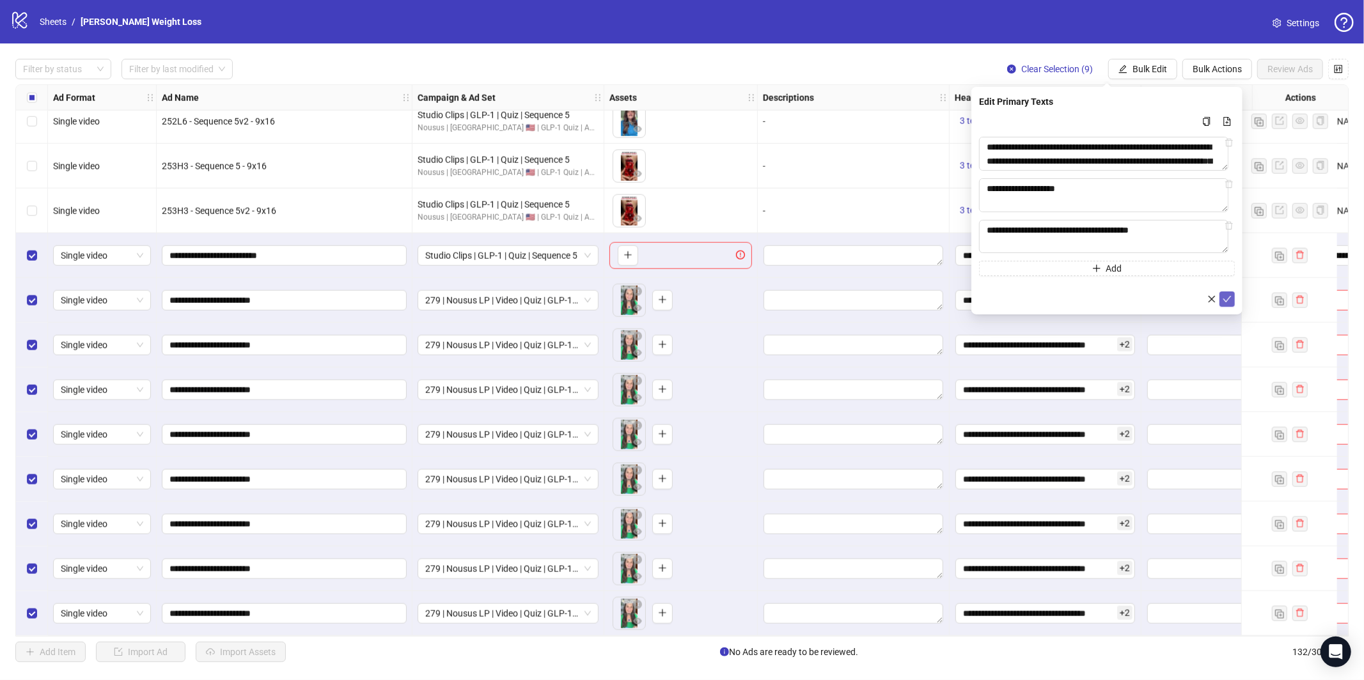
click at [1229, 304] on span "submit" at bounding box center [1227, 299] width 9 height 10
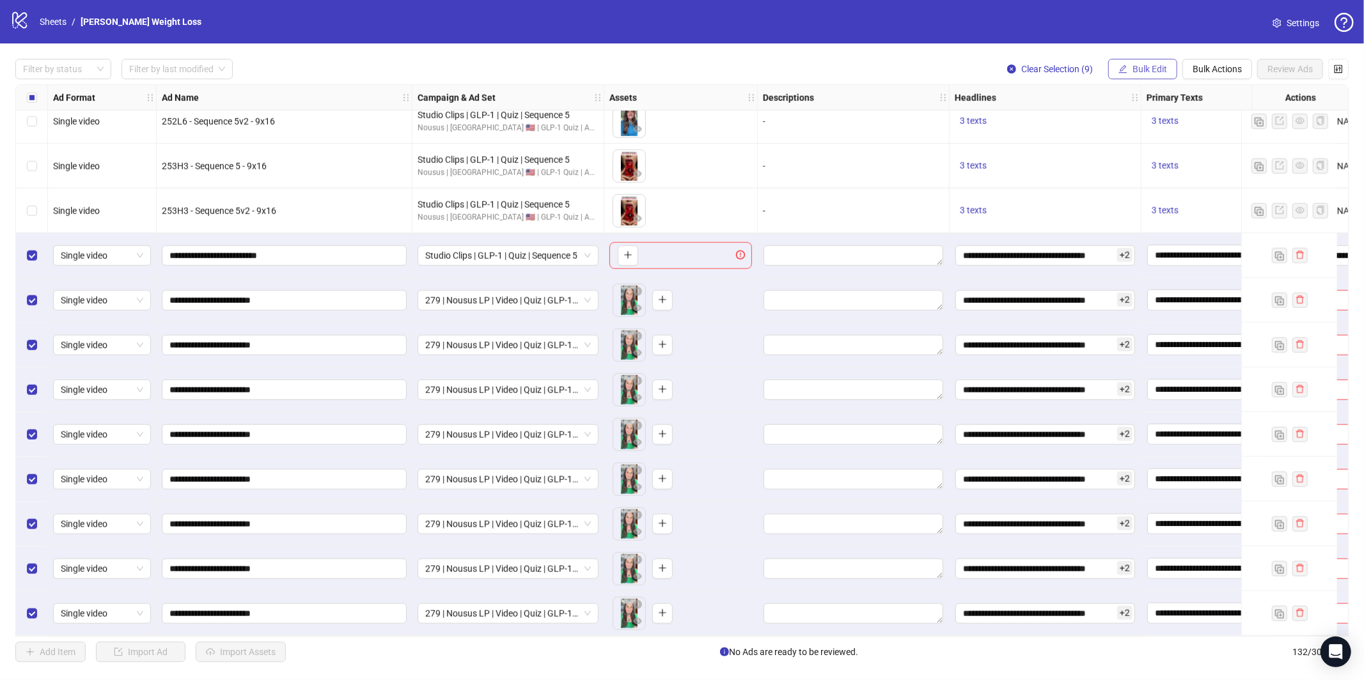
click at [1149, 72] on span "Bulk Edit" at bounding box center [1150, 69] width 35 height 10
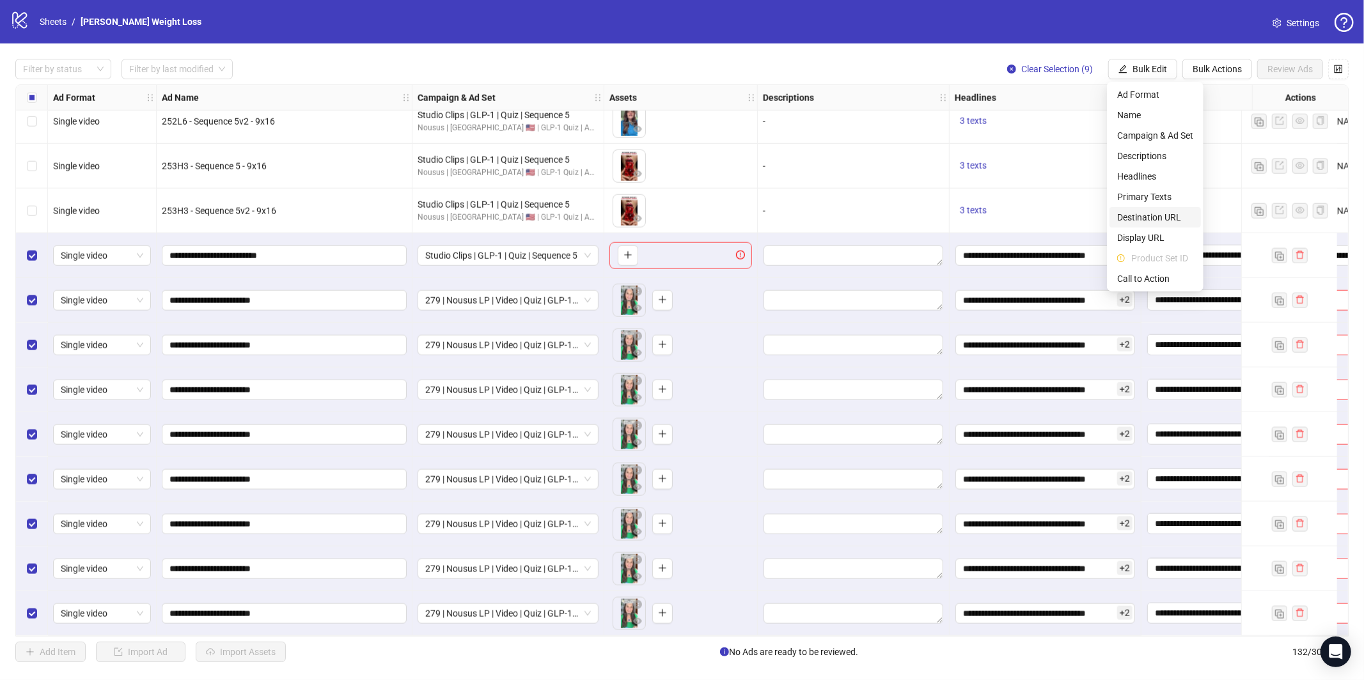
click at [1156, 219] on span "Destination URL" at bounding box center [1155, 217] width 76 height 14
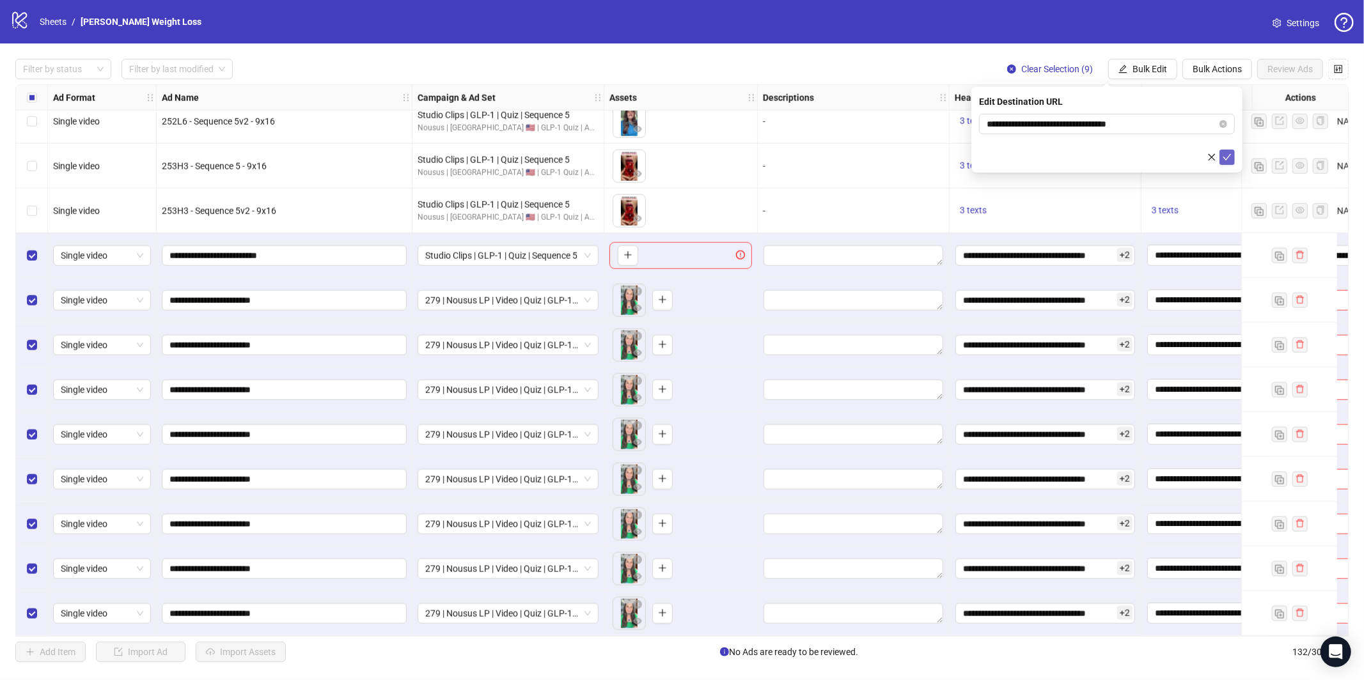
click at [1225, 157] on icon "check" at bounding box center [1227, 157] width 9 height 9
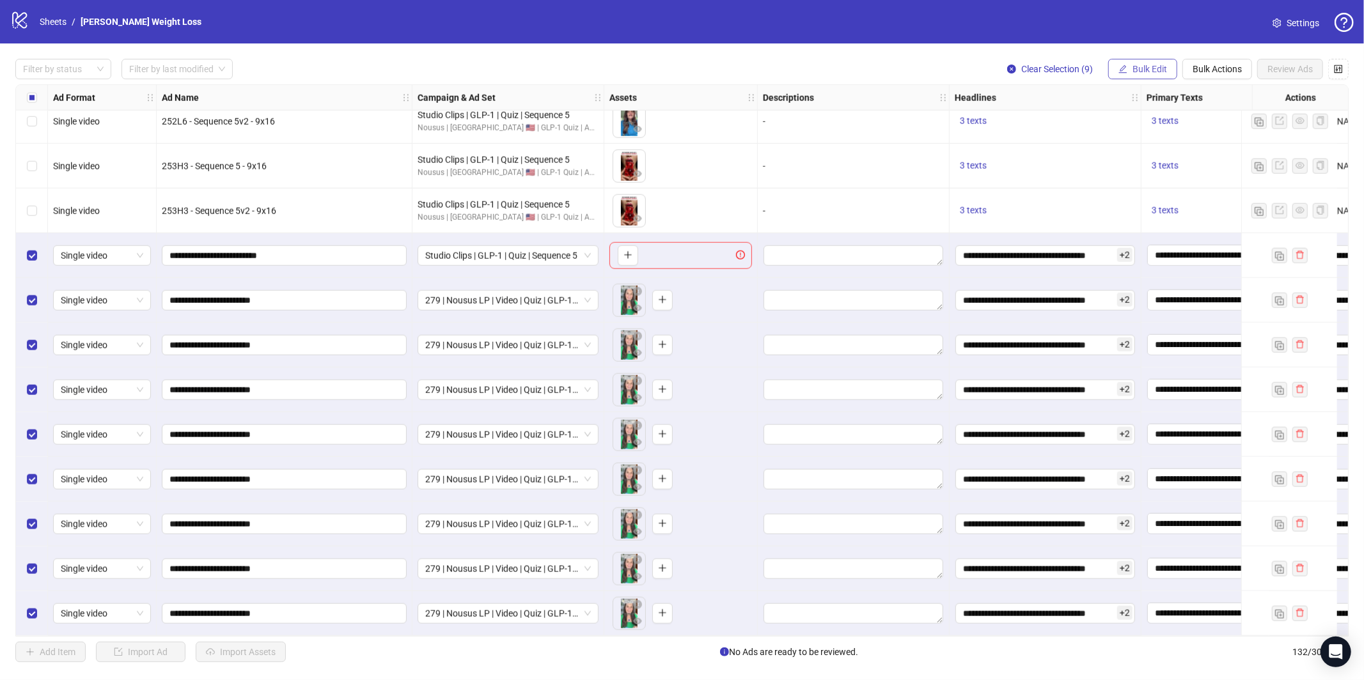
click at [1140, 69] on span "Bulk Edit" at bounding box center [1150, 69] width 35 height 10
click at [1166, 273] on span "Call to Action" at bounding box center [1155, 279] width 76 height 14
click at [1225, 158] on icon "check" at bounding box center [1227, 157] width 9 height 9
drag, startPoint x: 878, startPoint y: 654, endPoint x: 901, endPoint y: 636, distance: 29.1
click at [878, 654] on span "Select All" at bounding box center [867, 652] width 35 height 10
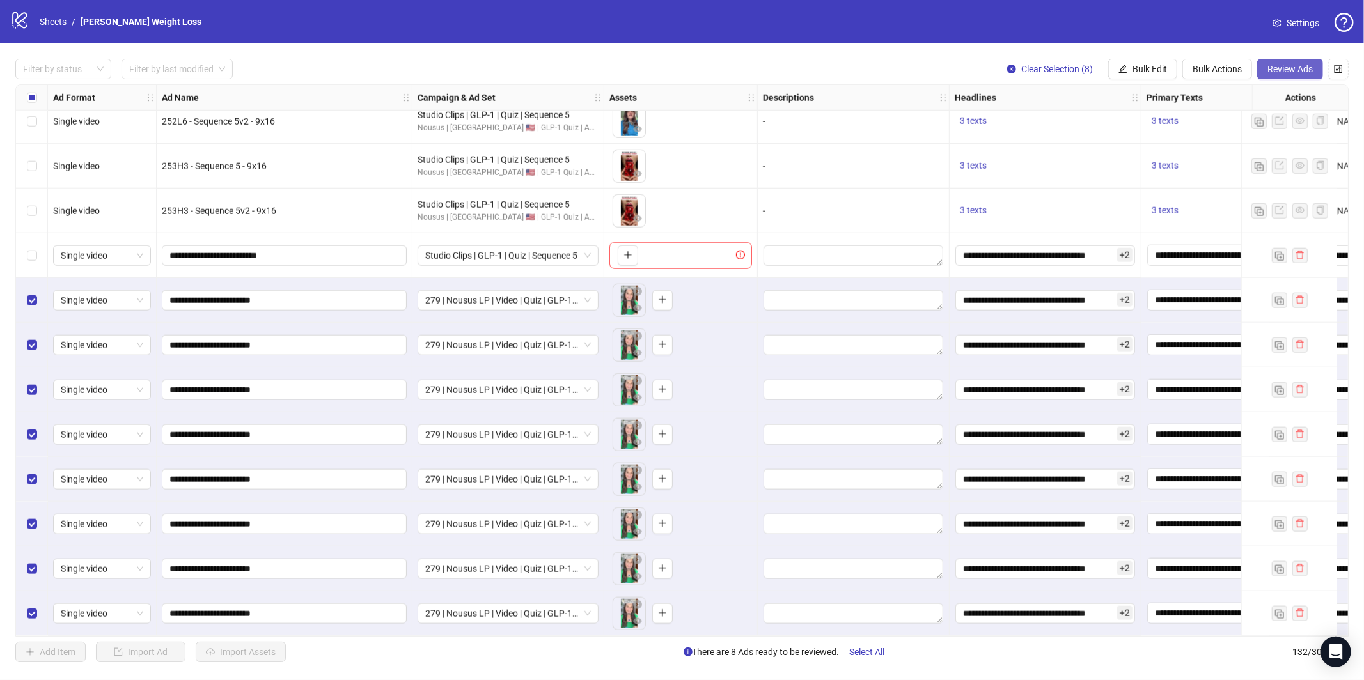
click at [1286, 70] on span "Review Ads" at bounding box center [1290, 69] width 45 height 10
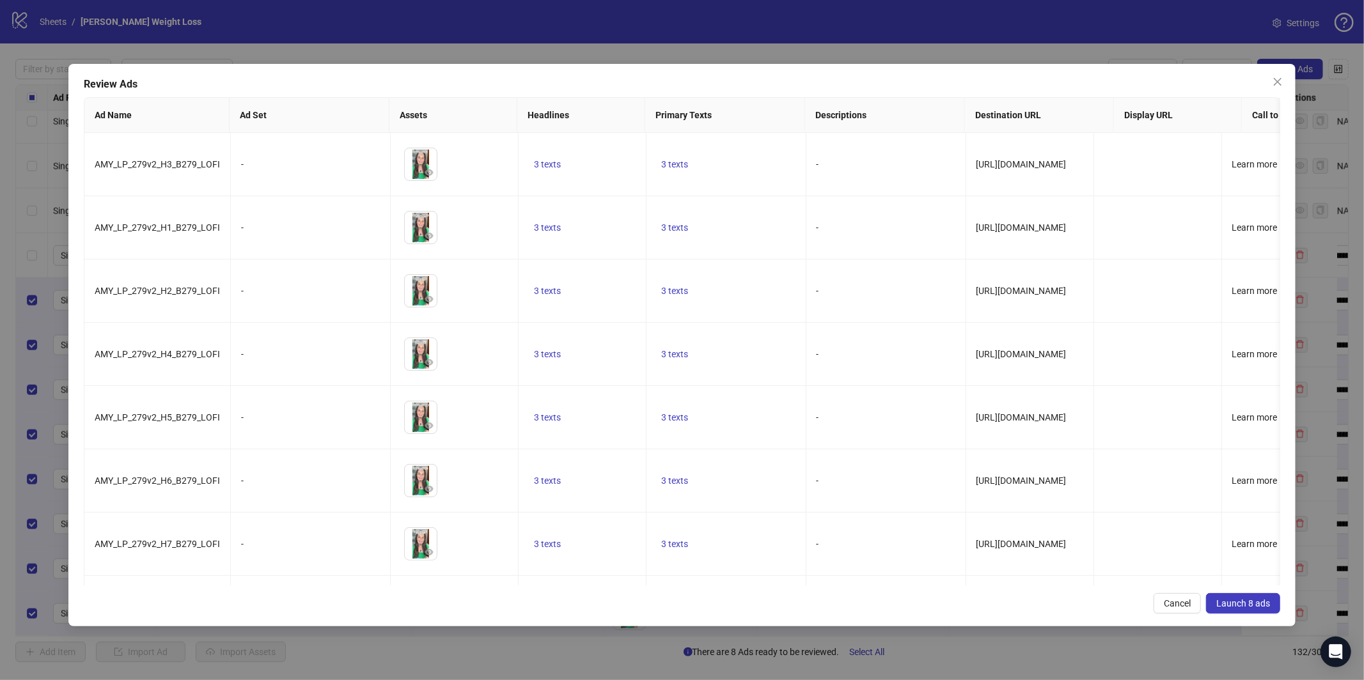
click at [1237, 615] on div "Review Ads Ad Name Ad Set Assets Headlines Primary Texts Descriptions Destinati…" at bounding box center [682, 345] width 1228 height 563
click at [1238, 604] on span "Launch 8 ads" at bounding box center [1243, 604] width 54 height 10
